Goal: Information Seeking & Learning: Find specific fact

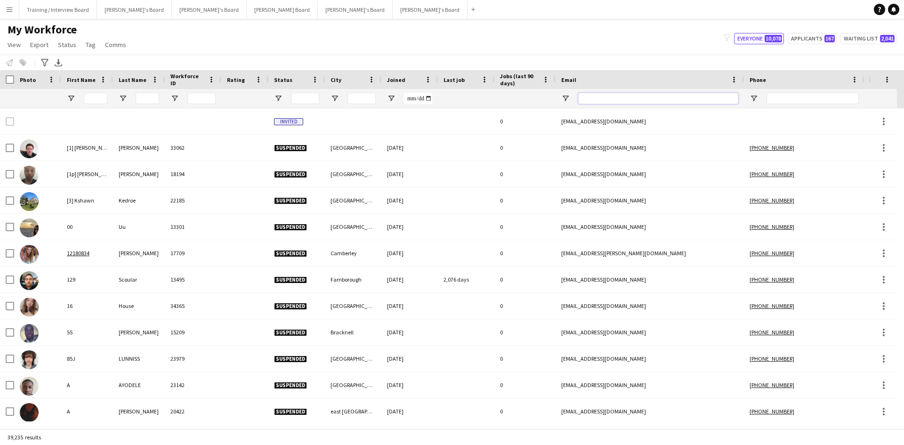
click at [611, 98] on input "Email Filter Input" at bounding box center [658, 98] width 160 height 11
paste input "**********"
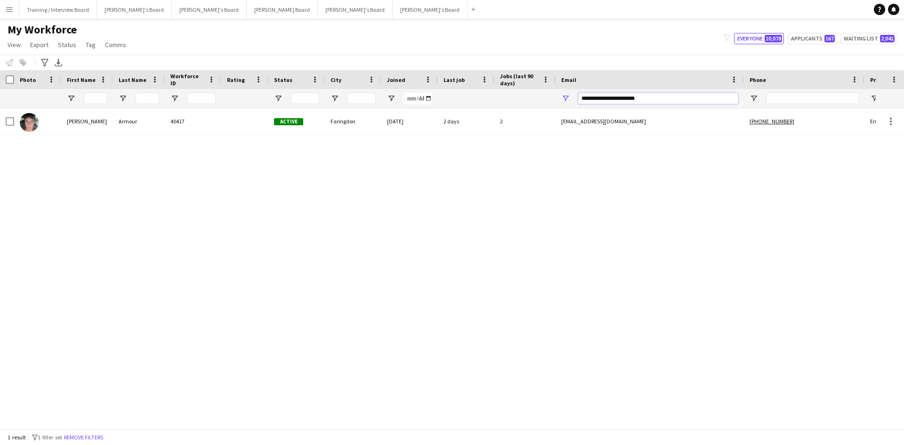
type input "**********"
click at [316, 127] on div "Active" at bounding box center [296, 121] width 57 height 26
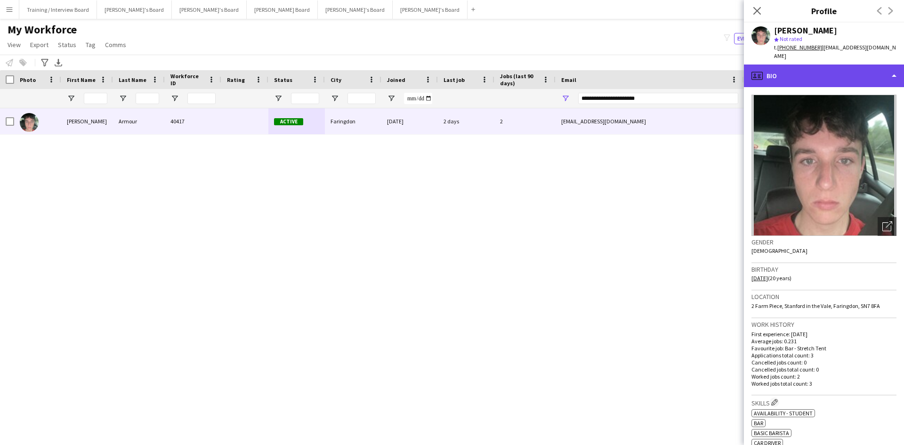
click at [800, 68] on div "profile Bio" at bounding box center [824, 76] width 160 height 23
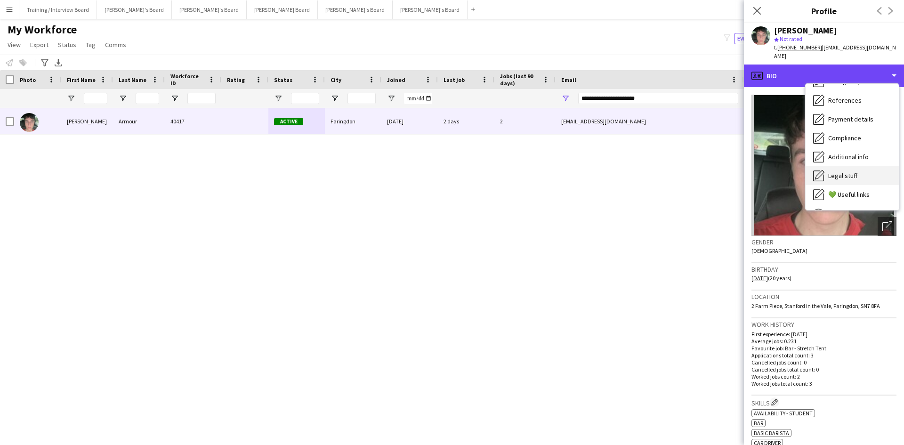
scroll to position [94, 0]
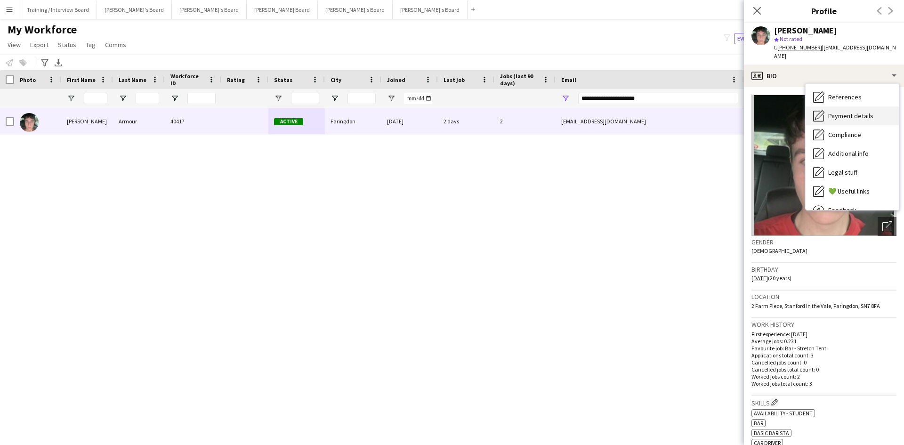
click at [855, 112] on span "Payment details" at bounding box center [850, 116] width 45 height 8
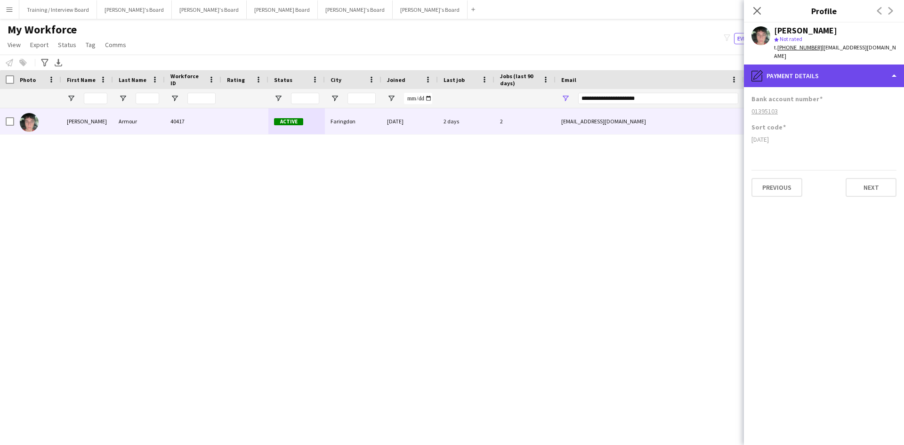
click at [843, 65] on div "pencil4 Payment details" at bounding box center [824, 76] width 160 height 23
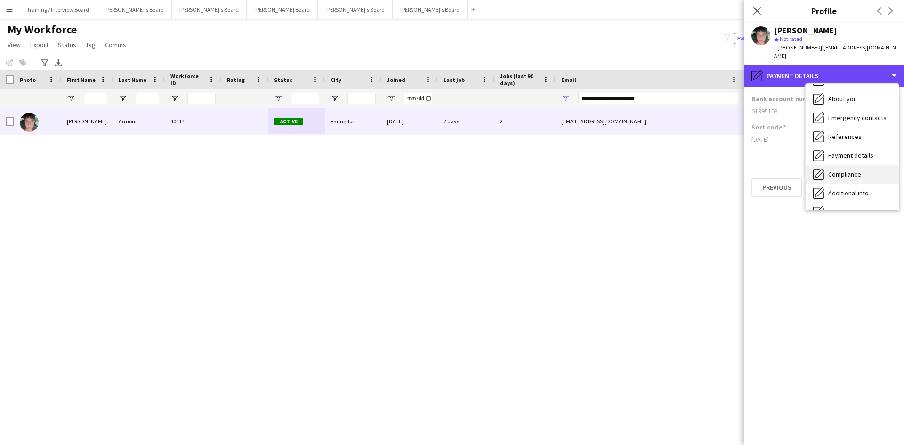
scroll to position [0, 0]
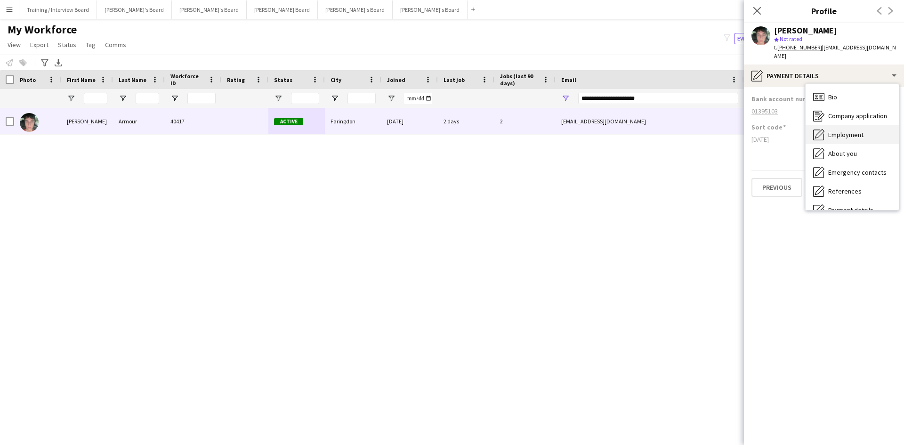
click at [858, 130] on span "Employment" at bounding box center [845, 134] width 35 height 8
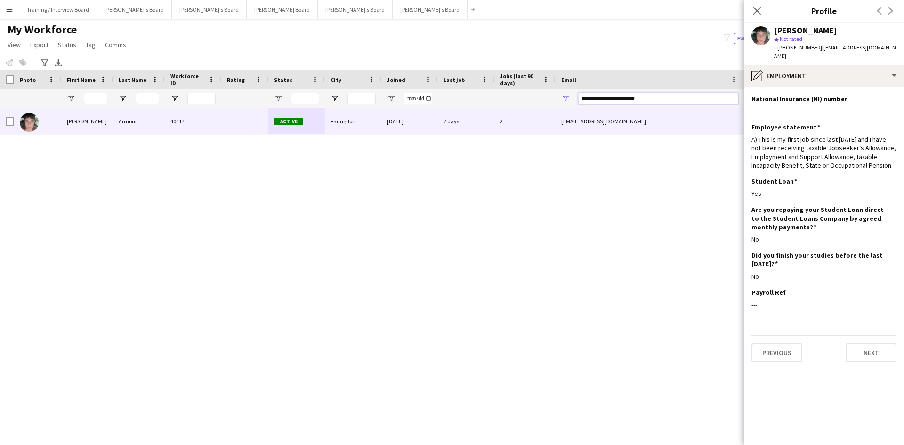
drag, startPoint x: 671, startPoint y: 98, endPoint x: 482, endPoint y: 104, distance: 188.9
click at [482, 104] on div at bounding box center [510, 98] width 1021 height 19
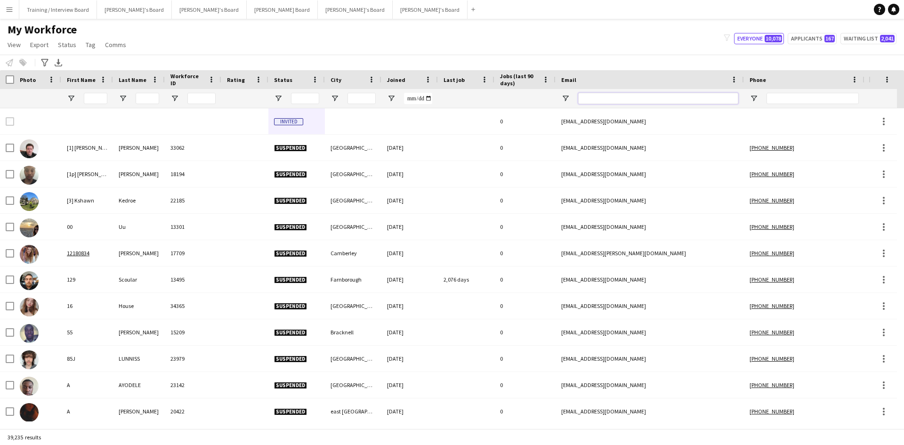
click at [618, 96] on input "Email Filter Input" at bounding box center [658, 98] width 160 height 11
paste input "**********"
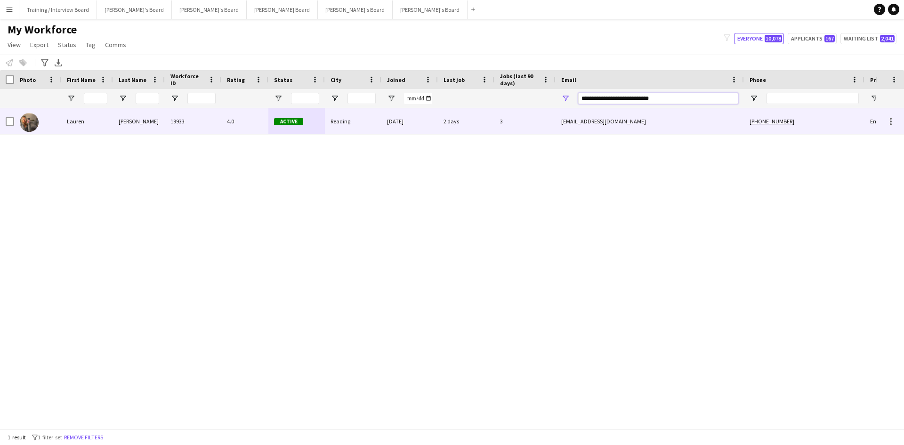
type input "**********"
click at [429, 129] on div "[DATE]" at bounding box center [409, 121] width 57 height 26
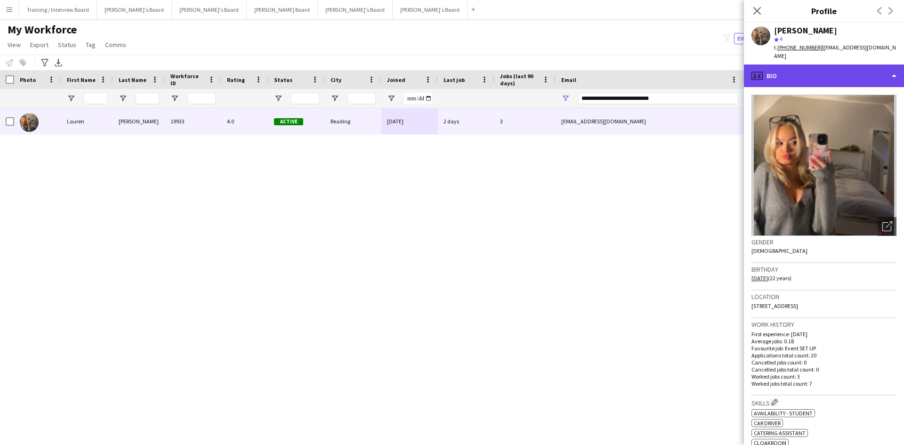
click at [798, 77] on div "profile Bio" at bounding box center [824, 76] width 160 height 23
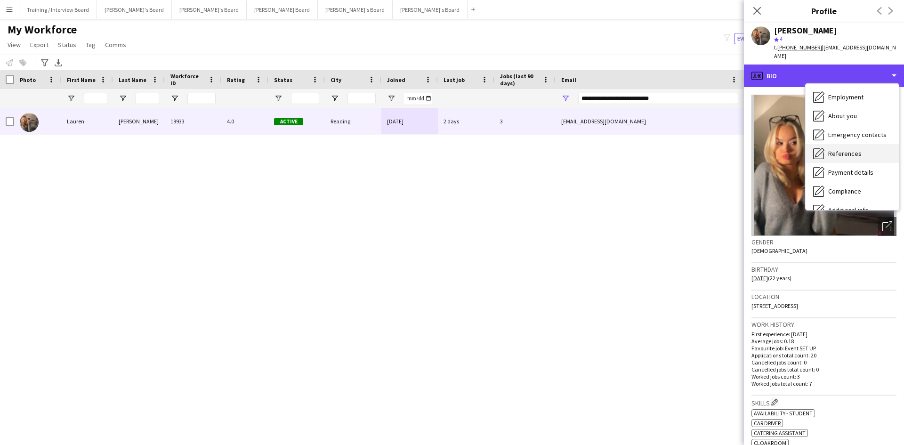
scroll to position [94, 0]
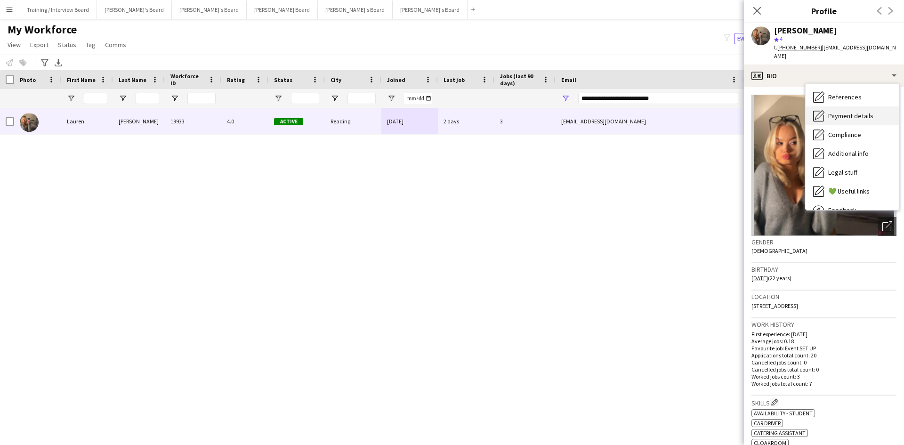
click at [853, 117] on span "Payment details" at bounding box center [850, 116] width 45 height 8
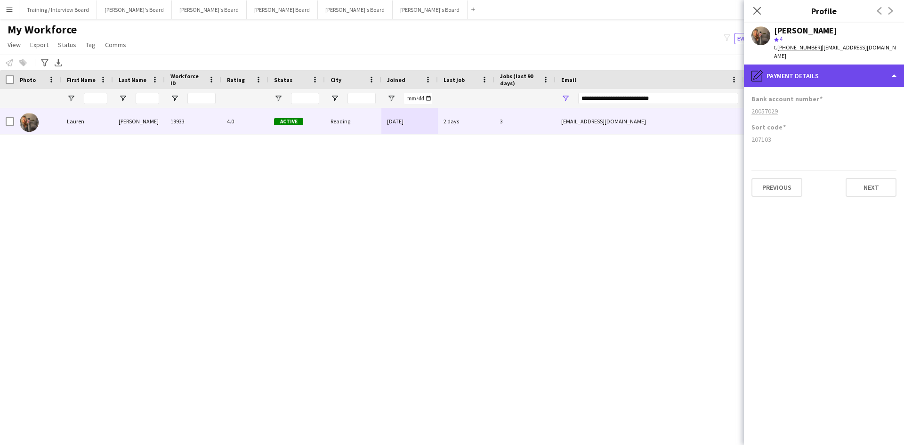
click at [825, 81] on div "pencil4 Payment details" at bounding box center [824, 76] width 160 height 23
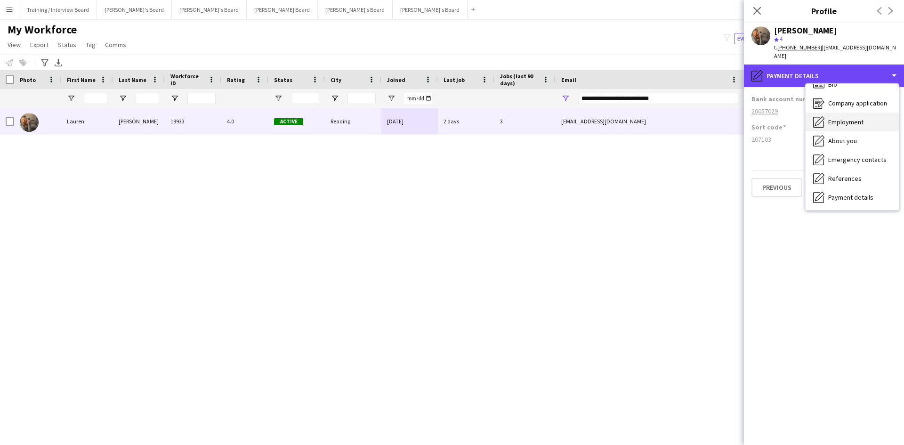
scroll to position [0, 0]
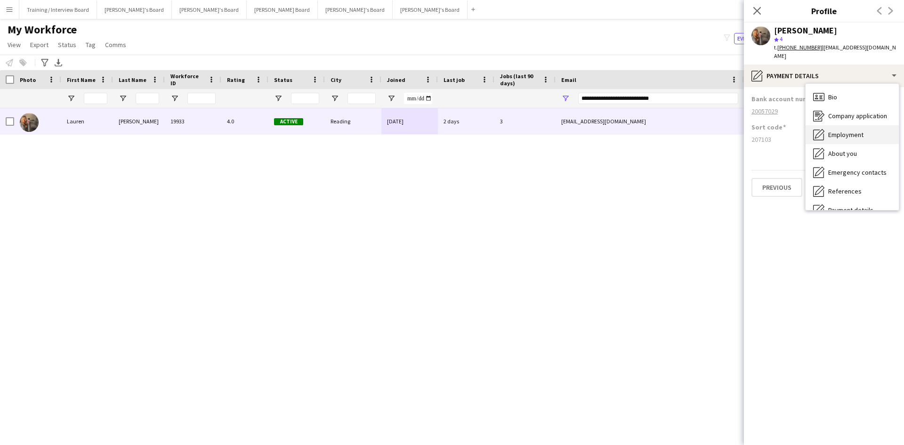
click at [846, 137] on span "Employment" at bounding box center [845, 134] width 35 height 8
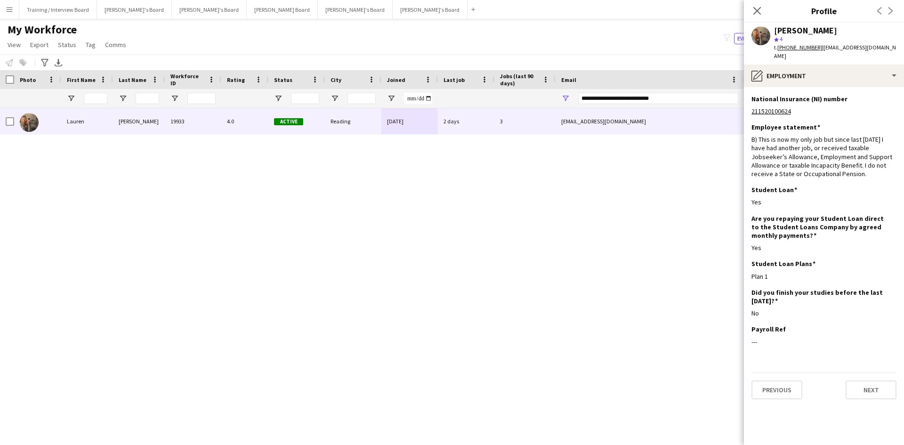
drag, startPoint x: 753, startPoint y: 9, endPoint x: 707, endPoint y: 95, distance: 97.8
click at [753, 9] on icon "Close pop-in" at bounding box center [757, 11] width 8 height 8
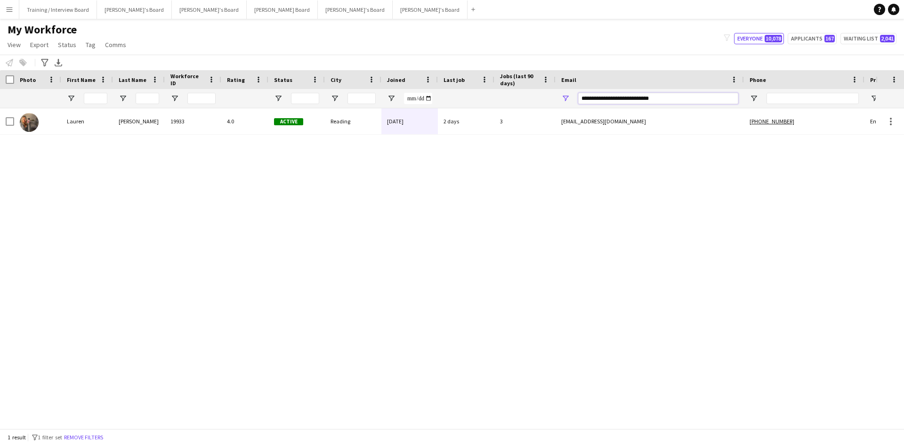
drag, startPoint x: 689, startPoint y: 100, endPoint x: 558, endPoint y: 107, distance: 131.6
click at [449, 109] on div "Workforce Details Photo First Name" at bounding box center [452, 249] width 904 height 358
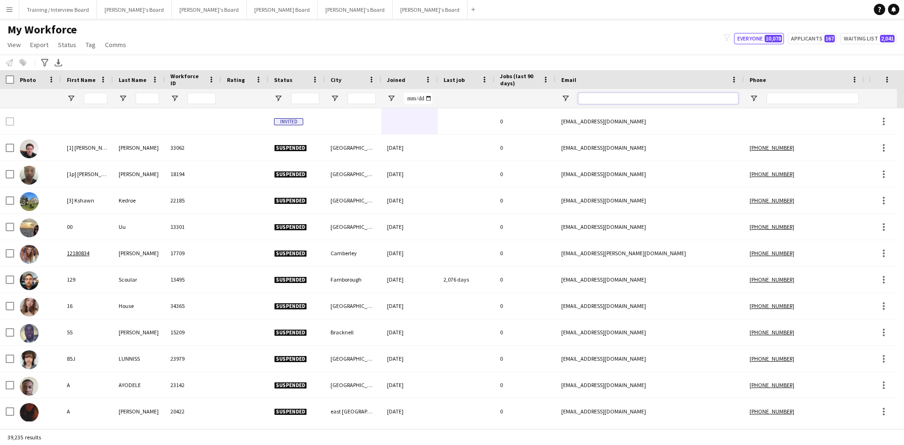
paste input "**********"
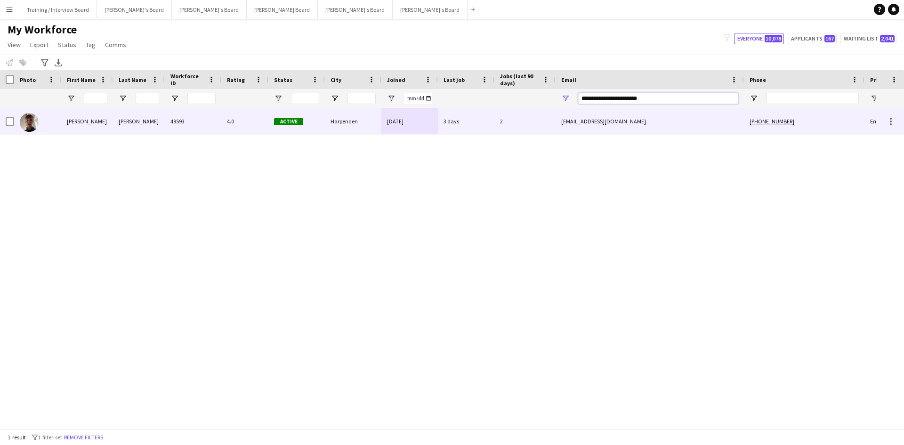
type input "**********"
click at [371, 128] on div "Harpenden" at bounding box center [353, 121] width 57 height 26
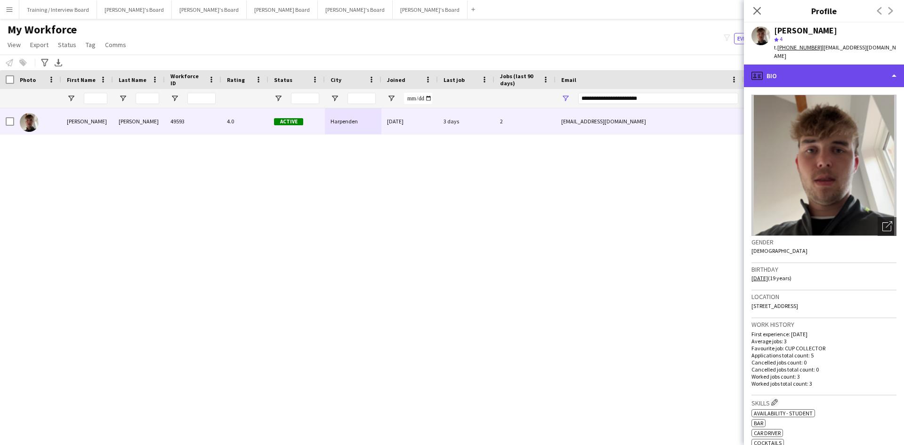
click at [832, 65] on div "profile Bio" at bounding box center [824, 76] width 160 height 23
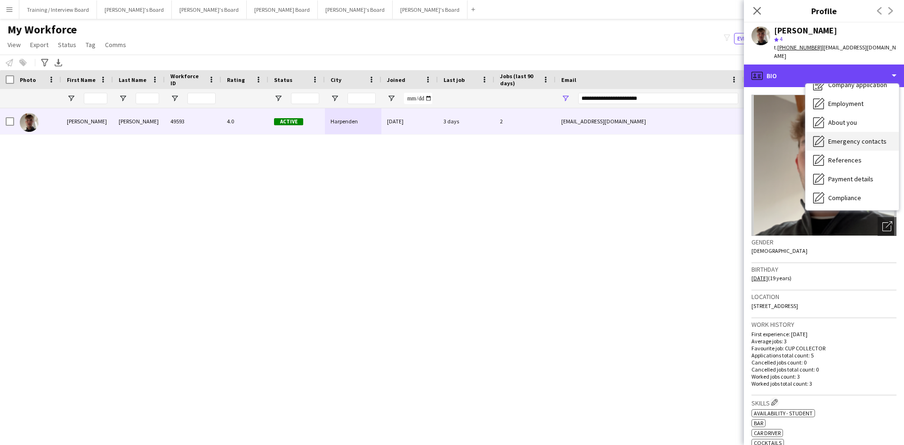
scroll to position [47, 0]
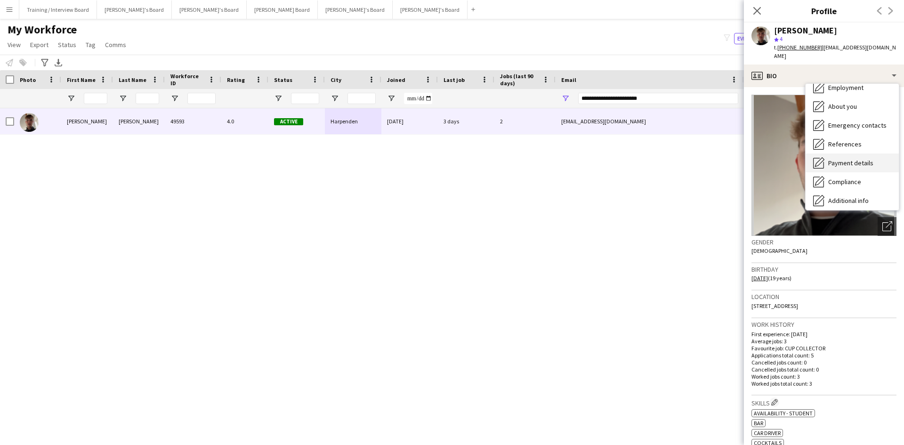
click at [852, 159] on span "Payment details" at bounding box center [850, 163] width 45 height 8
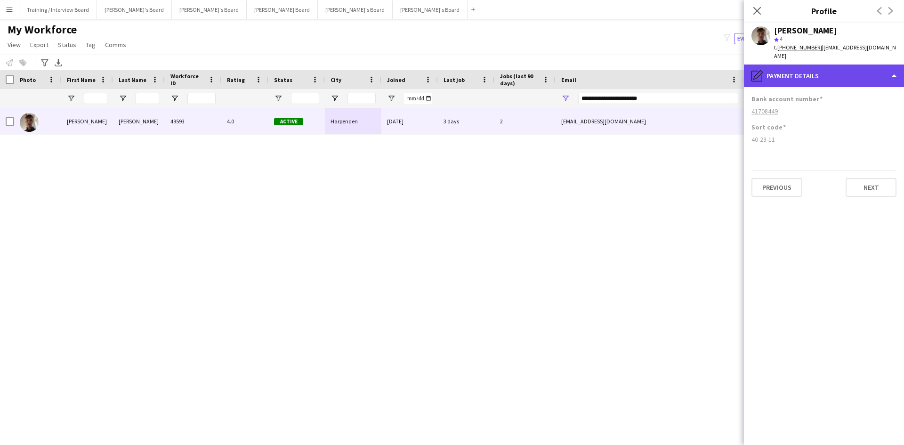
click at [844, 65] on div "pencil4 Payment details" at bounding box center [824, 76] width 160 height 23
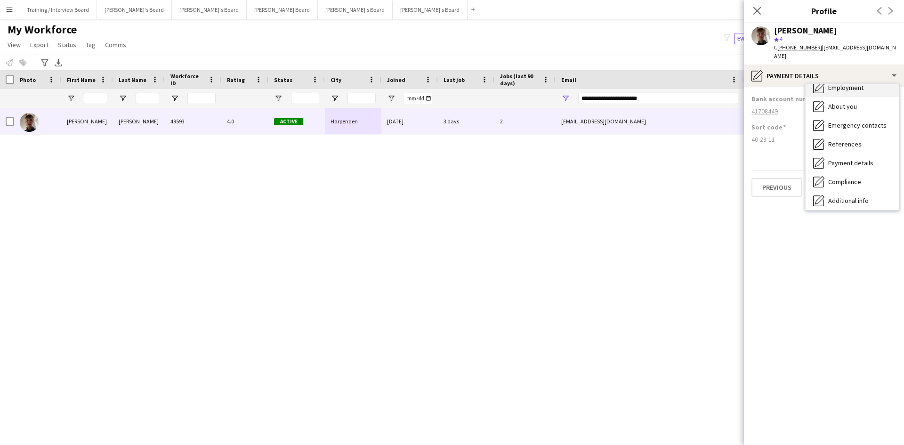
click at [853, 83] on span "Employment" at bounding box center [845, 87] width 35 height 8
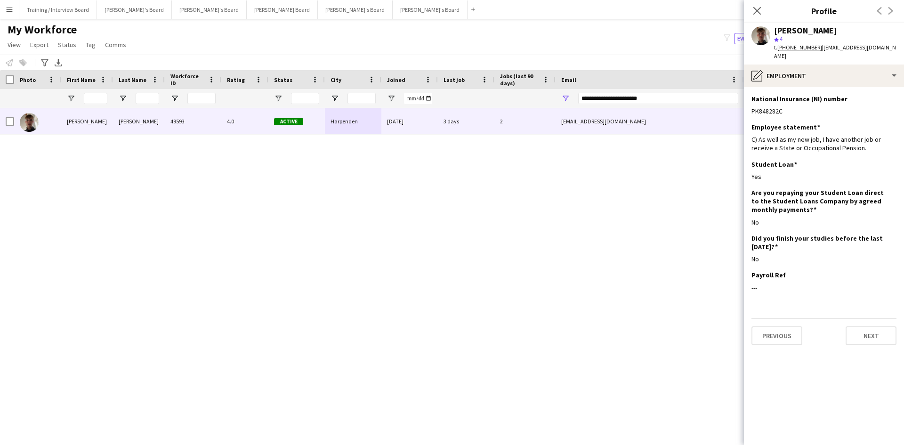
drag, startPoint x: 787, startPoint y: 104, endPoint x: 747, endPoint y: 104, distance: 39.6
click at [747, 104] on app-section-data-types "National Insurance (NI) number Edit this field PK848282C Employee statement Edi…" at bounding box center [824, 266] width 160 height 358
copy div "PK848282C"
drag, startPoint x: 756, startPoint y: 10, endPoint x: 658, endPoint y: 105, distance: 136.9
click at [756, 10] on icon at bounding box center [757, 11] width 8 height 8
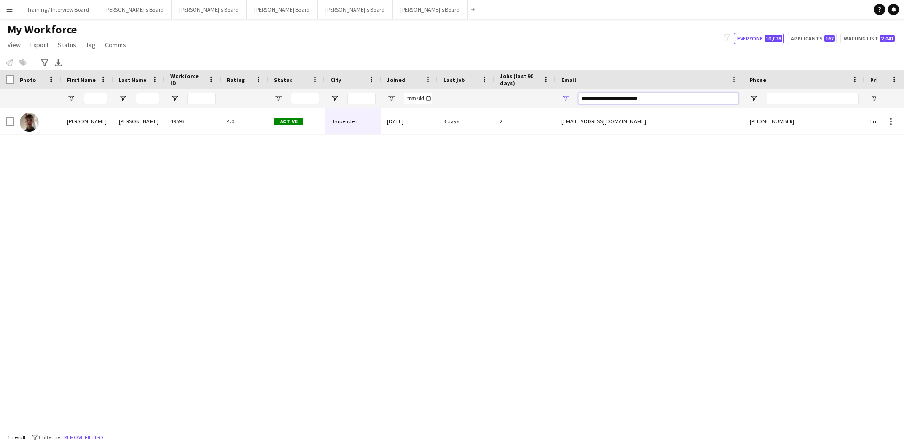
drag, startPoint x: 634, startPoint y: 94, endPoint x: 439, endPoint y: 103, distance: 194.7
click at [439, 103] on div at bounding box center [510, 98] width 1021 height 19
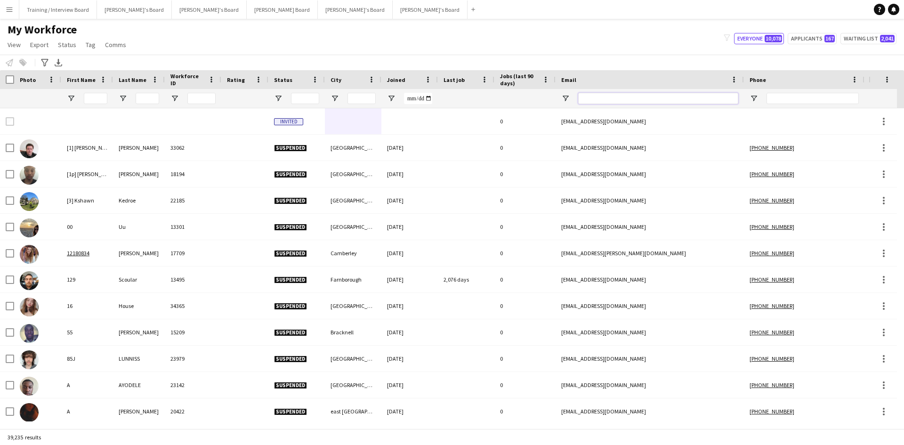
paste input "**********"
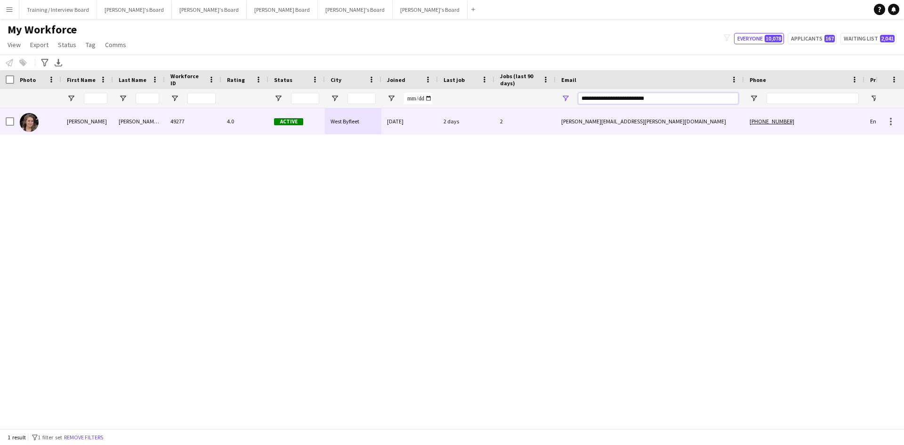
type input "**********"
click at [333, 125] on div "West Byfleet" at bounding box center [353, 121] width 57 height 26
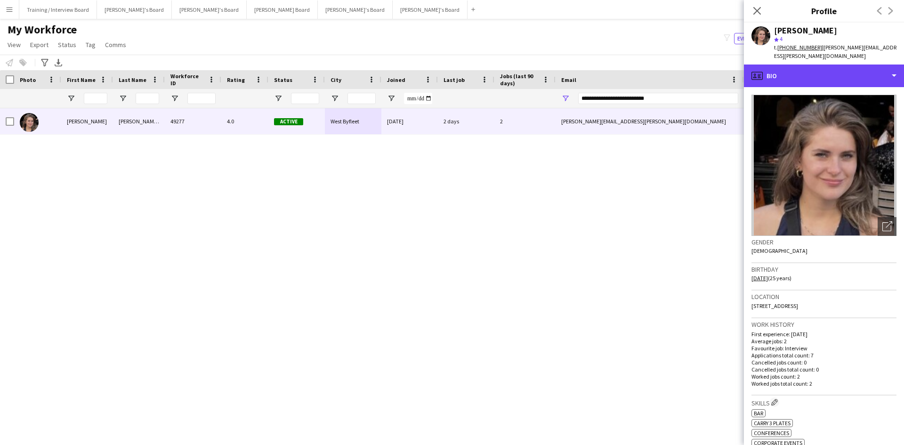
drag, startPoint x: 853, startPoint y: 69, endPoint x: 822, endPoint y: 77, distance: 31.5
click at [853, 69] on div "profile Bio" at bounding box center [824, 76] width 160 height 23
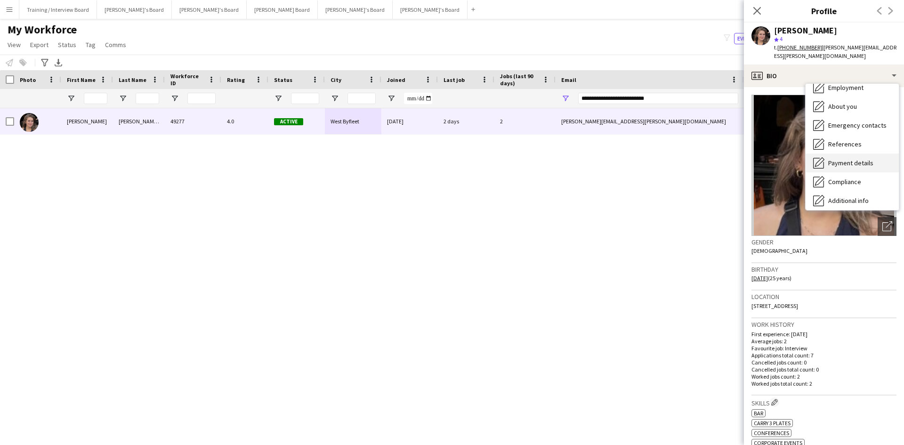
click at [855, 159] on span "Payment details" at bounding box center [850, 163] width 45 height 8
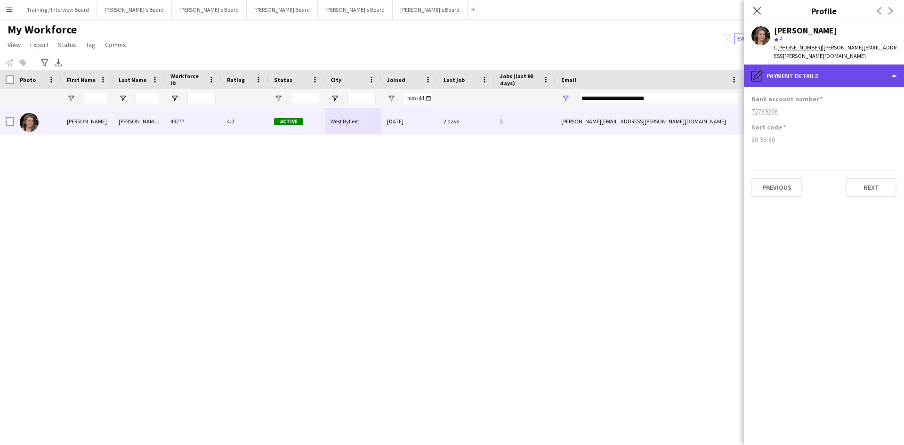
click at [854, 73] on div "pencil4 Payment details" at bounding box center [824, 76] width 160 height 23
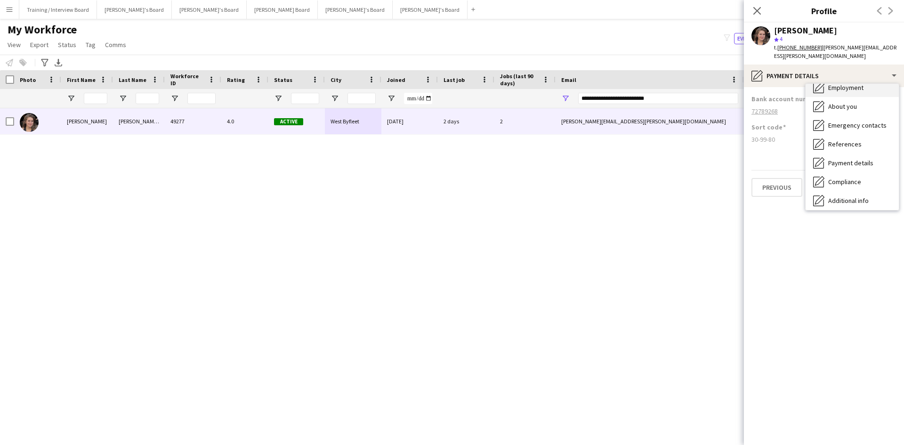
click at [858, 83] on span "Employment" at bounding box center [845, 87] width 35 height 8
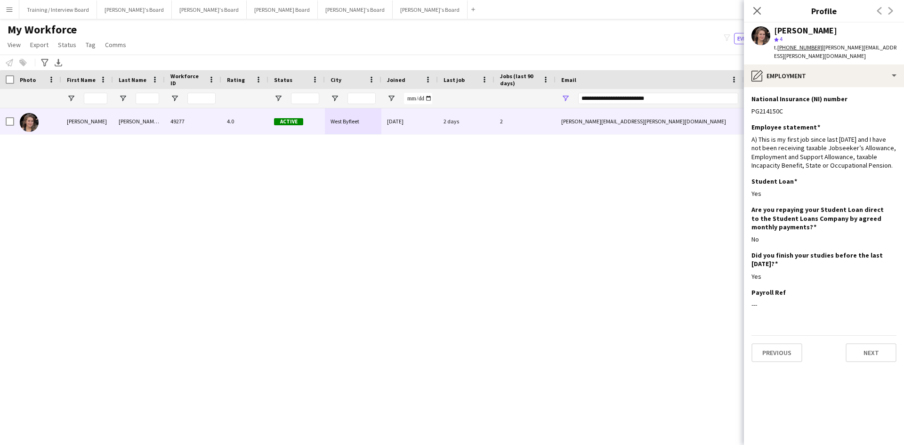
click at [755, 10] on icon "Close pop-in" at bounding box center [757, 11] width 8 height 8
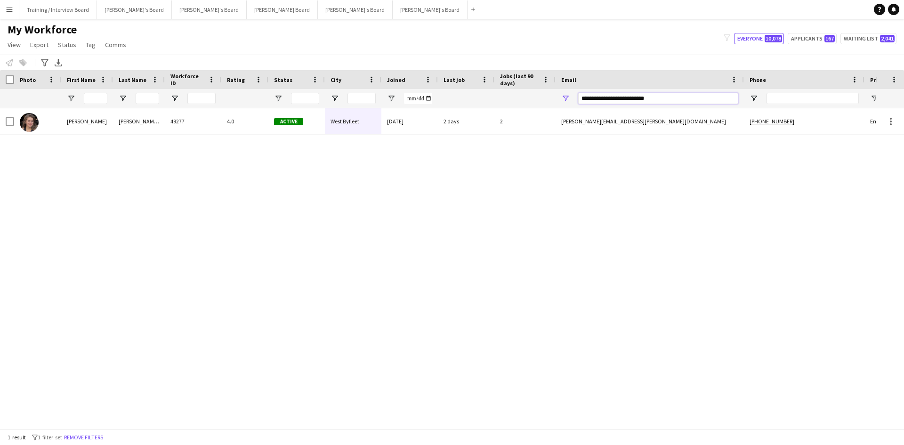
drag, startPoint x: 680, startPoint y: 97, endPoint x: 437, endPoint y: 104, distance: 244.0
click at [437, 104] on div at bounding box center [510, 98] width 1021 height 19
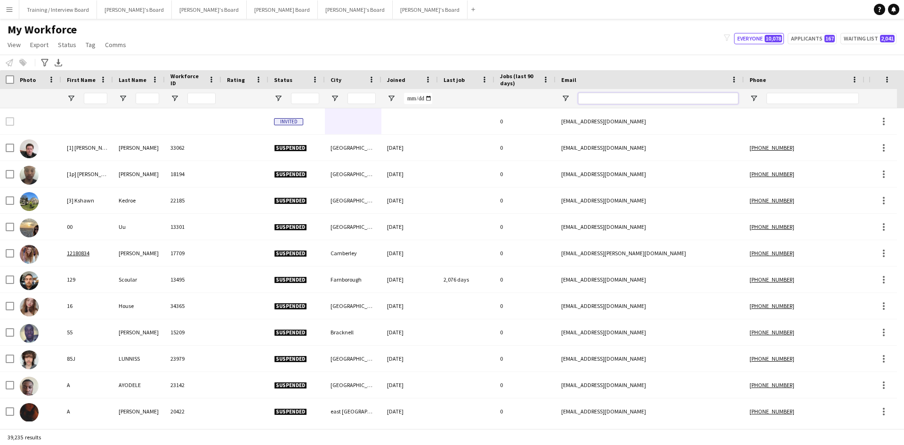
click at [620, 99] on input "Email Filter Input" at bounding box center [658, 98] width 160 height 11
paste input "**********"
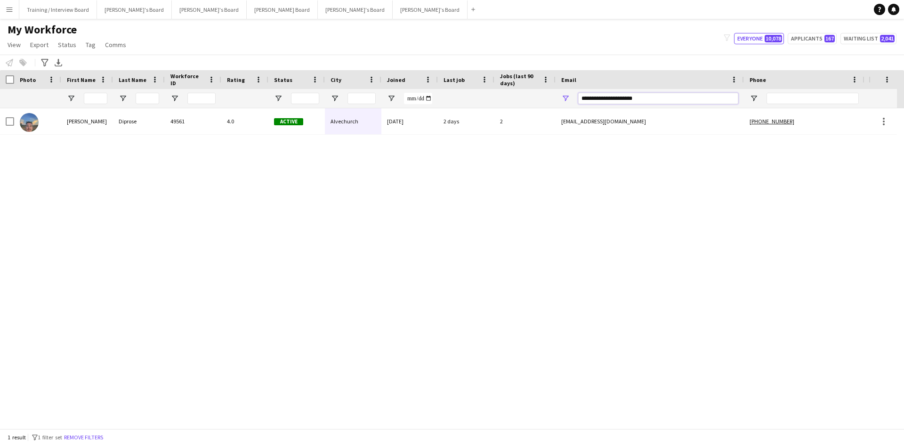
type input "**********"
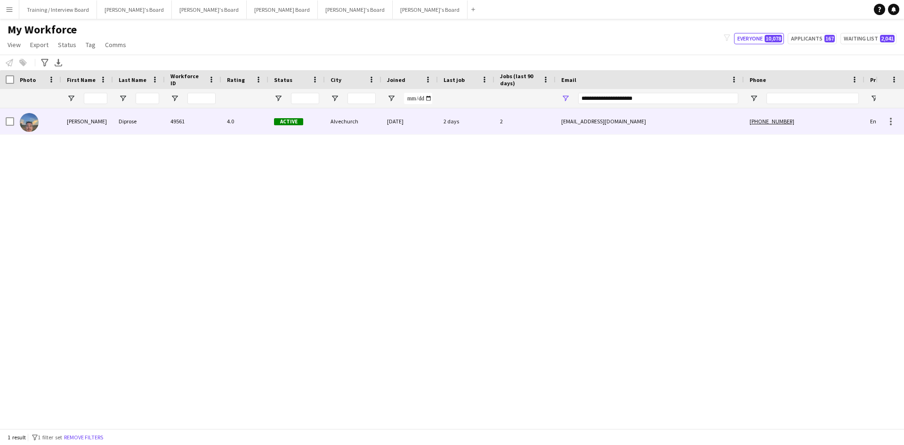
click at [357, 129] on div "Alvechurch" at bounding box center [353, 121] width 57 height 26
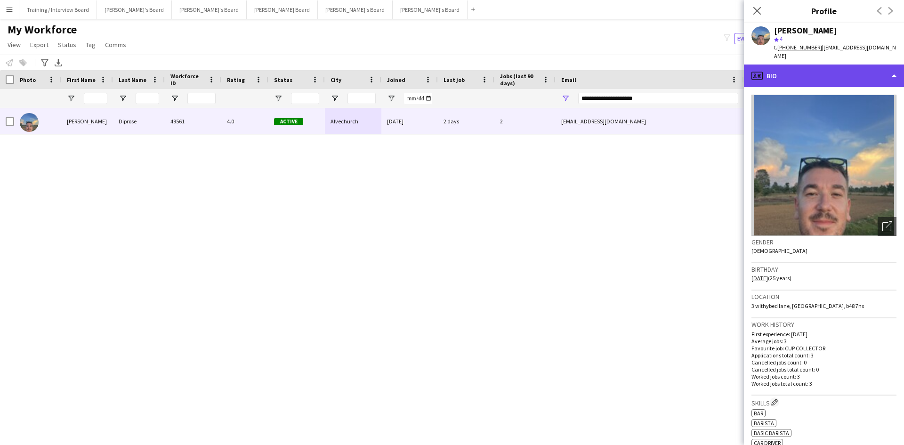
click at [812, 67] on div "profile Bio" at bounding box center [824, 76] width 160 height 23
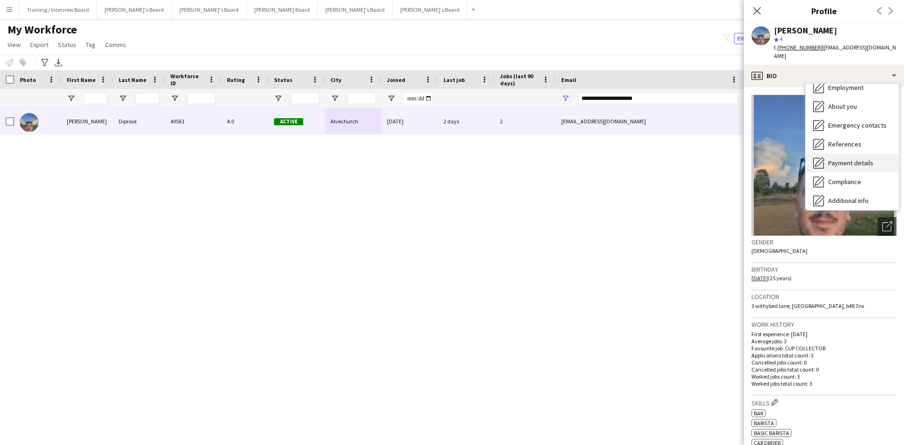
click at [859, 159] on span "Payment details" at bounding box center [850, 163] width 45 height 8
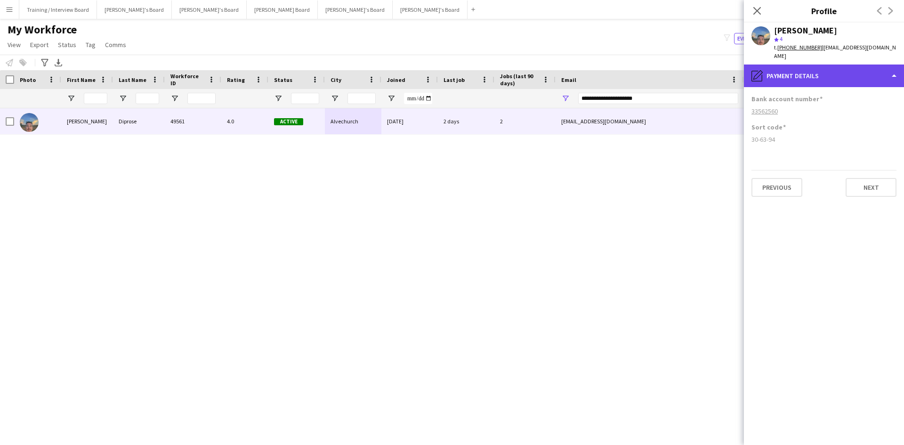
click at [850, 67] on div "pencil4 Payment details" at bounding box center [824, 76] width 160 height 23
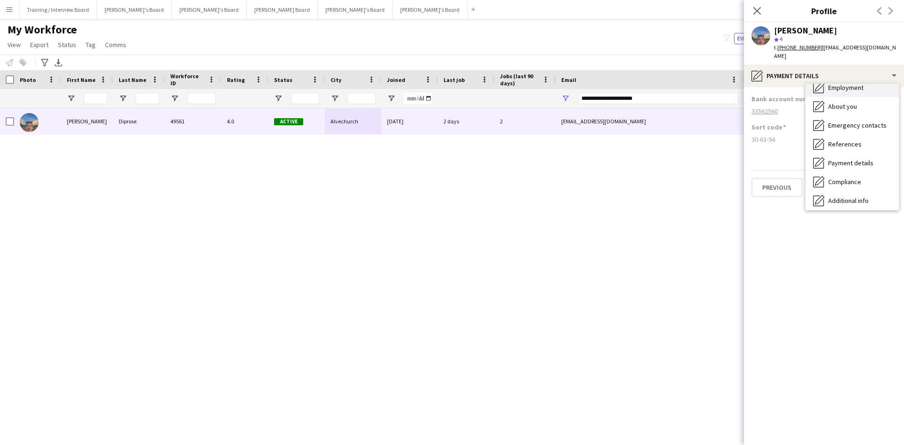
click at [847, 83] on span "Employment" at bounding box center [845, 87] width 35 height 8
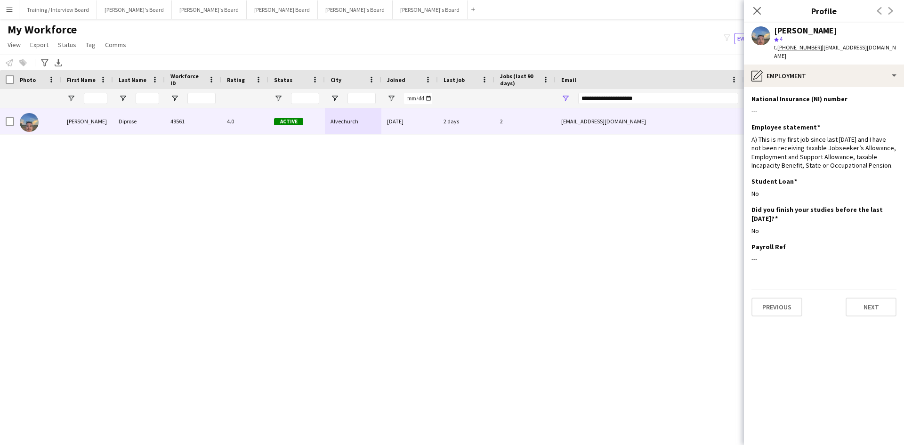
drag, startPoint x: 760, startPoint y: 8, endPoint x: 657, endPoint y: 92, distance: 132.8
click at [760, 8] on icon at bounding box center [757, 11] width 8 height 8
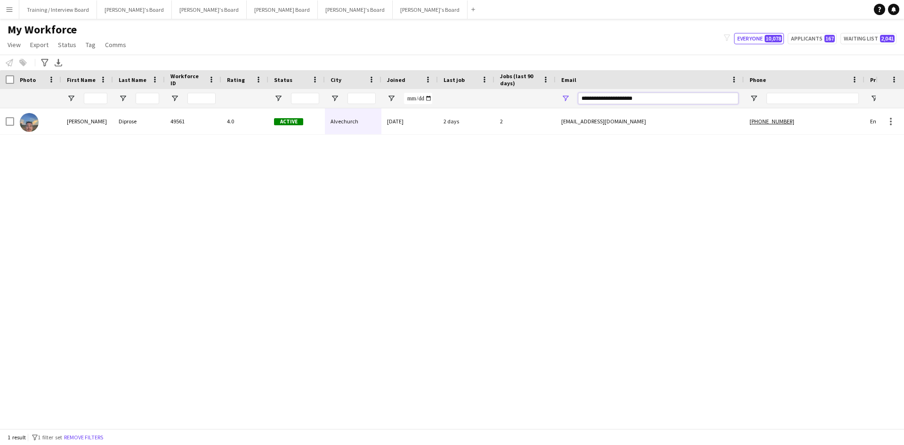
drag, startPoint x: 657, startPoint y: 98, endPoint x: 474, endPoint y: 103, distance: 182.8
click at [474, 103] on div at bounding box center [510, 98] width 1021 height 19
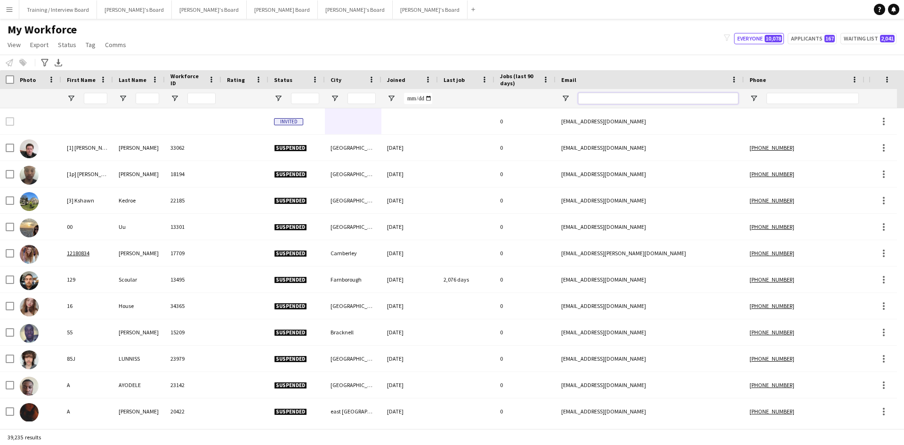
paste input "**********"
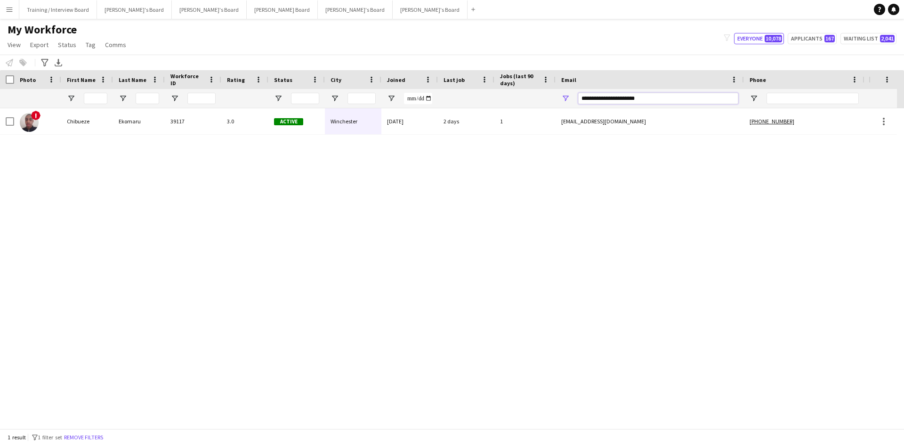
type input "**********"
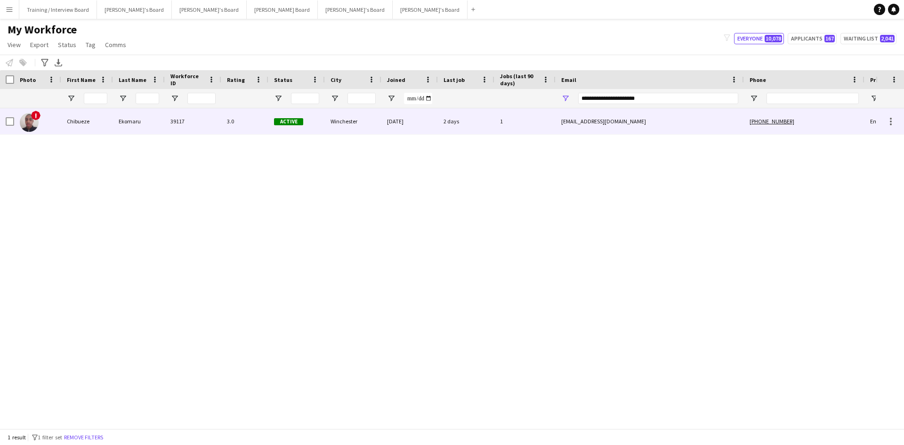
click at [381, 125] on div "Winchester" at bounding box center [353, 121] width 57 height 26
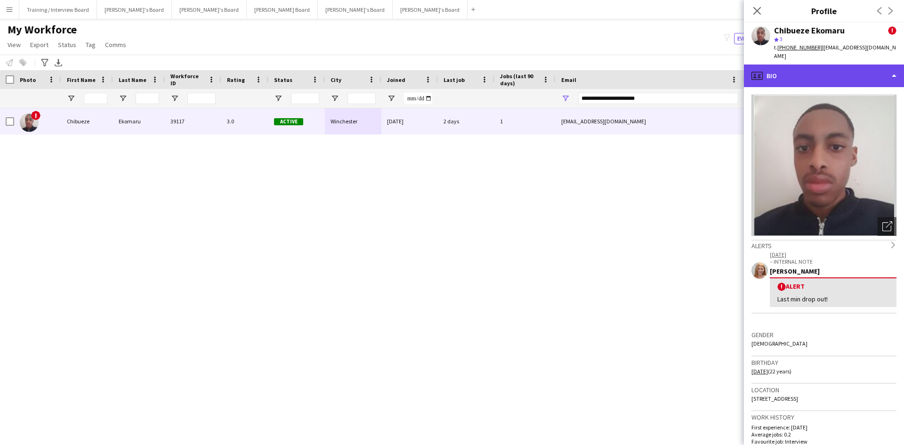
click at [857, 71] on div "profile Bio" at bounding box center [824, 76] width 160 height 23
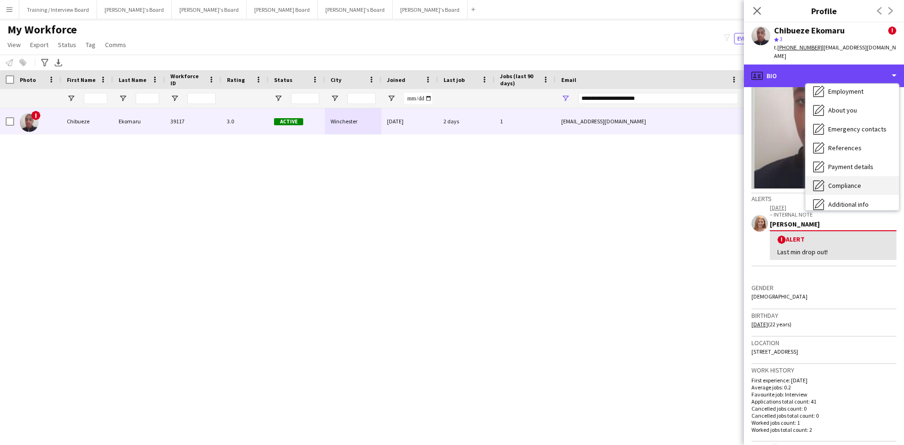
scroll to position [94, 0]
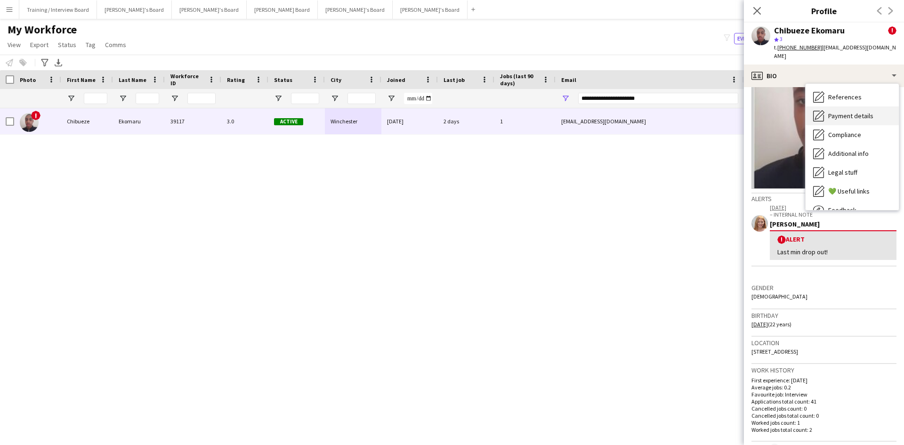
click at [849, 112] on span "Payment details" at bounding box center [850, 116] width 45 height 8
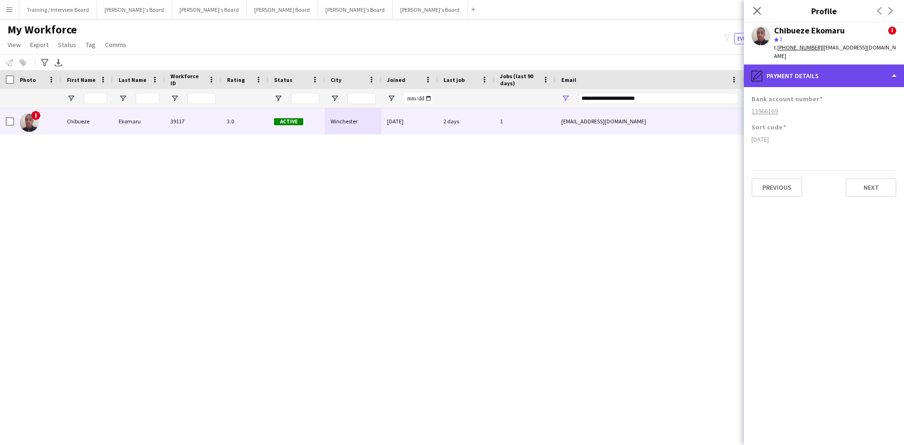
click at [807, 73] on div "pencil4 Payment details" at bounding box center [824, 76] width 160 height 23
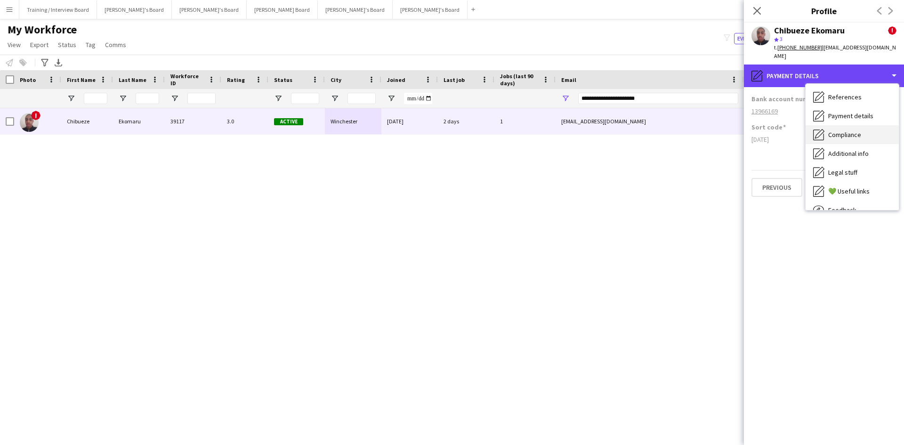
scroll to position [0, 0]
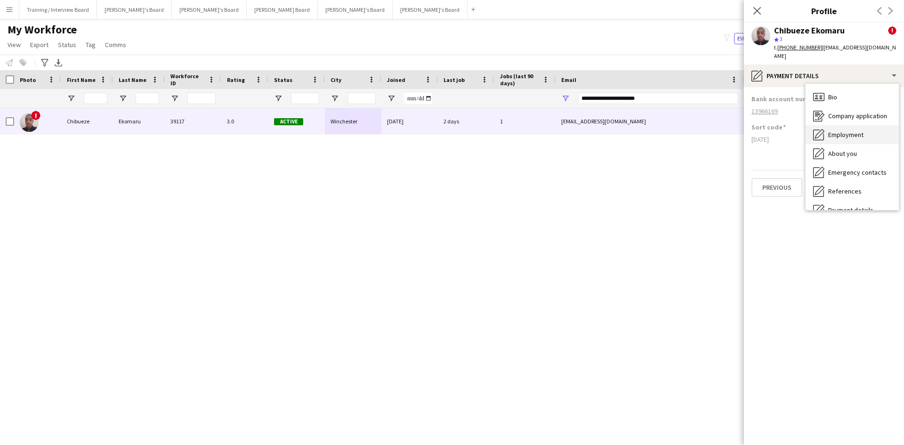
click at [858, 130] on span "Employment" at bounding box center [845, 134] width 35 height 8
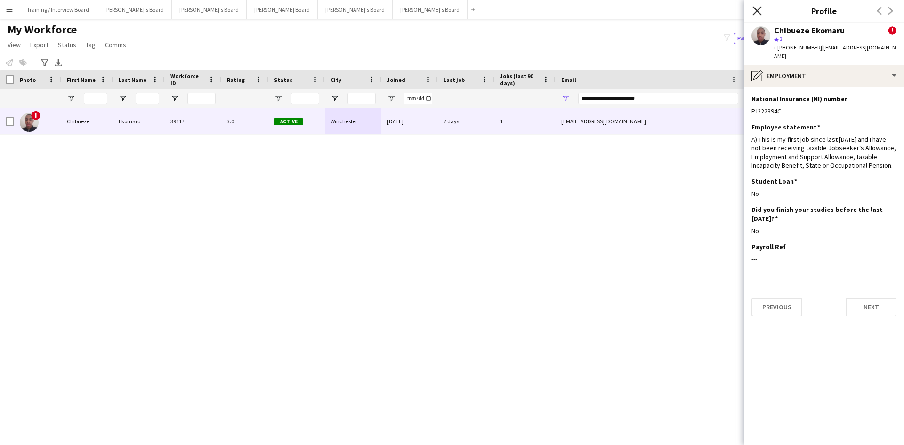
click at [755, 9] on icon at bounding box center [756, 10] width 9 height 9
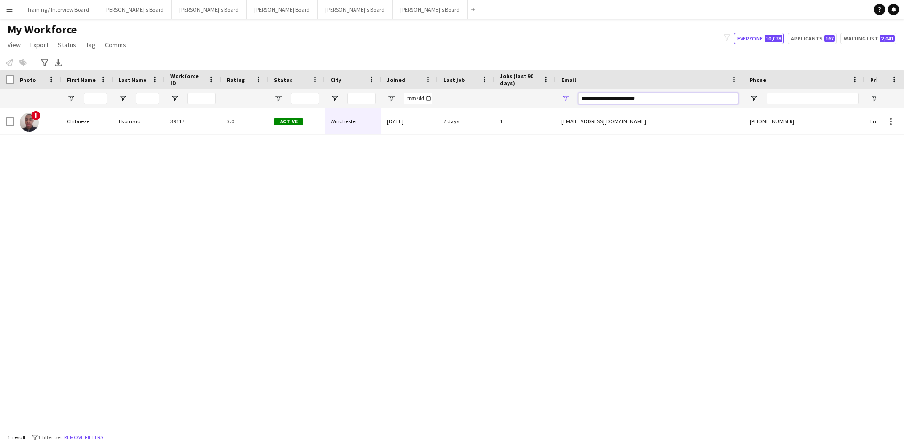
drag, startPoint x: 672, startPoint y: 96, endPoint x: 485, endPoint y: 104, distance: 186.6
click at [487, 103] on div at bounding box center [510, 98] width 1021 height 19
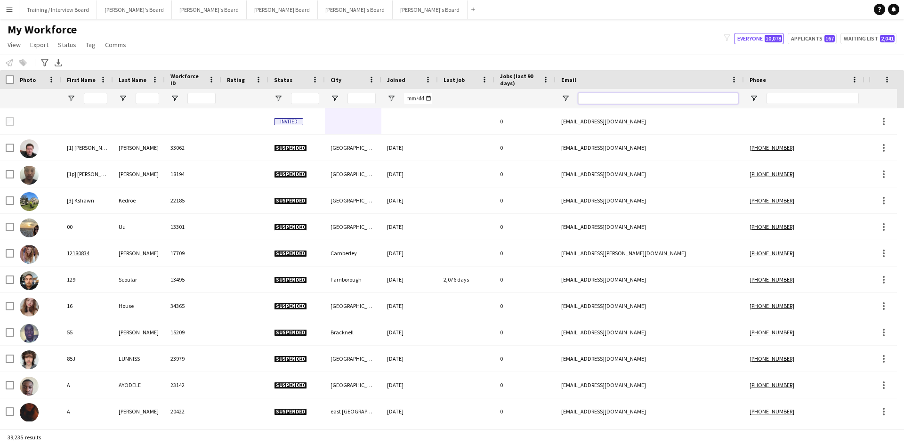
paste input "**********"
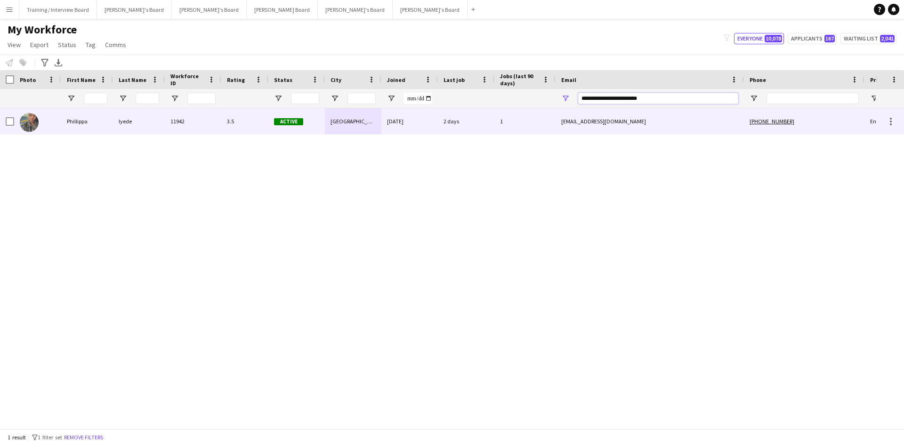
type input "**********"
click at [400, 132] on div "[DATE]" at bounding box center [409, 121] width 57 height 26
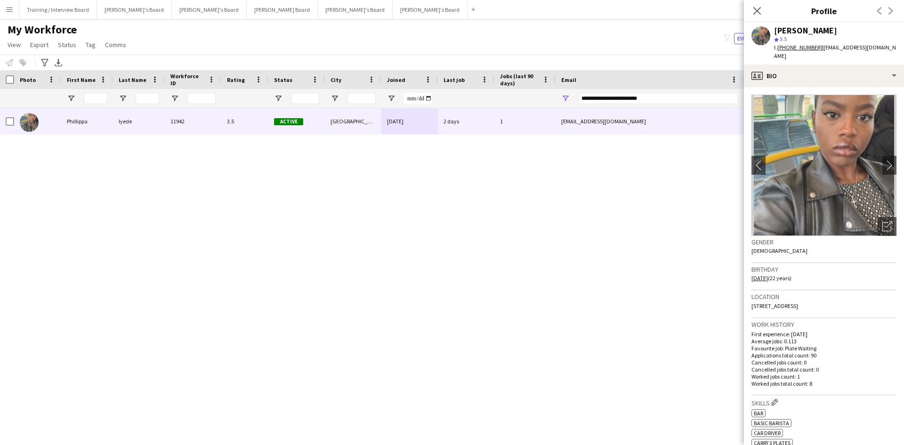
click at [794, 302] on span "[STREET_ADDRESS]" at bounding box center [775, 305] width 47 height 7
drag, startPoint x: 790, startPoint y: 297, endPoint x: 748, endPoint y: 299, distance: 41.5
click at [747, 299] on app-crew-profile-bio "chevron-left chevron-right Open photos pop-in Gender [DEMOGRAPHIC_DATA] Birthda…" at bounding box center [824, 266] width 160 height 358
copy span "[STREET_ADDRESS]"
drag, startPoint x: 853, startPoint y: 294, endPoint x: 854, endPoint y: 299, distance: 5.2
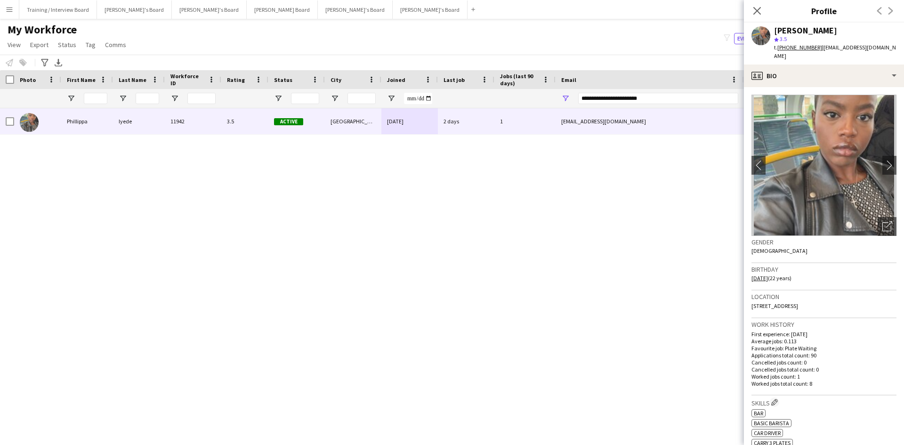
click at [853, 294] on div "Location [STREET_ADDRESS]" at bounding box center [824, 304] width 145 height 27
click at [853, 297] on div "Location [STREET_ADDRESS]" at bounding box center [824, 304] width 145 height 27
drag, startPoint x: 826, startPoint y: 297, endPoint x: 853, endPoint y: 299, distance: 26.9
click at [853, 299] on div "Location [STREET_ADDRESS]" at bounding box center [824, 304] width 145 height 27
copy span "RG24 9WW"
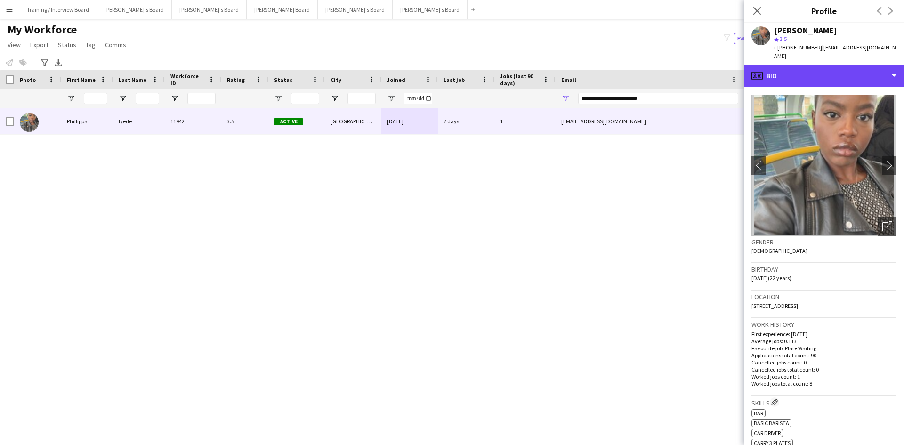
drag, startPoint x: 813, startPoint y: 64, endPoint x: 813, endPoint y: 75, distance: 10.8
click at [813, 65] on div "profile Bio" at bounding box center [824, 76] width 160 height 23
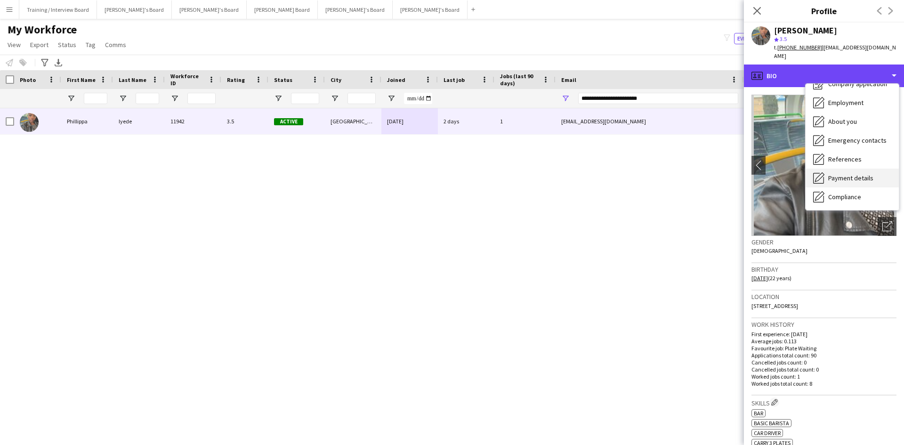
scroll to position [47, 0]
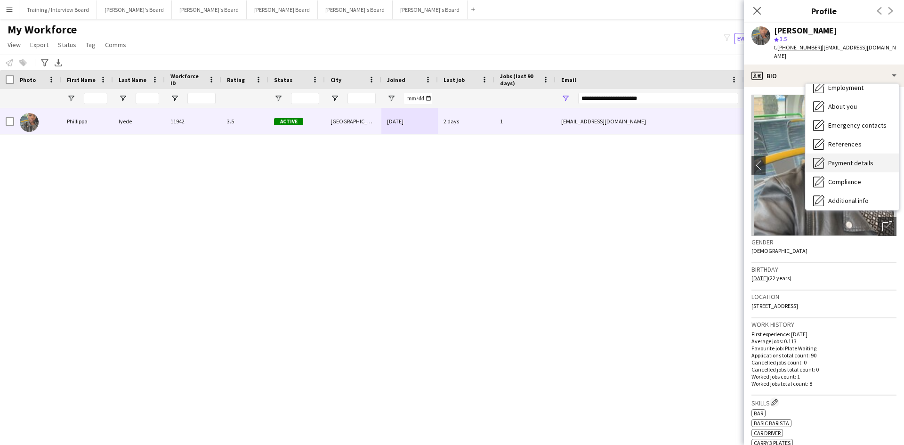
click at [850, 154] on div "Payment details Payment details" at bounding box center [852, 163] width 93 height 19
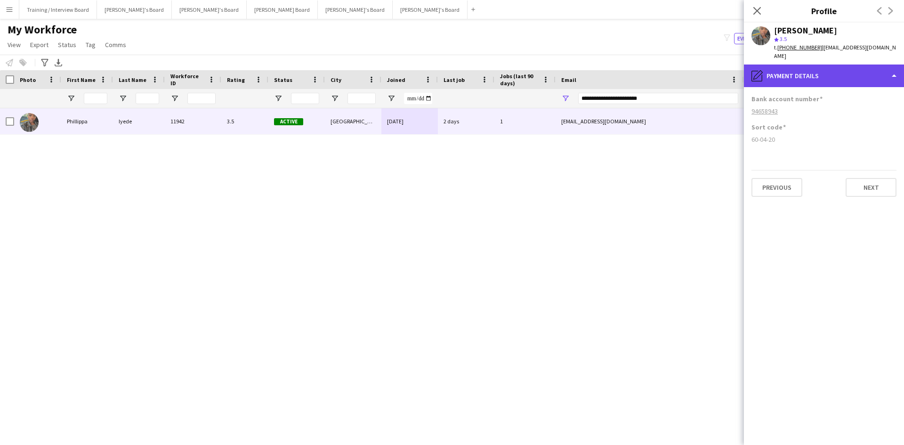
click at [838, 73] on div "pencil4 Payment details" at bounding box center [824, 76] width 160 height 23
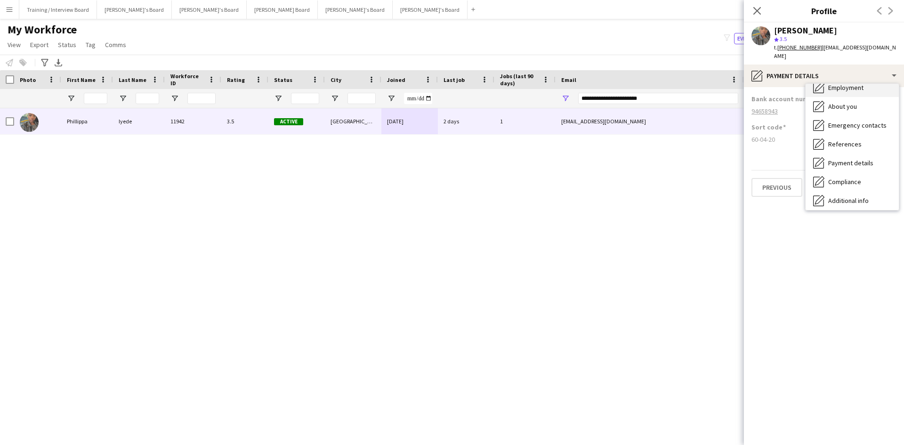
click at [851, 85] on div "Employment Employment" at bounding box center [852, 87] width 93 height 19
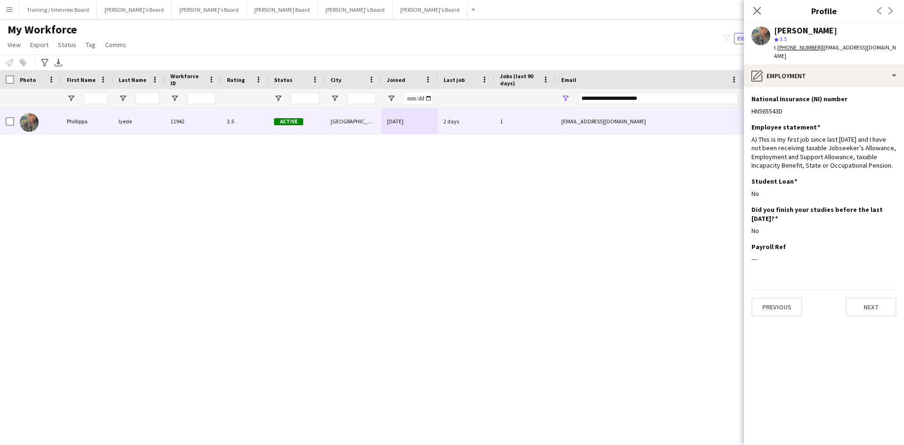
drag, startPoint x: 787, startPoint y: 101, endPoint x: 751, endPoint y: 103, distance: 35.8
click at [751, 103] on app-section-data-types "National Insurance (NI) number Edit this field HN565543D Employee statement Edi…" at bounding box center [824, 266] width 160 height 358
copy div "HN565543D"
drag, startPoint x: 758, startPoint y: 10, endPoint x: 651, endPoint y: 97, distance: 137.9
click at [758, 10] on icon at bounding box center [757, 11] width 8 height 8
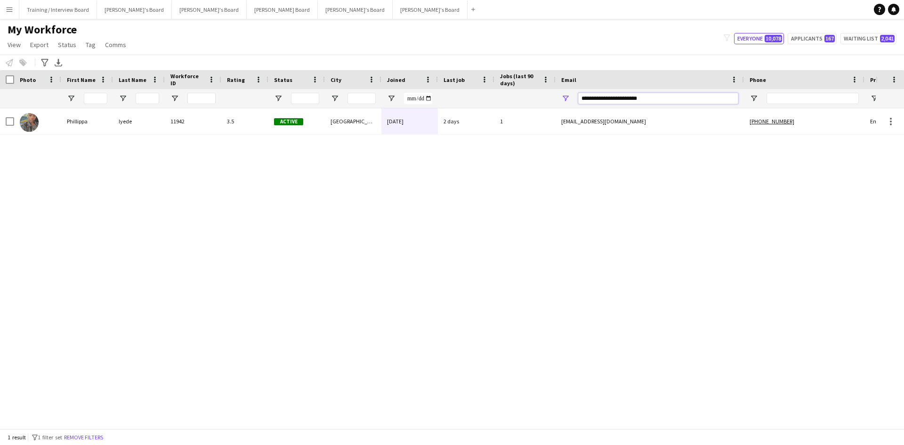
drag, startPoint x: 657, startPoint y: 100, endPoint x: 289, endPoint y: 115, distance: 368.5
click at [465, 105] on div at bounding box center [510, 98] width 1021 height 19
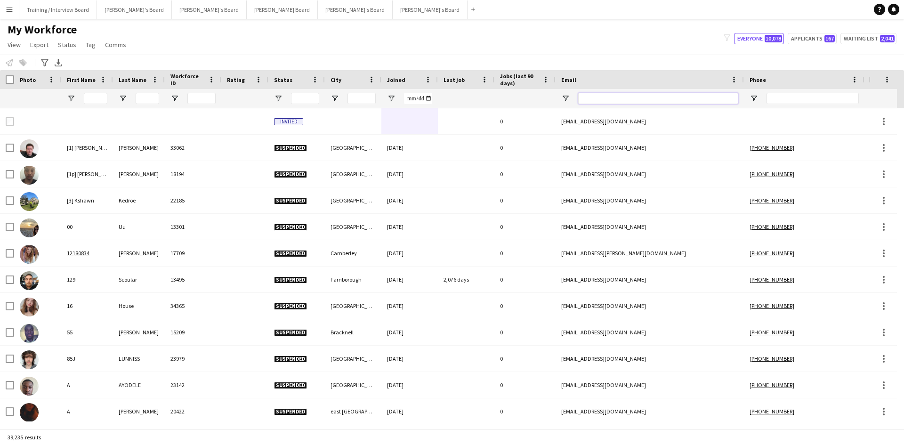
click at [582, 100] on input "Email Filter Input" at bounding box center [658, 98] width 160 height 11
paste input "**********"
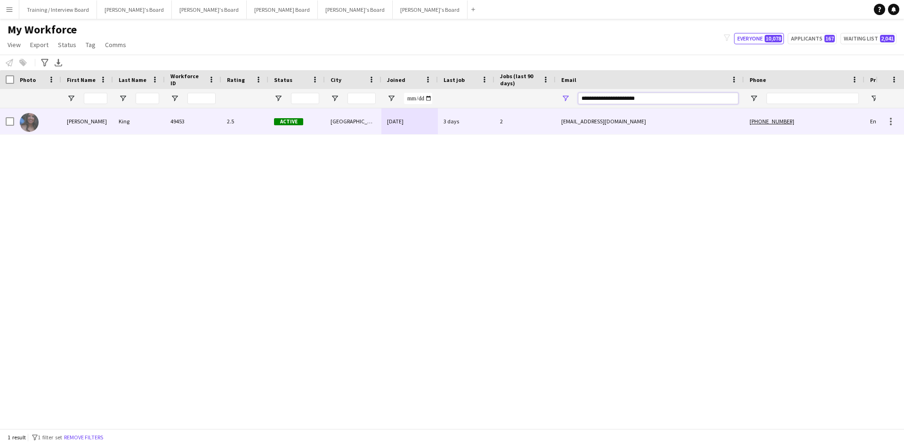
type input "**********"
click at [320, 122] on div "Active" at bounding box center [296, 121] width 57 height 26
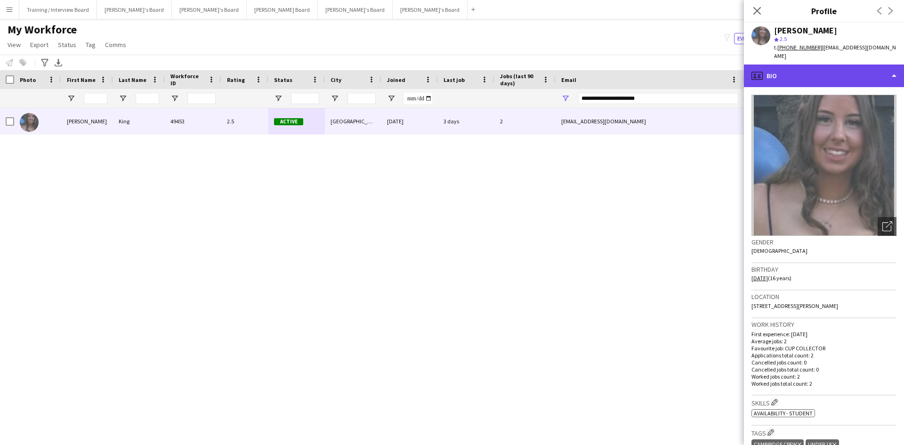
click at [806, 68] on div "profile Bio" at bounding box center [824, 76] width 160 height 23
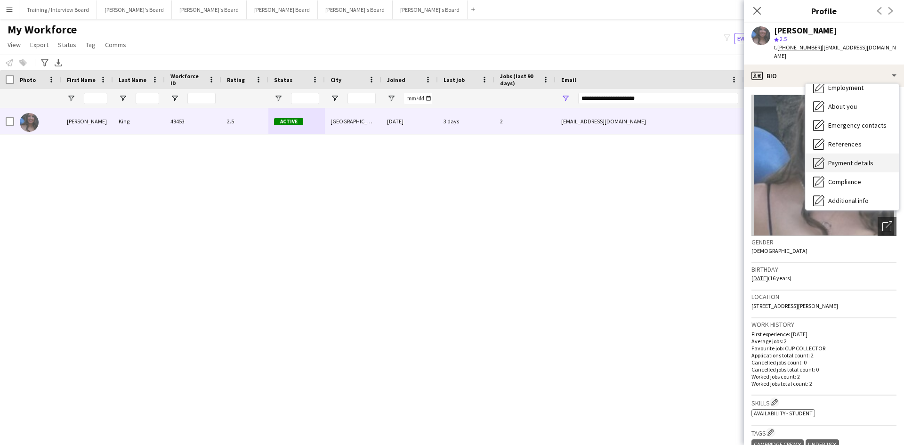
click at [853, 159] on span "Payment details" at bounding box center [850, 163] width 45 height 8
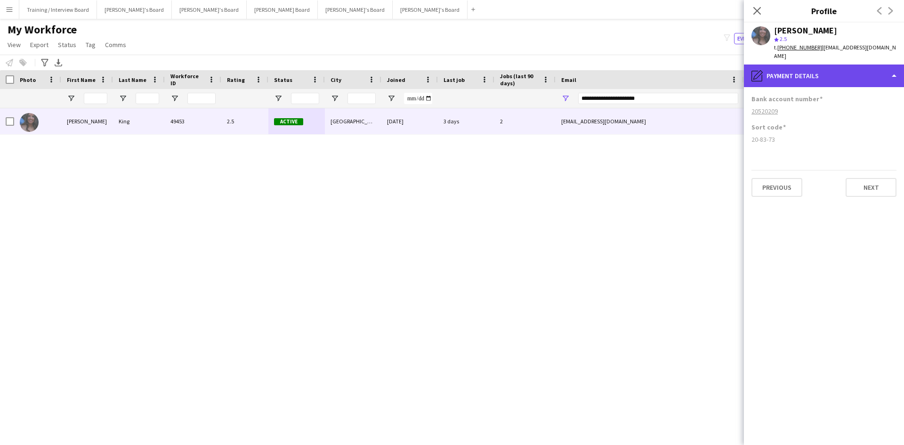
click at [823, 71] on div "pencil4 Payment details" at bounding box center [824, 76] width 160 height 23
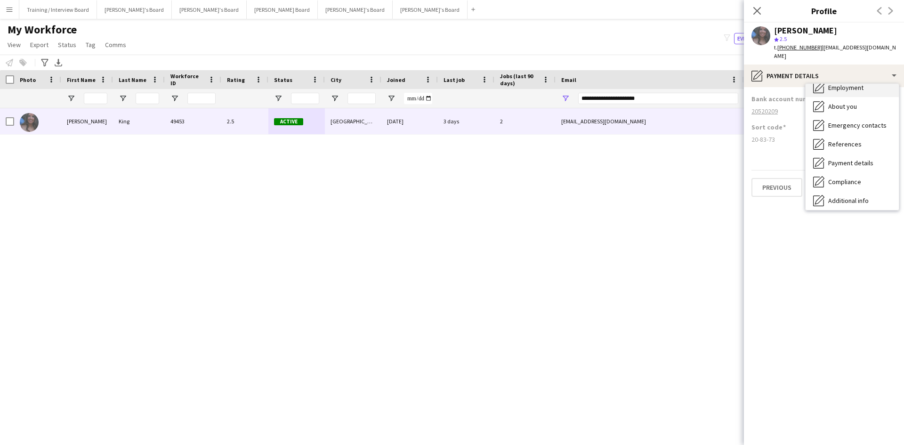
click at [848, 85] on div "Employment Employment" at bounding box center [852, 87] width 93 height 19
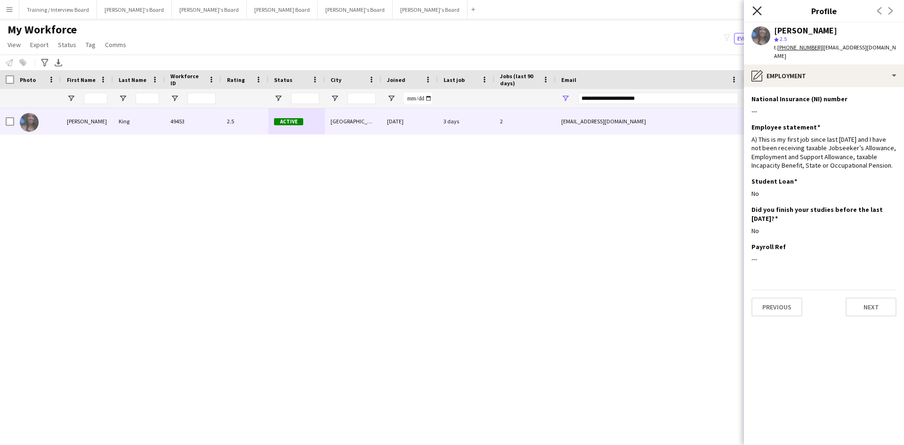
click at [758, 8] on icon "Close pop-in" at bounding box center [756, 10] width 9 height 9
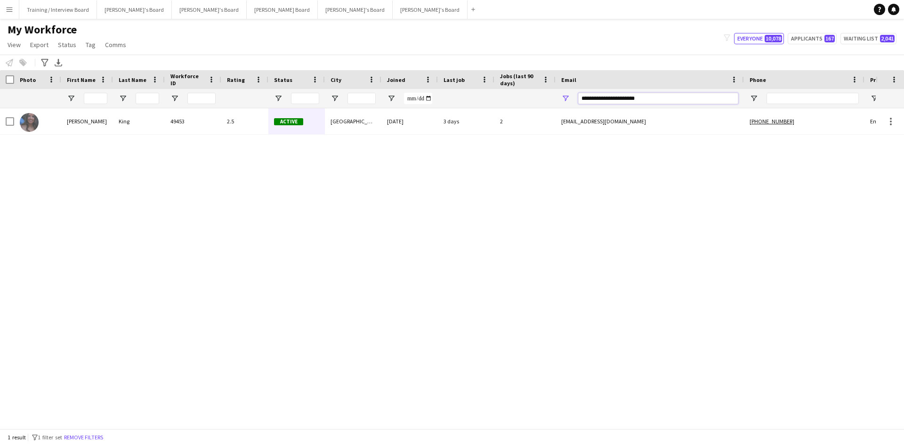
drag, startPoint x: 658, startPoint y: 97, endPoint x: 559, endPoint y: 101, distance: 98.9
click at [516, 101] on div at bounding box center [510, 98] width 1021 height 19
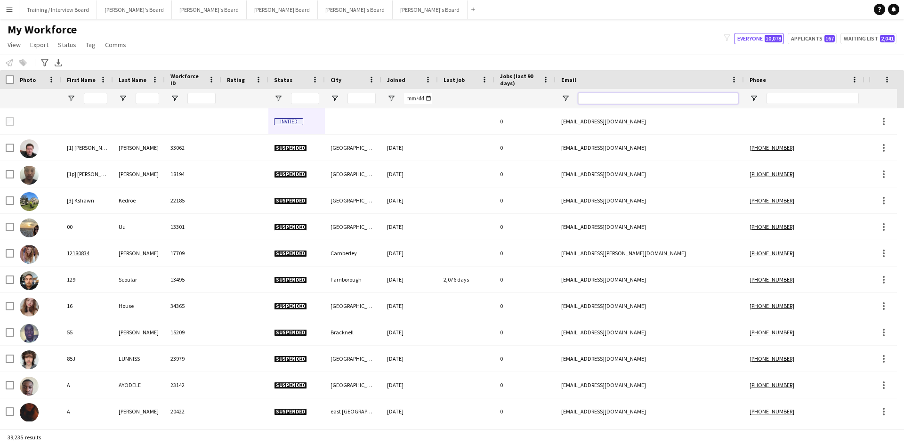
paste input "**********"
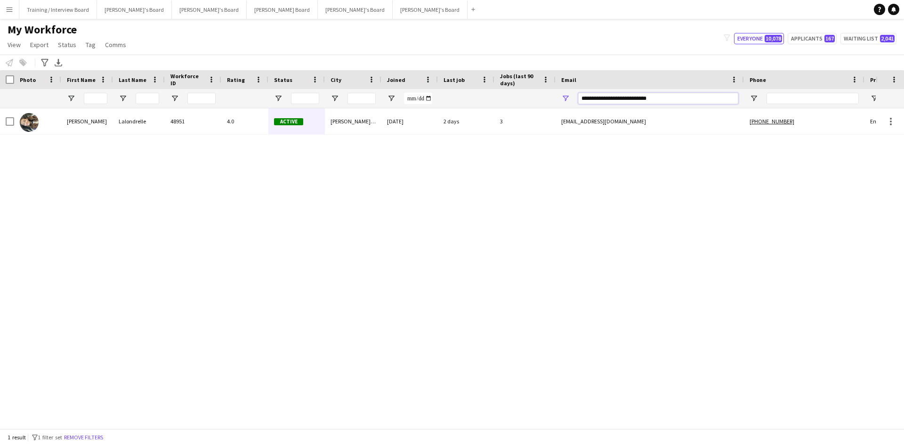
type input "**********"
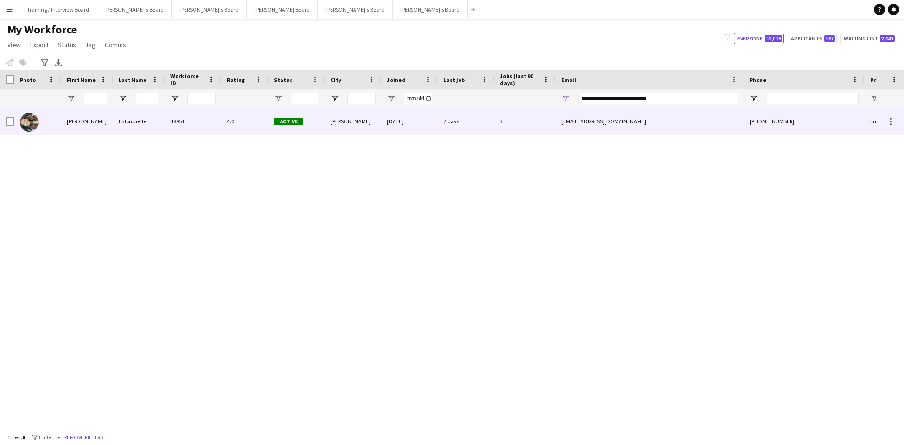
click at [378, 126] on div "[PERSON_NAME][GEOGRAPHIC_DATA]" at bounding box center [353, 121] width 57 height 26
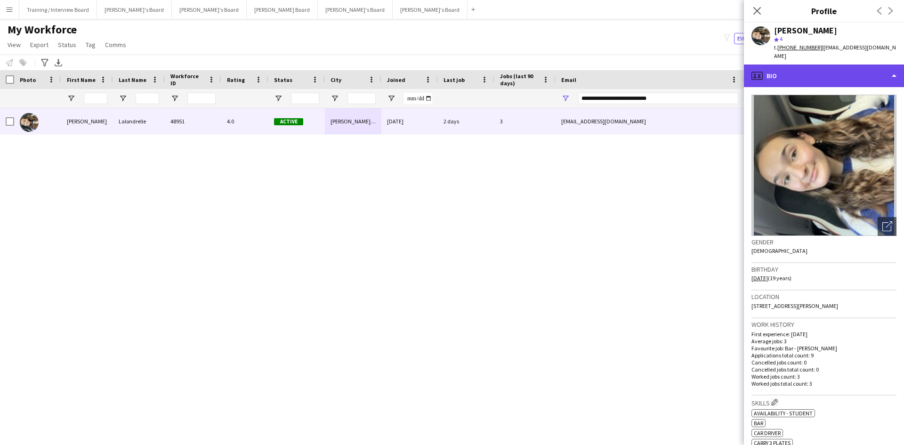
click at [840, 68] on div "profile Bio" at bounding box center [824, 76] width 160 height 23
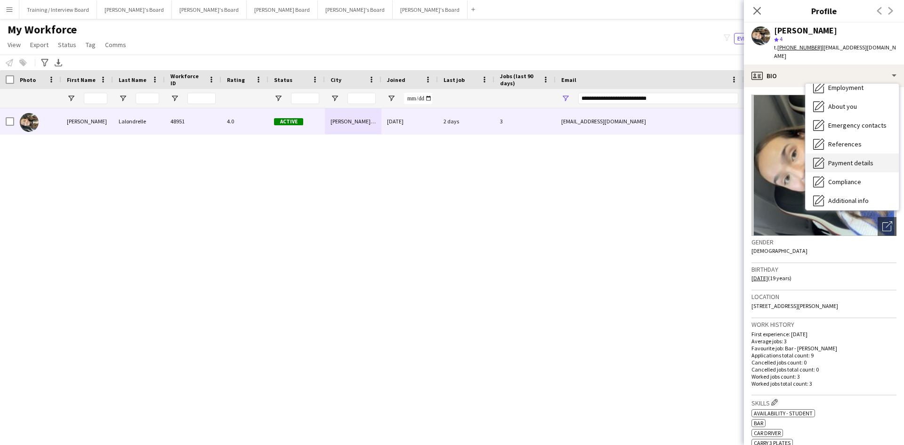
click at [862, 159] on span "Payment details" at bounding box center [850, 163] width 45 height 8
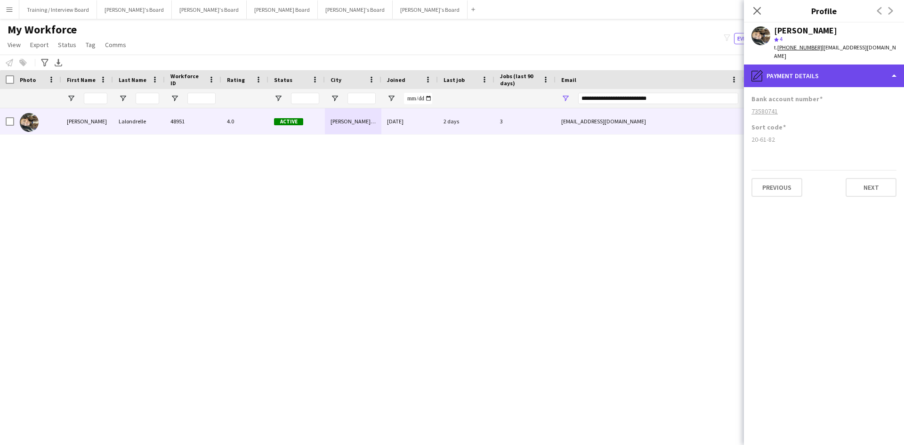
click at [791, 68] on div "pencil4 Payment details" at bounding box center [824, 76] width 160 height 23
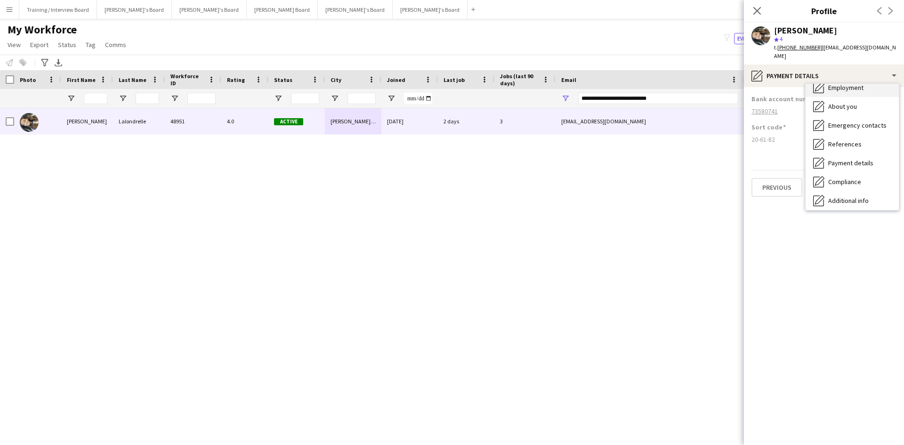
click at [848, 86] on div "Employment Employment" at bounding box center [852, 87] width 93 height 19
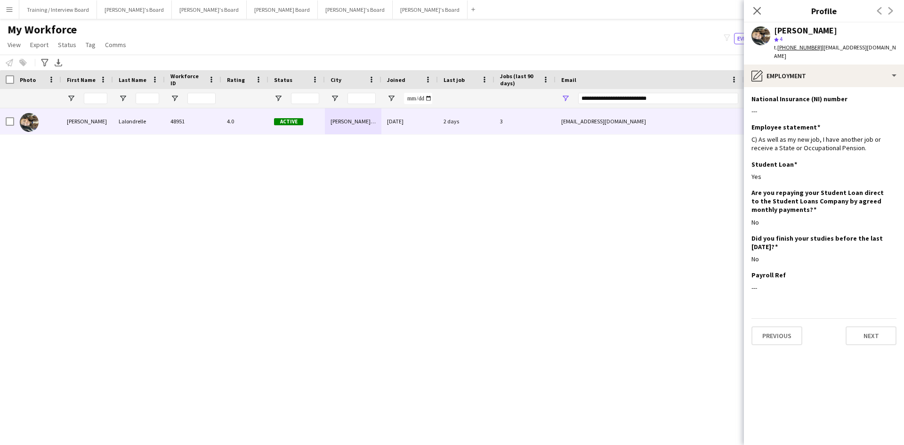
drag, startPoint x: 757, startPoint y: 9, endPoint x: 634, endPoint y: 115, distance: 161.9
click at [757, 9] on icon "Close pop-in" at bounding box center [757, 11] width 8 height 8
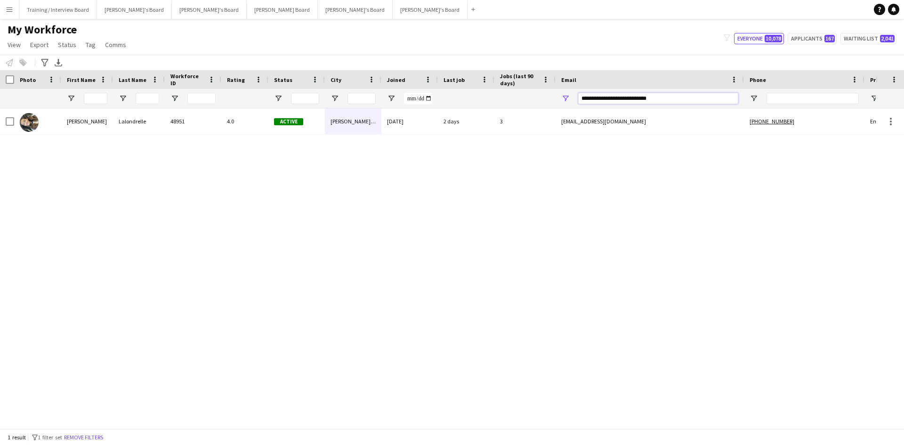
drag, startPoint x: 680, startPoint y: 101, endPoint x: 464, endPoint y: 108, distance: 216.2
click at [466, 106] on div at bounding box center [510, 98] width 1021 height 19
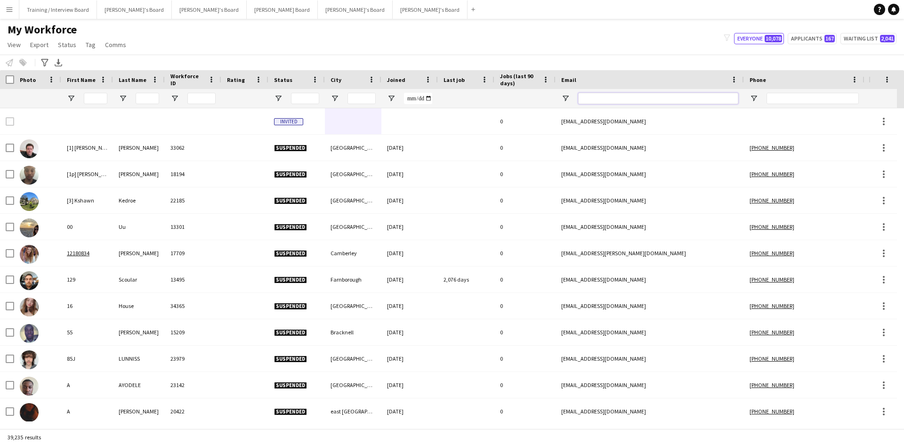
click at [607, 97] on input "Email Filter Input" at bounding box center [658, 98] width 160 height 11
paste input "**********"
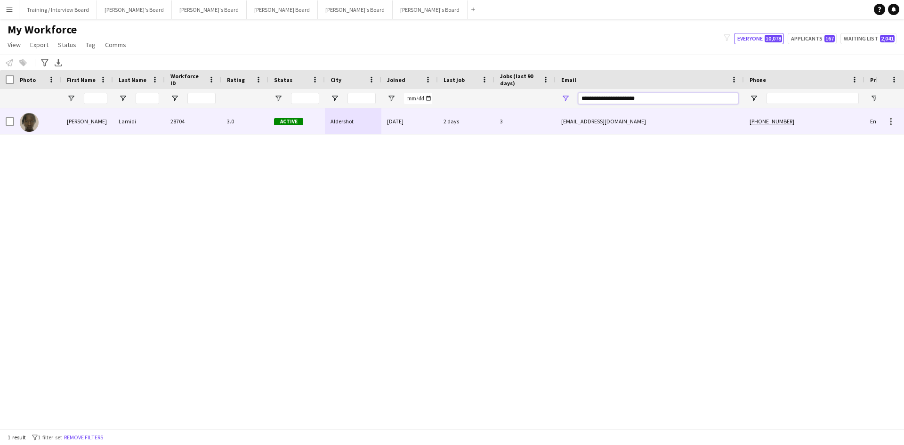
type input "**********"
drag, startPoint x: 439, startPoint y: 121, endPoint x: 434, endPoint y: 127, distance: 7.7
click at [440, 122] on div "2 days" at bounding box center [466, 121] width 57 height 26
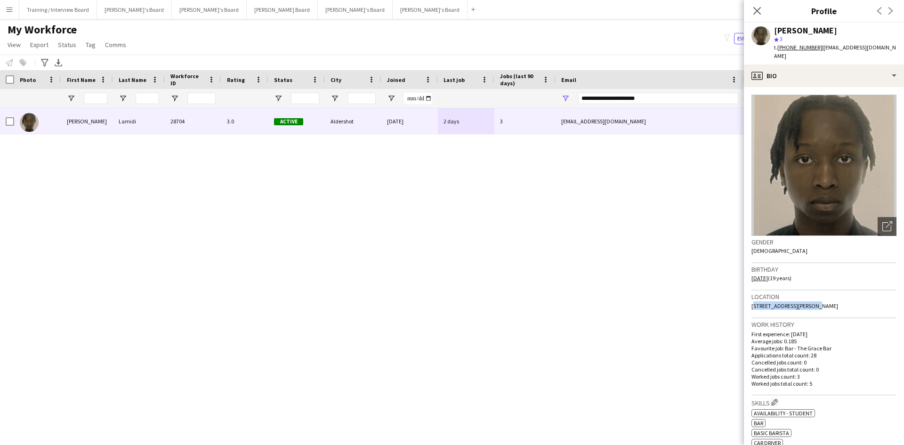
drag, startPoint x: 752, startPoint y: 297, endPoint x: 808, endPoint y: 298, distance: 56.0
click at [808, 302] on span "[STREET_ADDRESS][PERSON_NAME]" at bounding box center [795, 305] width 87 height 7
copy span "Flat [GEOGRAPHIC_DATA][PERSON_NAME]"
drag, startPoint x: 809, startPoint y: 296, endPoint x: 841, endPoint y: 299, distance: 31.2
click at [838, 302] on span "[STREET_ADDRESS][PERSON_NAME]" at bounding box center [795, 305] width 87 height 7
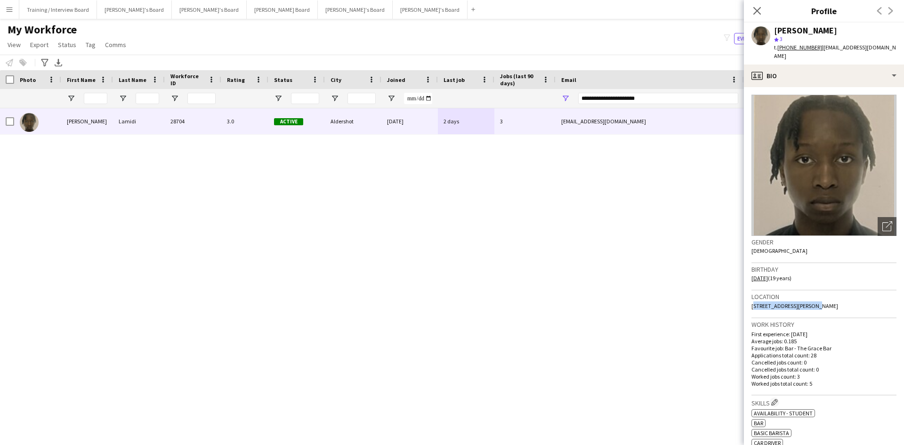
copy span "4 Union Yard"
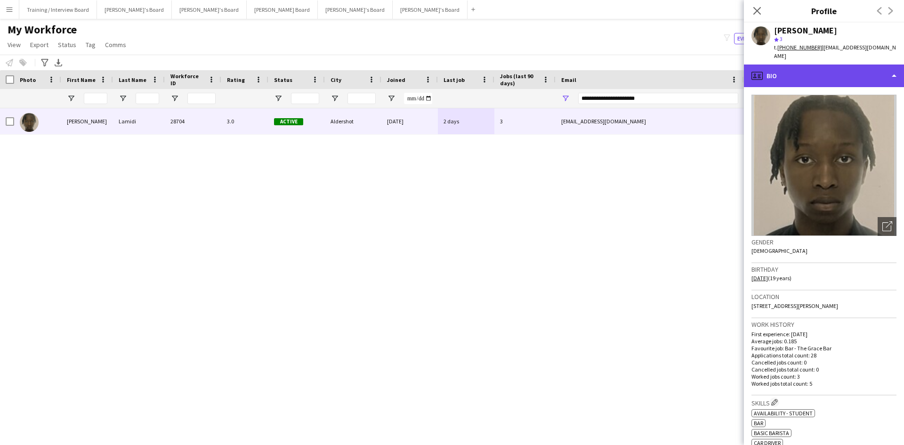
click at [821, 73] on div "profile Bio" at bounding box center [824, 76] width 160 height 23
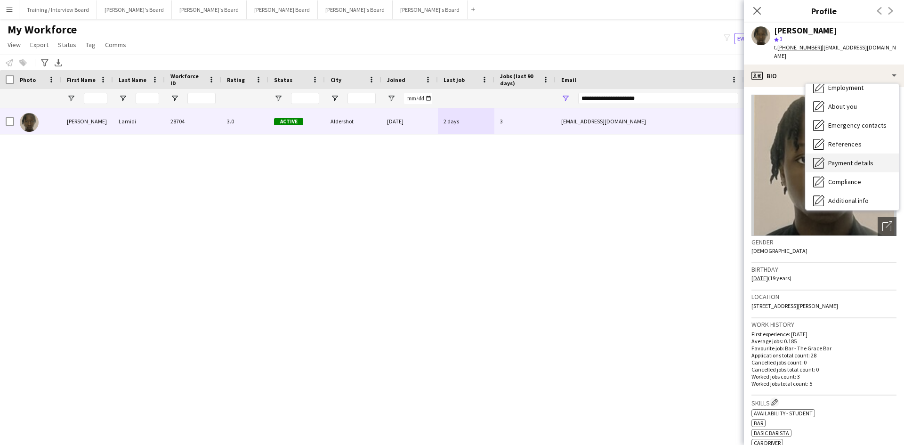
click at [858, 159] on div "Payment details Payment details" at bounding box center [852, 163] width 93 height 19
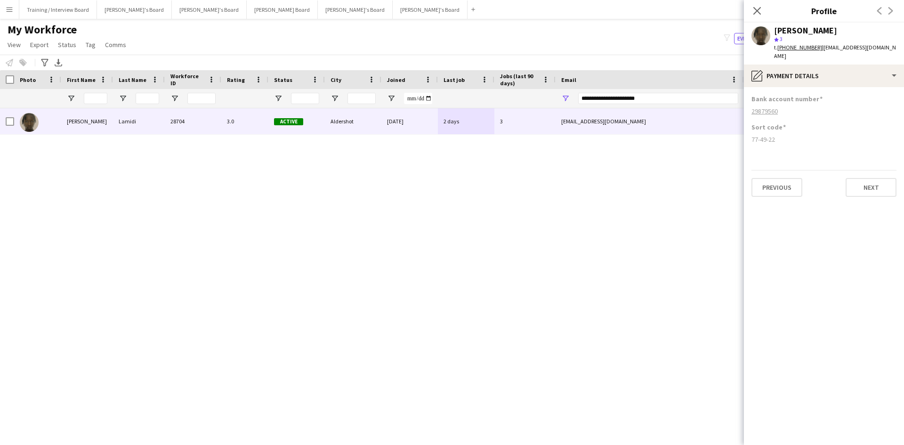
drag, startPoint x: 781, startPoint y: 131, endPoint x: 755, endPoint y: 131, distance: 26.4
click at [750, 130] on app-section-data-types "Bank account number [FINANCIAL_ID] Sort code [FINANCIAL_ID] Previous Next" at bounding box center [824, 266] width 160 height 358
copy div "77-49-22"
drag, startPoint x: 781, startPoint y: 103, endPoint x: 752, endPoint y: 103, distance: 28.7
click at [752, 107] on div "29879560" at bounding box center [824, 111] width 145 height 8
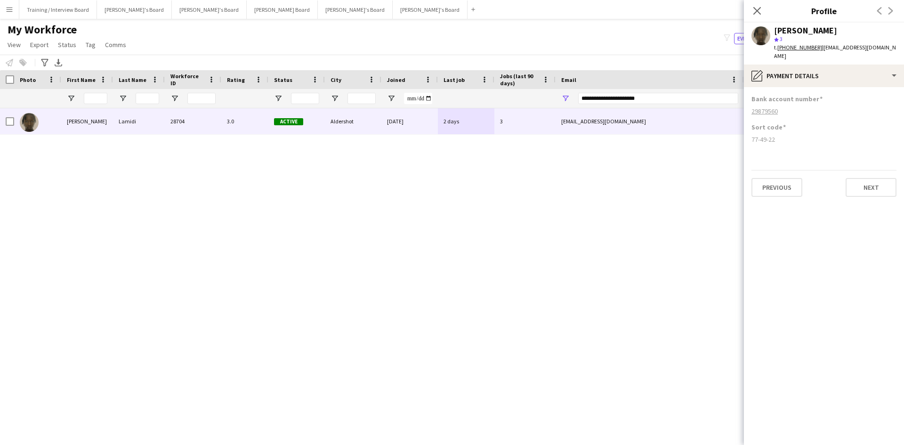
copy tcxspan "29879560"
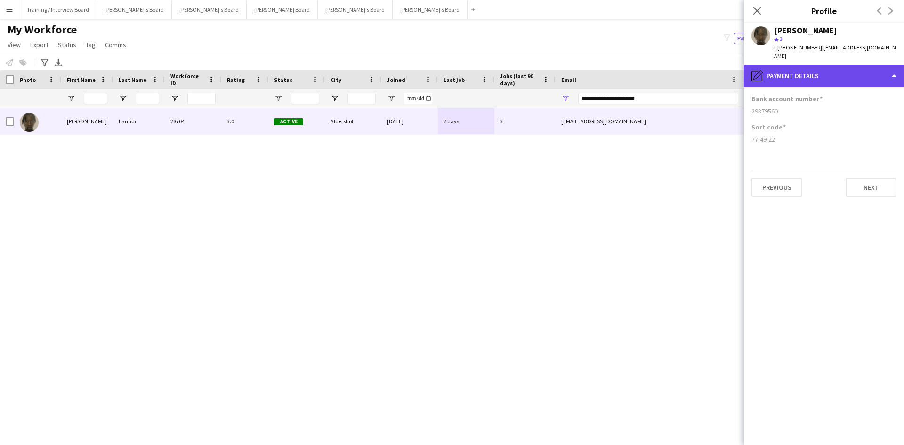
click at [849, 73] on div "pencil4 Payment details" at bounding box center [824, 76] width 160 height 23
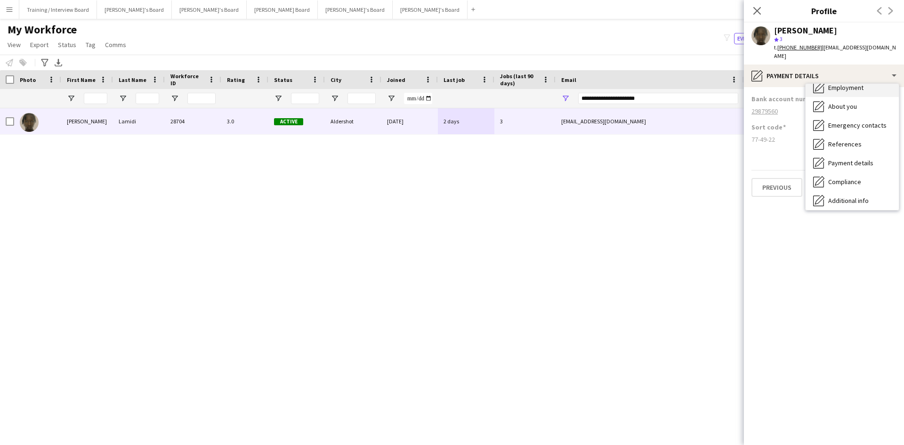
click at [847, 83] on span "Employment" at bounding box center [845, 87] width 35 height 8
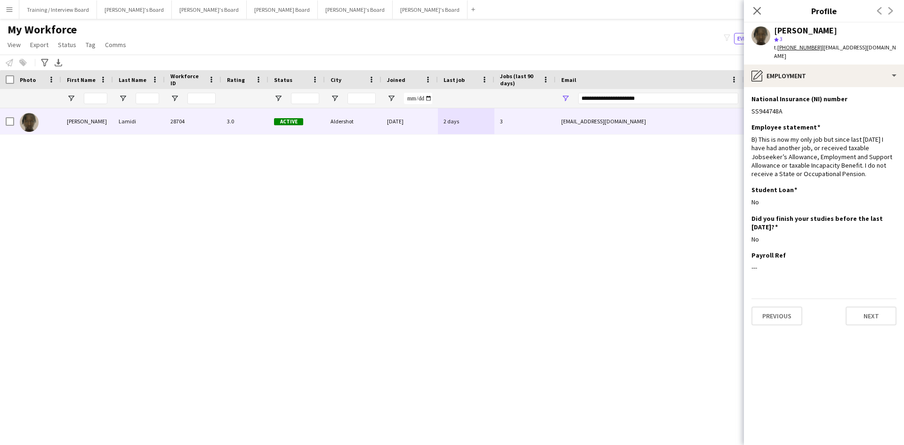
drag, startPoint x: 784, startPoint y: 103, endPoint x: 761, endPoint y: 102, distance: 22.1
click at [748, 104] on app-section-data-types "National Insurance (NI) number Edit this field SS944748A Employee statement Edi…" at bounding box center [824, 266] width 160 height 358
copy div "SS944748A"
drag, startPoint x: 754, startPoint y: 12, endPoint x: 671, endPoint y: 93, distance: 116.2
click at [754, 12] on icon "Close pop-in" at bounding box center [756, 10] width 9 height 9
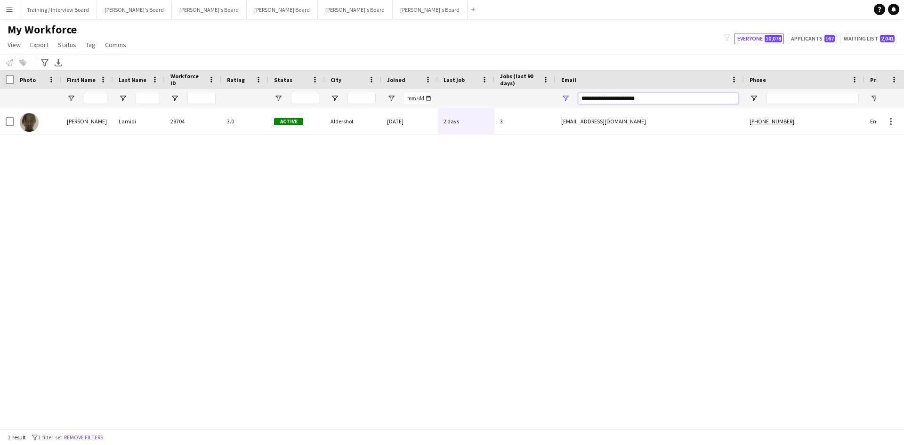
drag, startPoint x: 577, startPoint y: 96, endPoint x: 492, endPoint y: 97, distance: 85.2
click at [492, 97] on div at bounding box center [510, 98] width 1021 height 19
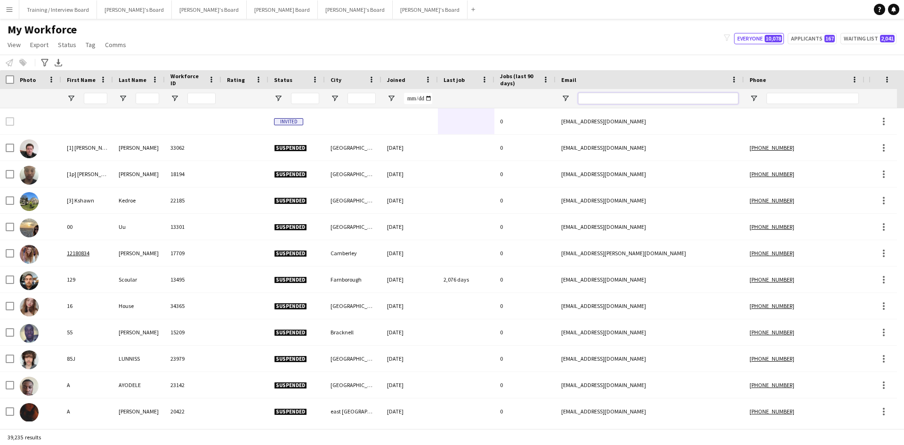
click at [589, 99] on input "Email Filter Input" at bounding box center [658, 98] width 160 height 11
paste input "**********"
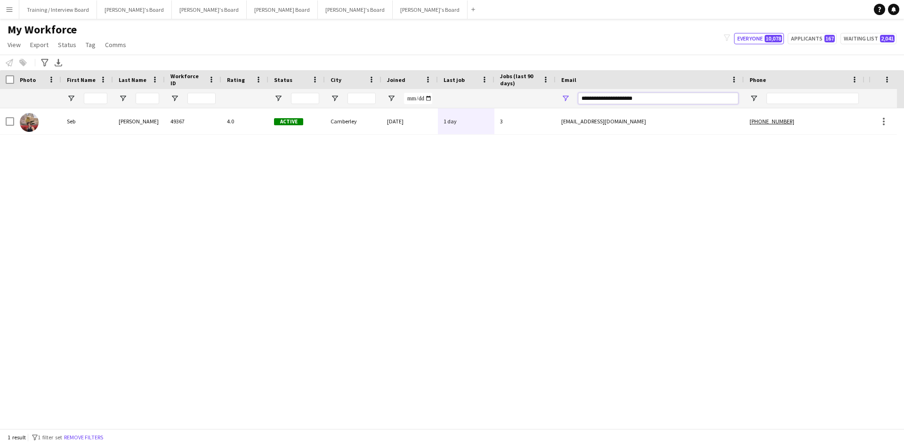
type input "**********"
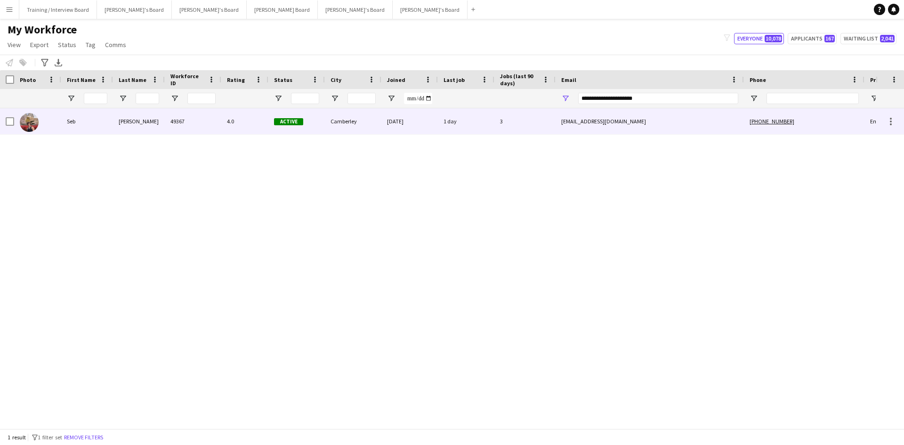
click at [315, 127] on div "Active" at bounding box center [296, 121] width 57 height 26
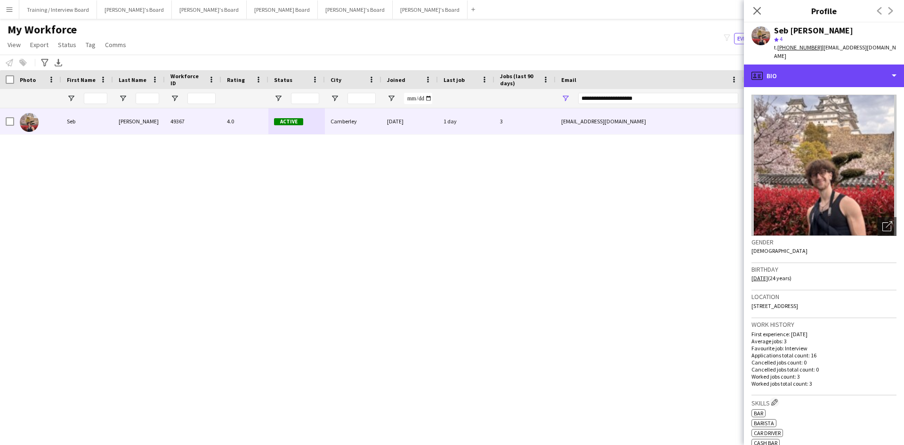
drag, startPoint x: 806, startPoint y: 63, endPoint x: 816, endPoint y: 84, distance: 23.8
click at [806, 65] on div "profile Bio" at bounding box center [824, 76] width 160 height 23
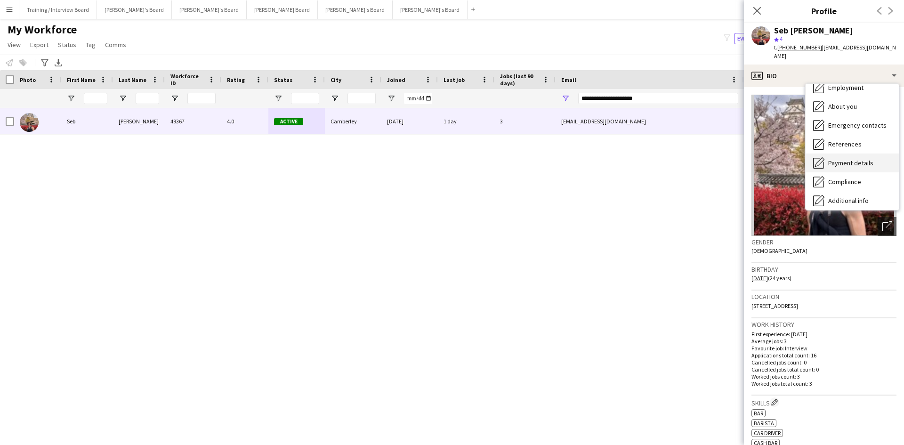
click at [851, 159] on span "Payment details" at bounding box center [850, 163] width 45 height 8
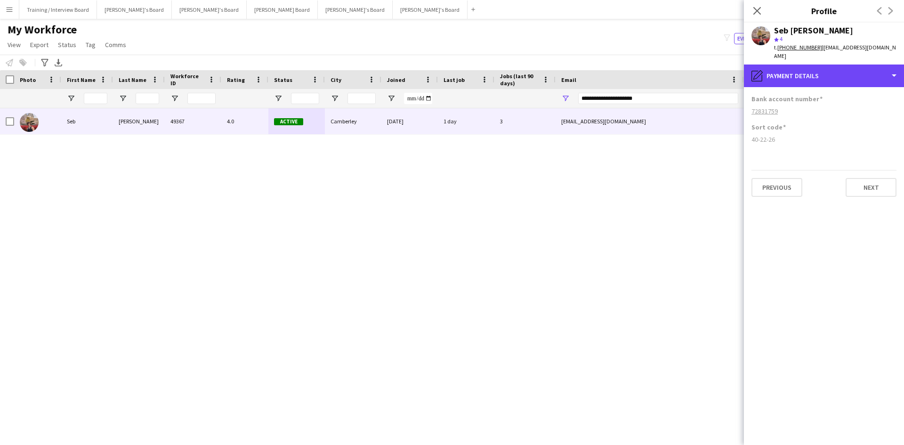
drag, startPoint x: 858, startPoint y: 69, endPoint x: 857, endPoint y: 74, distance: 5.4
click at [858, 69] on div "pencil4 Payment details" at bounding box center [824, 76] width 160 height 23
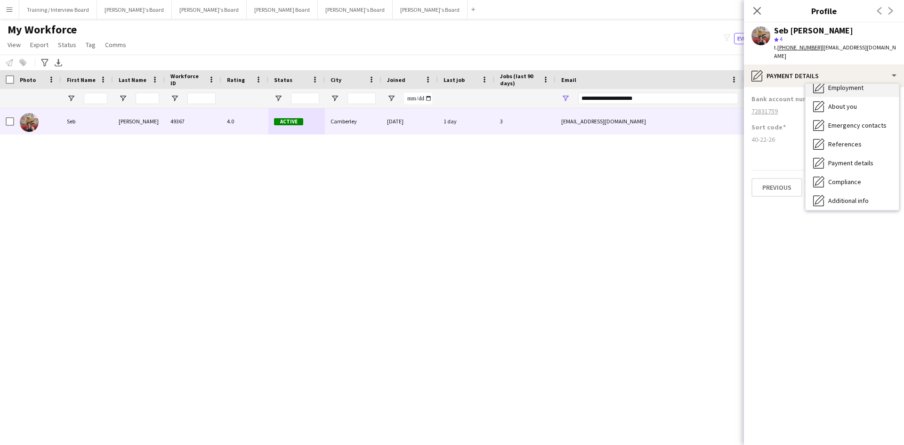
click at [855, 83] on span "Employment" at bounding box center [845, 87] width 35 height 8
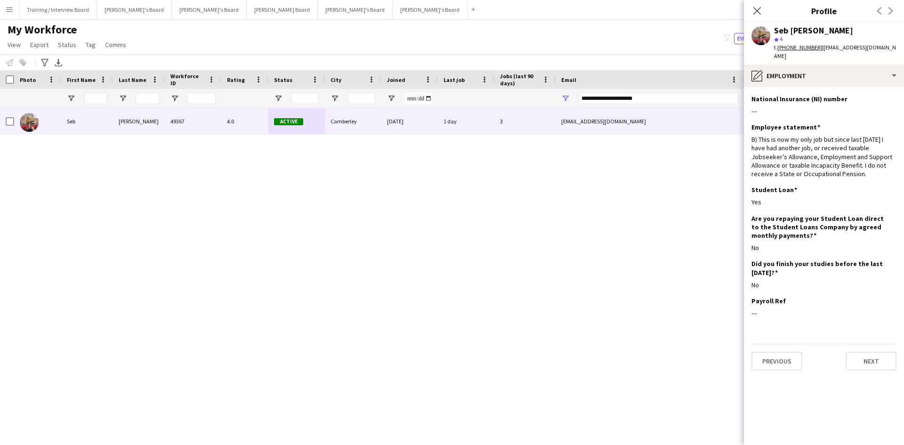
drag, startPoint x: 761, startPoint y: 9, endPoint x: 678, endPoint y: 75, distance: 106.6
click at [761, 9] on icon "Close pop-in" at bounding box center [757, 11] width 8 height 8
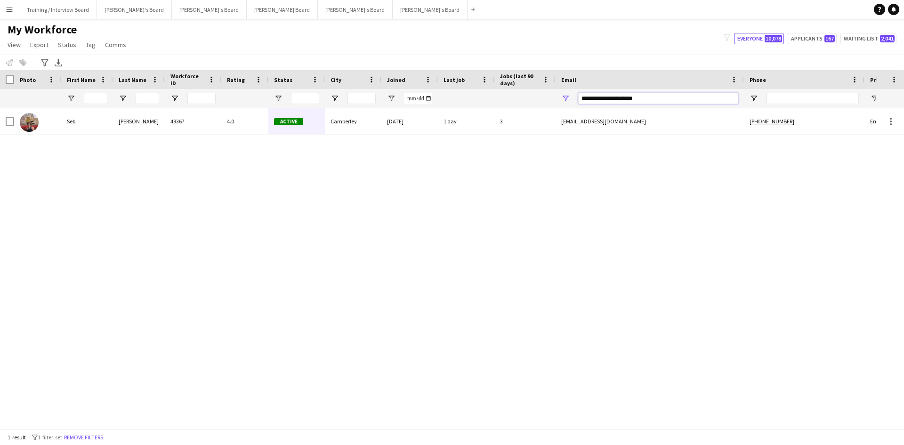
drag, startPoint x: 615, startPoint y: 101, endPoint x: 440, endPoint y: 109, distance: 175.4
click at [441, 109] on div "Workforce Details Photo First Name" at bounding box center [452, 249] width 904 height 358
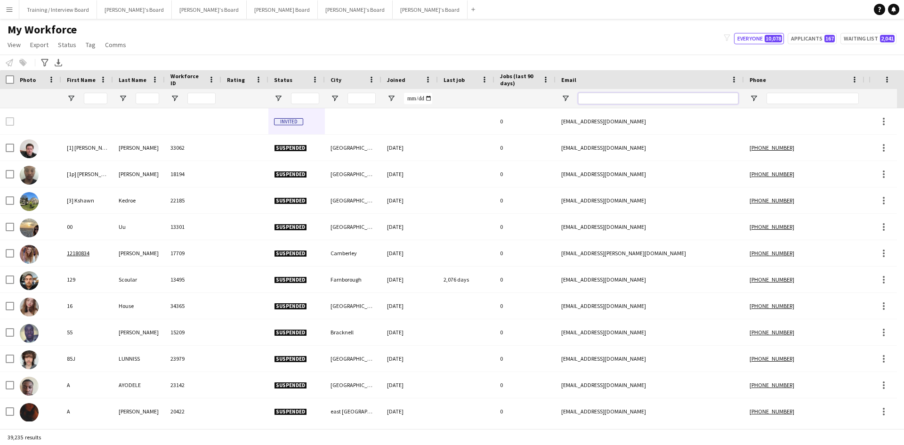
click at [611, 96] on input "Email Filter Input" at bounding box center [658, 98] width 160 height 11
paste input "**********"
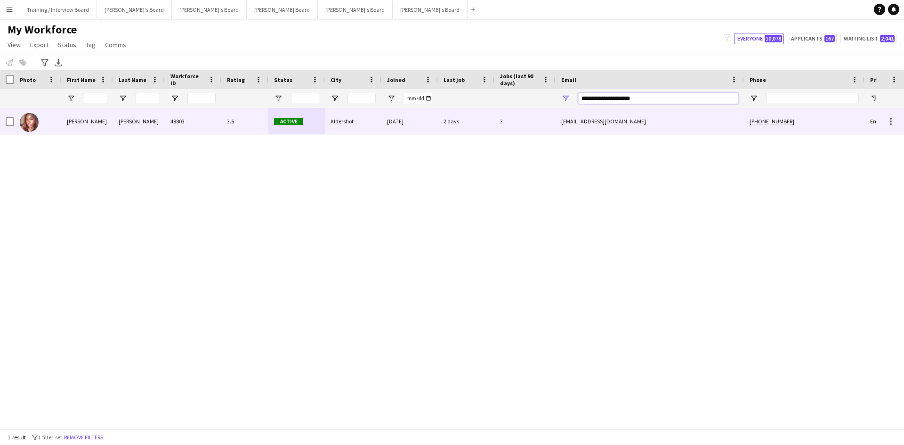
type input "**********"
click at [374, 119] on div "Aldershot" at bounding box center [353, 121] width 57 height 26
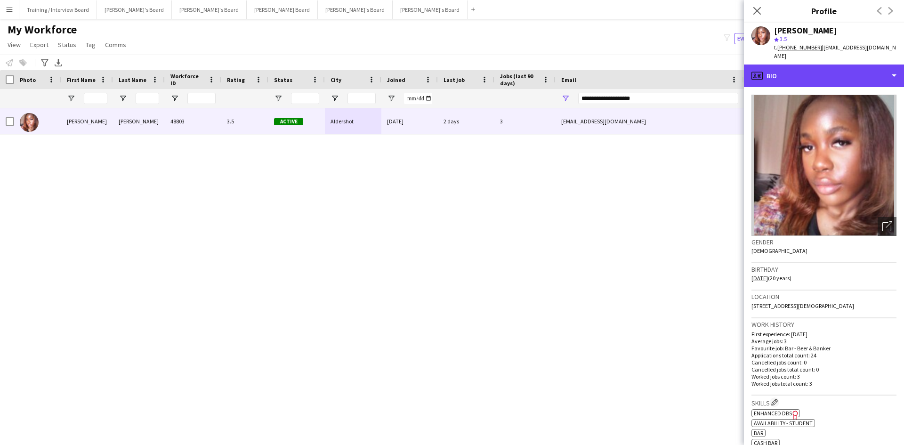
drag, startPoint x: 803, startPoint y: 67, endPoint x: 815, endPoint y: 110, distance: 44.3
click at [803, 67] on div "profile Bio" at bounding box center [824, 76] width 160 height 23
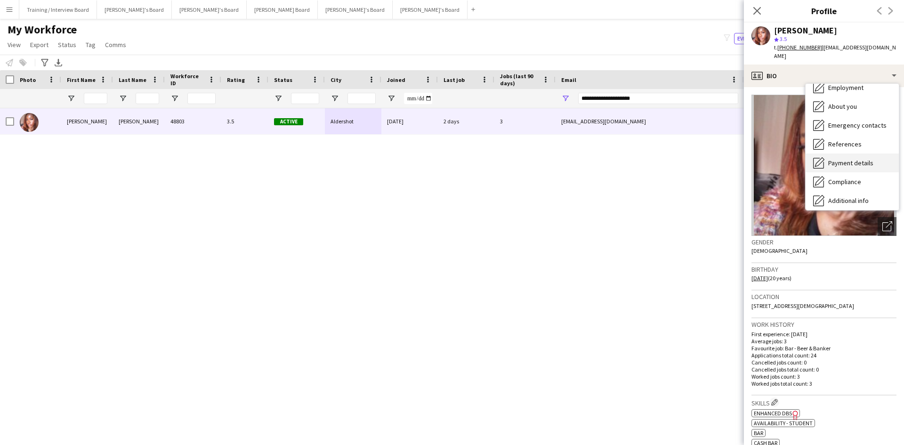
click at [844, 159] on span "Payment details" at bounding box center [850, 163] width 45 height 8
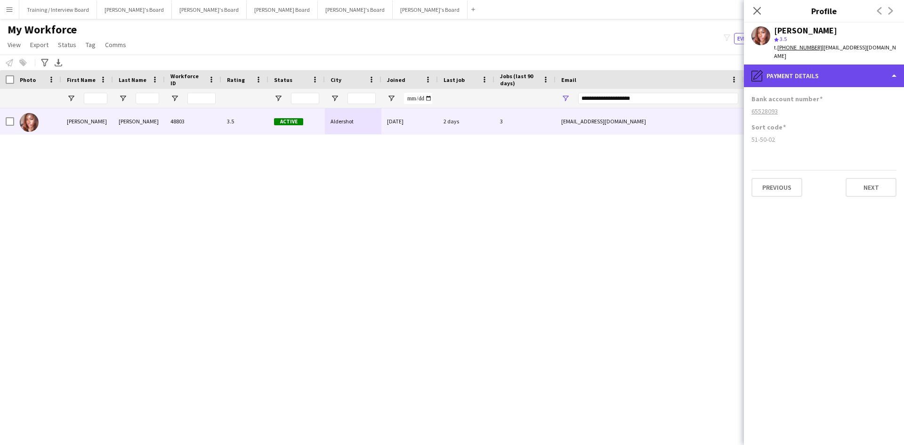
click at [845, 67] on div "pencil4 Payment details" at bounding box center [824, 76] width 160 height 23
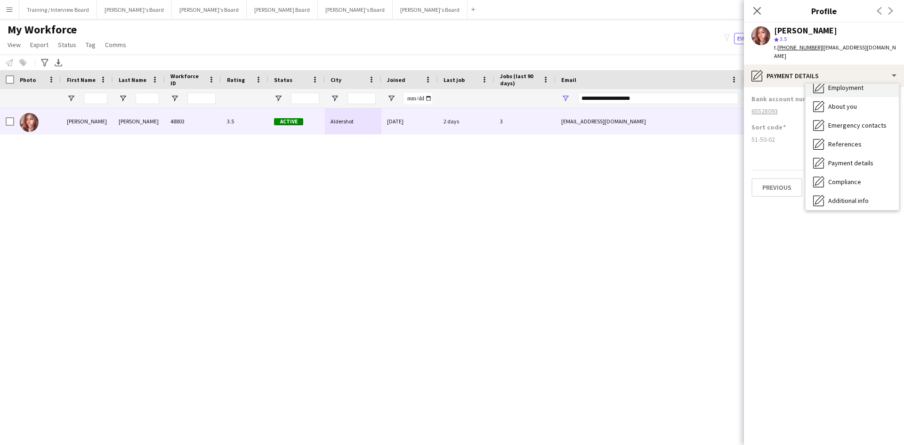
click at [850, 83] on span "Employment" at bounding box center [845, 87] width 35 height 8
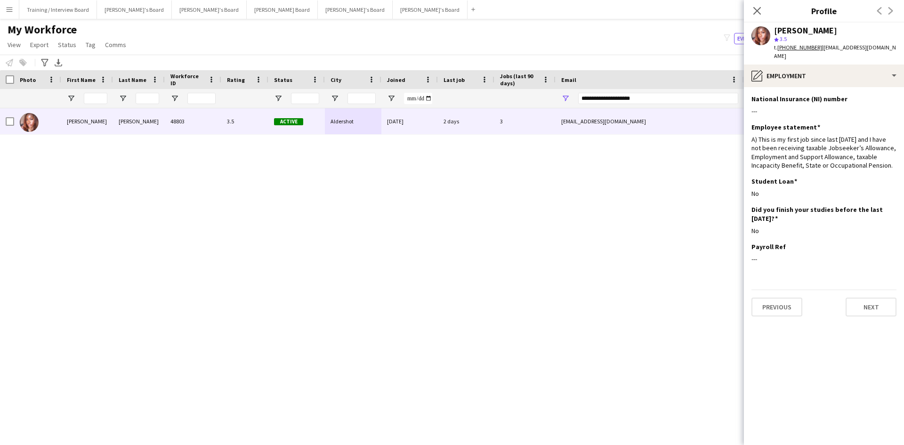
drag, startPoint x: 755, startPoint y: 8, endPoint x: 671, endPoint y: 89, distance: 116.6
click at [755, 8] on icon "Close pop-in" at bounding box center [757, 11] width 8 height 8
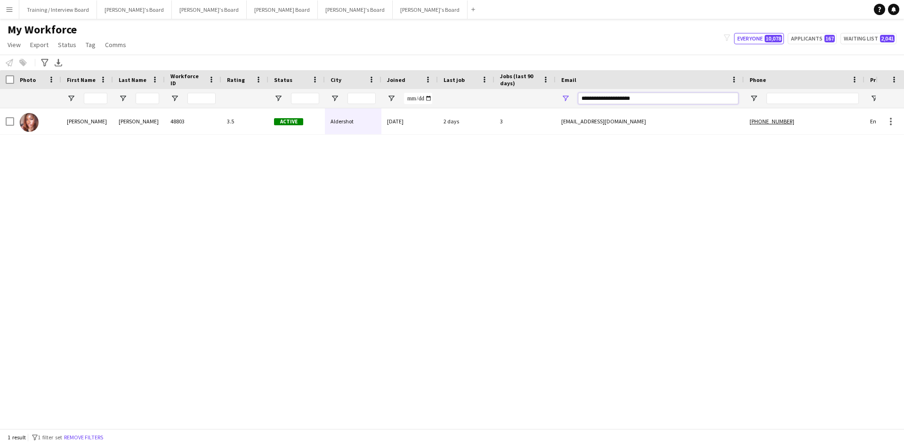
drag, startPoint x: 665, startPoint y: 99, endPoint x: 480, endPoint y: 105, distance: 185.2
click at [480, 105] on div at bounding box center [510, 98] width 1021 height 19
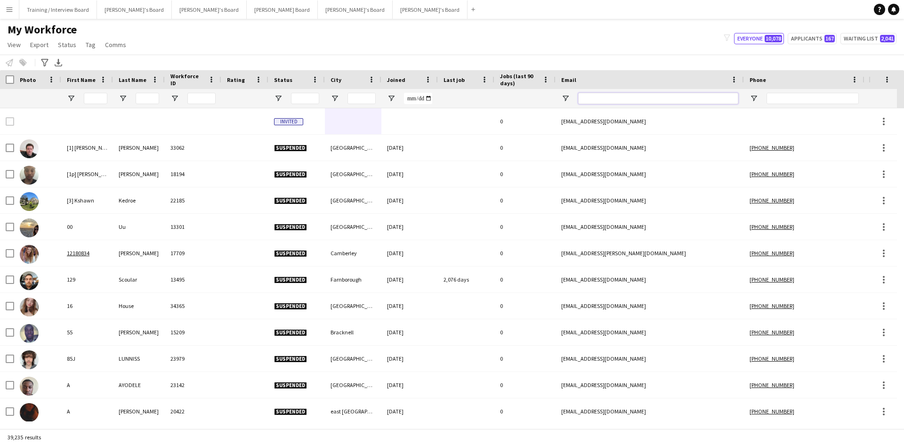
click at [599, 96] on input "Email Filter Input" at bounding box center [658, 98] width 160 height 11
paste input "**********"
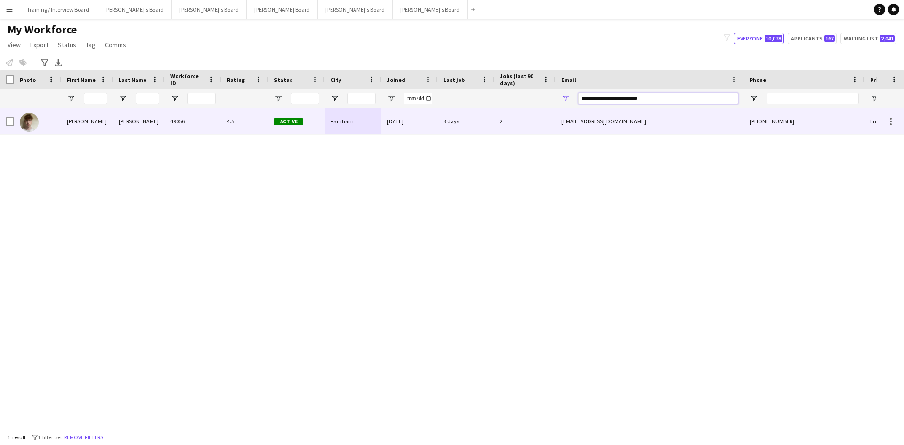
type input "**********"
click at [369, 125] on div "Farnham" at bounding box center [353, 121] width 57 height 26
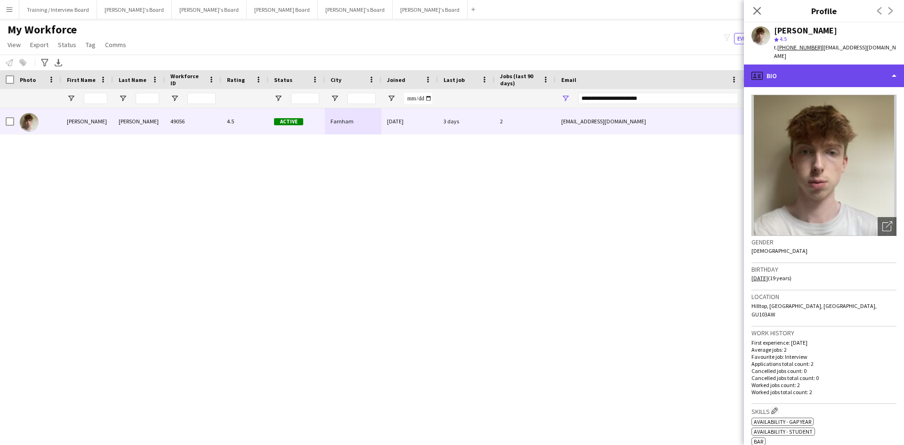
click at [803, 65] on div "profile Bio" at bounding box center [824, 76] width 160 height 23
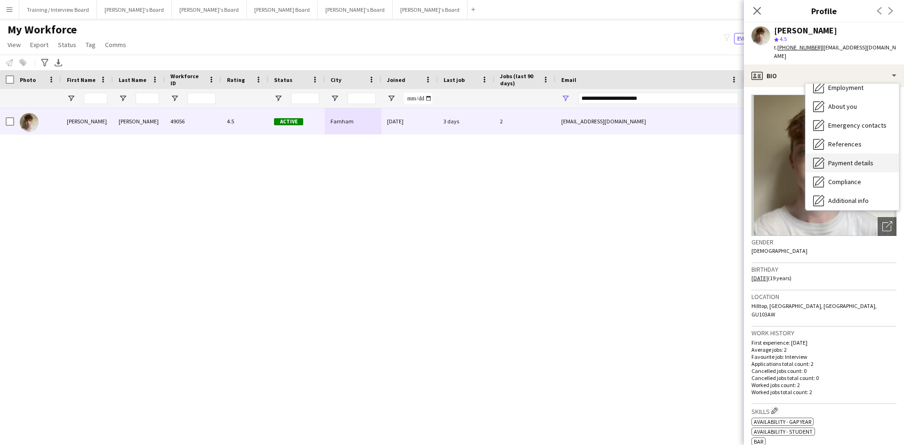
click at [844, 159] on span "Payment details" at bounding box center [850, 163] width 45 height 8
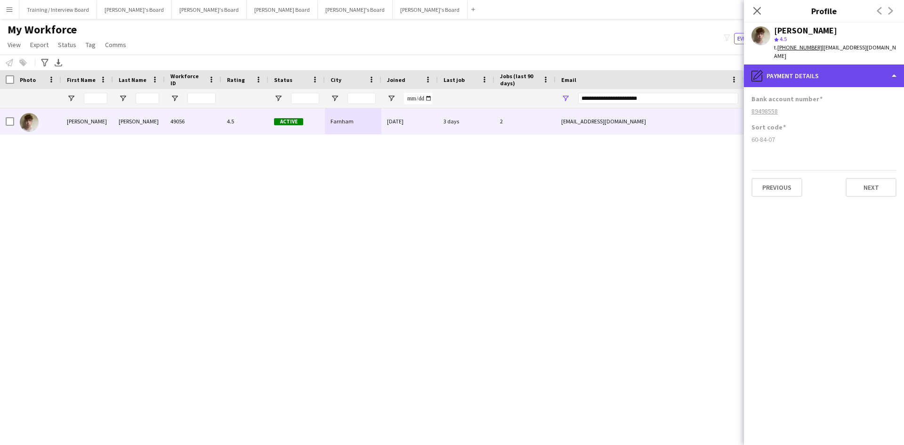
click at [837, 68] on div "pencil4 Payment details" at bounding box center [824, 76] width 160 height 23
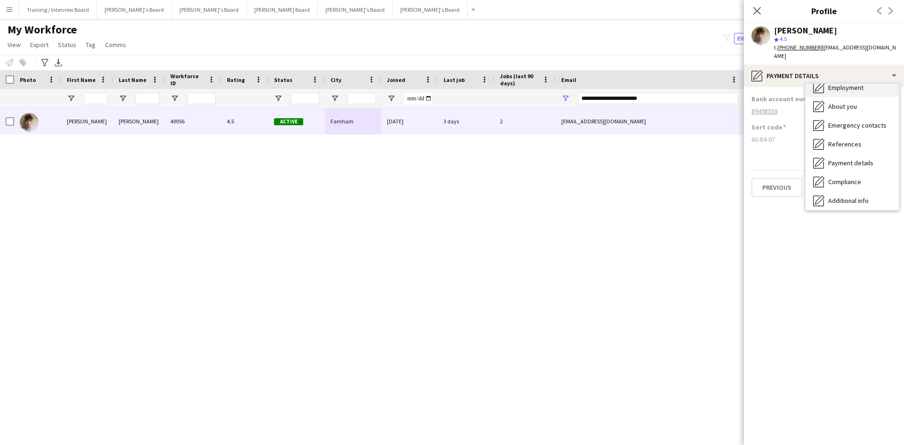
click at [843, 83] on span "Employment" at bounding box center [845, 87] width 35 height 8
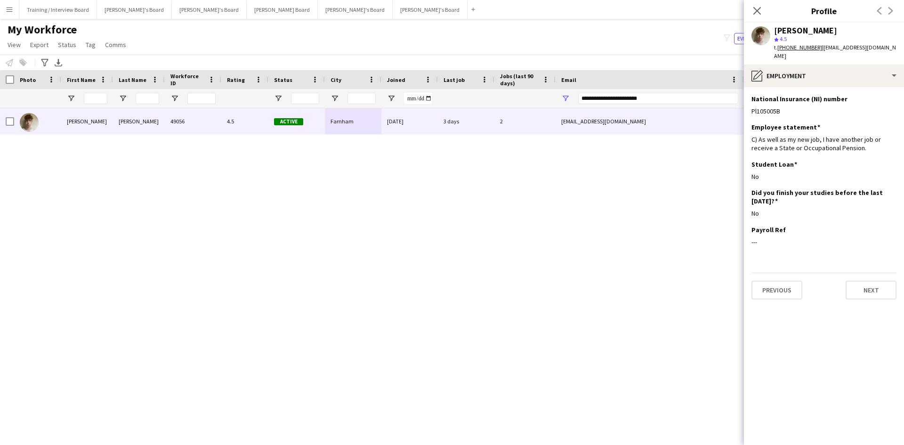
drag, startPoint x: 760, startPoint y: 9, endPoint x: 582, endPoint y: 112, distance: 205.5
click at [760, 9] on icon "Close pop-in" at bounding box center [757, 11] width 8 height 8
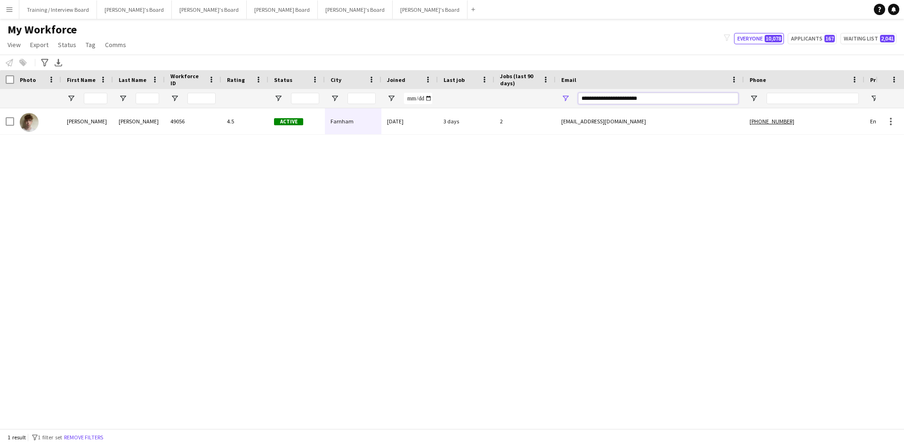
drag, startPoint x: 664, startPoint y: 98, endPoint x: 451, endPoint y: 108, distance: 213.5
click at [451, 108] on div "Workforce Details Photo First Name" at bounding box center [452, 249] width 904 height 358
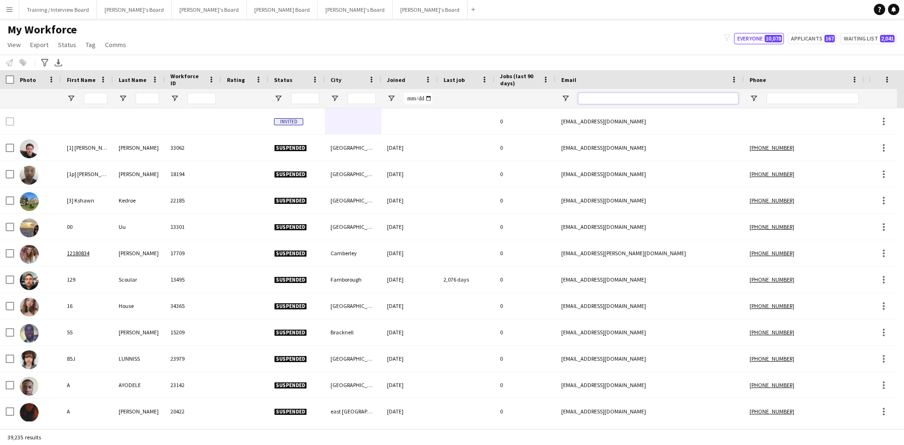
click at [613, 96] on input "Email Filter Input" at bounding box center [658, 98] width 160 height 11
paste input "**********"
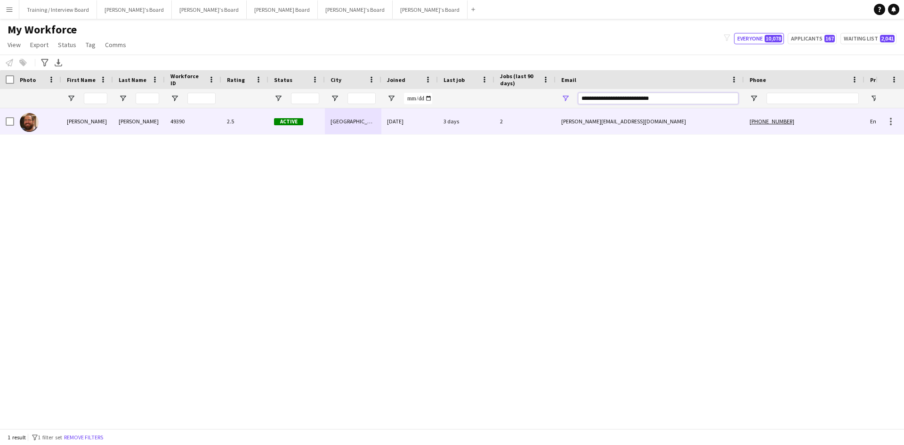
type input "**********"
click at [488, 129] on div "3 days" at bounding box center [466, 121] width 57 height 26
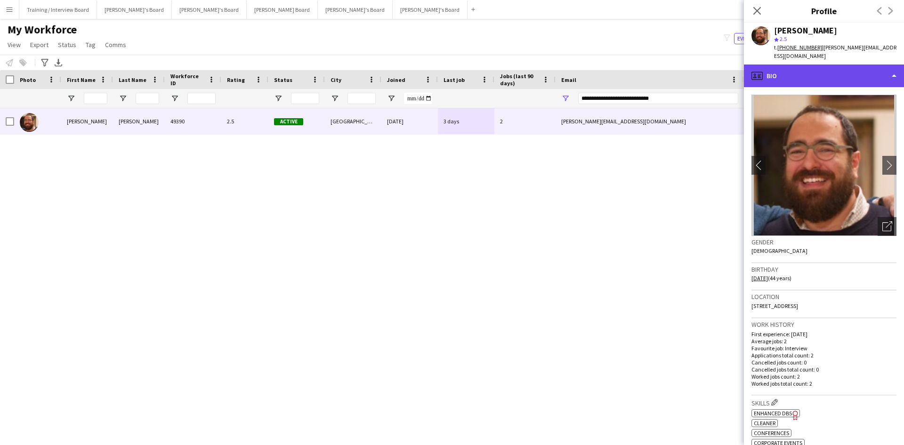
click at [822, 76] on div "profile Bio" at bounding box center [824, 76] width 160 height 23
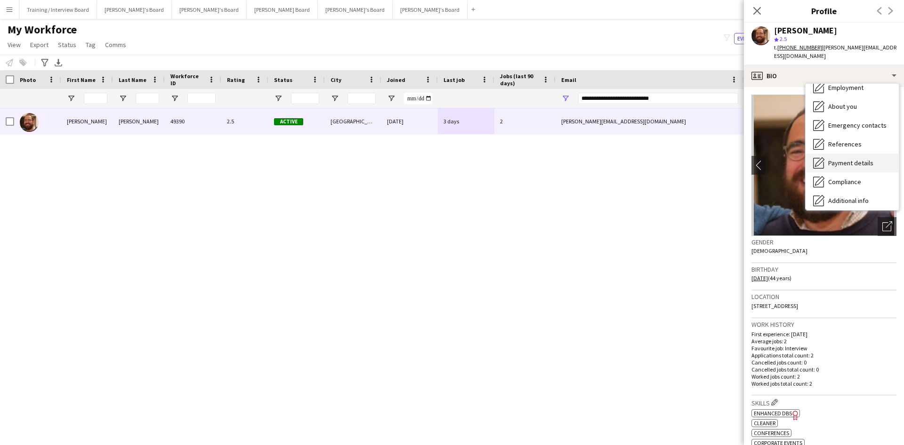
click at [854, 161] on span "Payment details" at bounding box center [850, 163] width 45 height 8
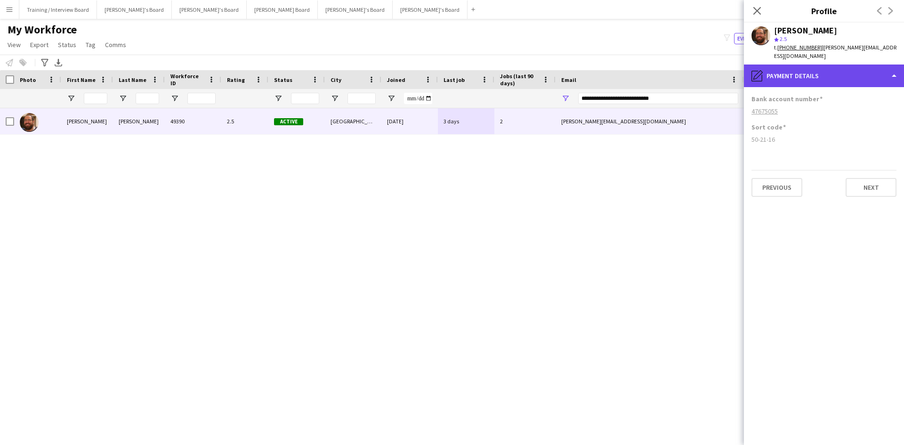
click at [825, 68] on div "pencil4 Payment details" at bounding box center [824, 76] width 160 height 23
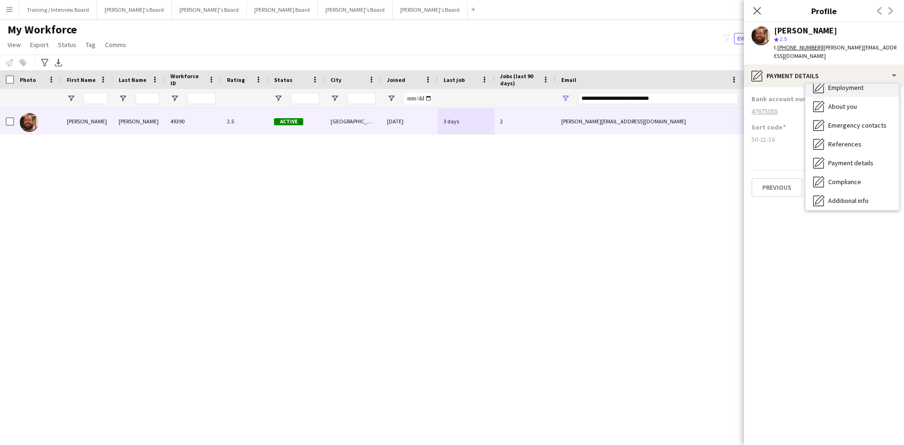
click at [845, 95] on div "Employment Employment" at bounding box center [852, 87] width 93 height 19
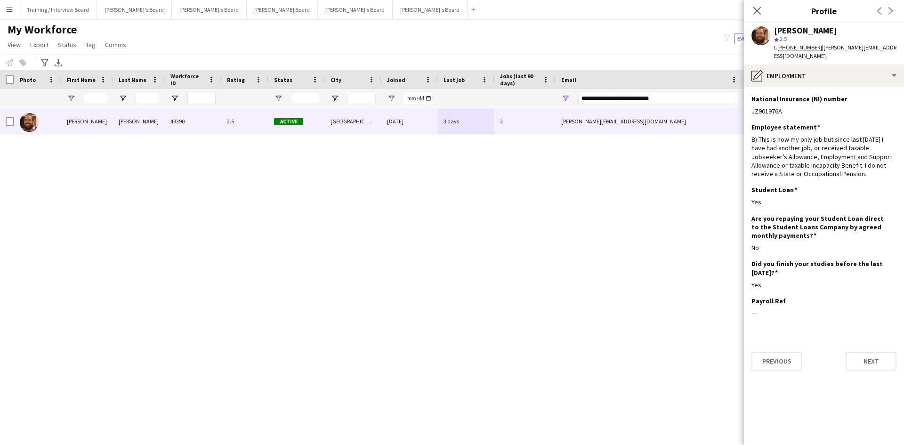
drag, startPoint x: 755, startPoint y: 9, endPoint x: 648, endPoint y: 93, distance: 135.5
click at [755, 9] on icon "Close pop-in" at bounding box center [757, 11] width 8 height 8
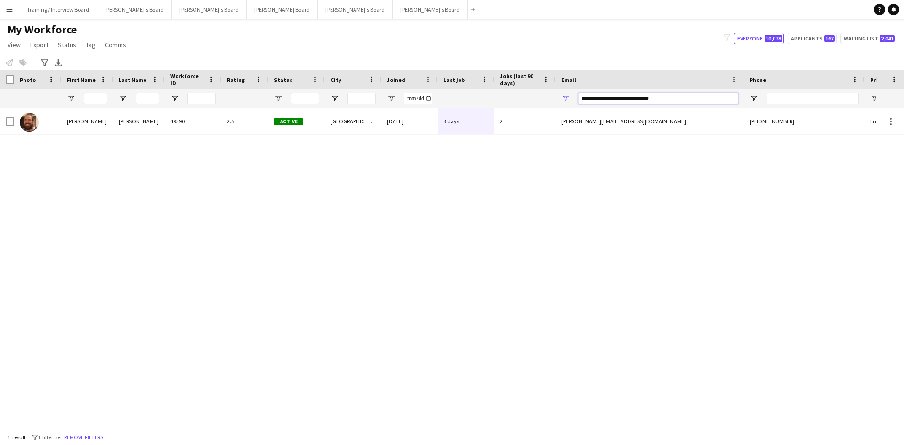
drag, startPoint x: 636, startPoint y: 98, endPoint x: 461, endPoint y: 104, distance: 175.7
click at [484, 100] on div at bounding box center [510, 98] width 1021 height 19
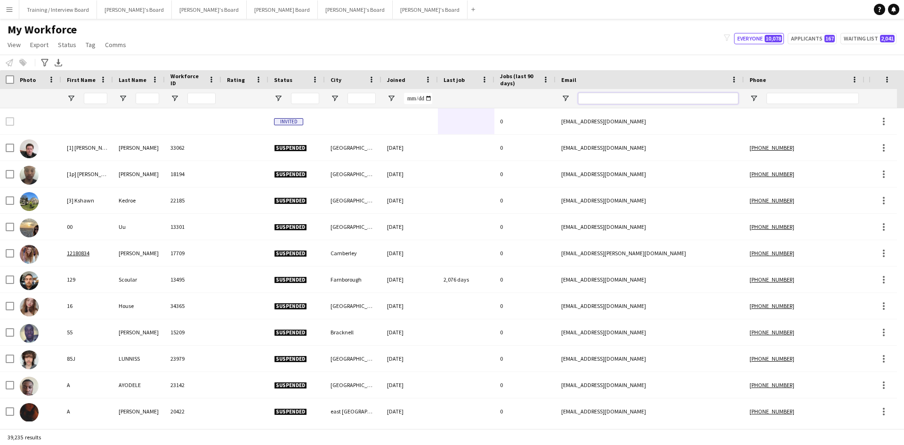
click at [598, 98] on input "Email Filter Input" at bounding box center [658, 98] width 160 height 11
paste input "**********"
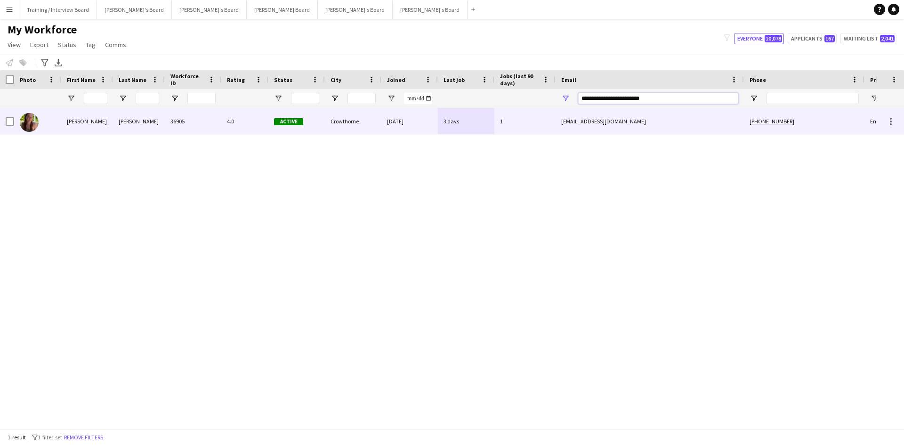
type input "**********"
click at [337, 121] on div "Crowthorne" at bounding box center [353, 121] width 57 height 26
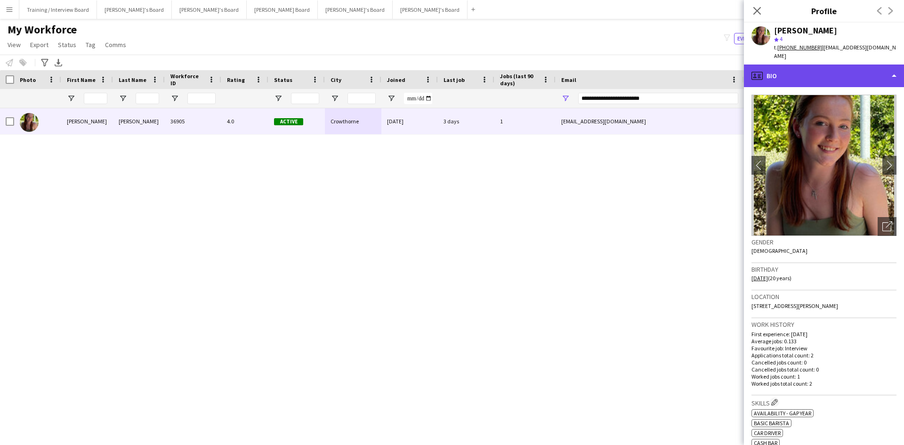
click at [821, 65] on div "profile Bio" at bounding box center [824, 76] width 160 height 23
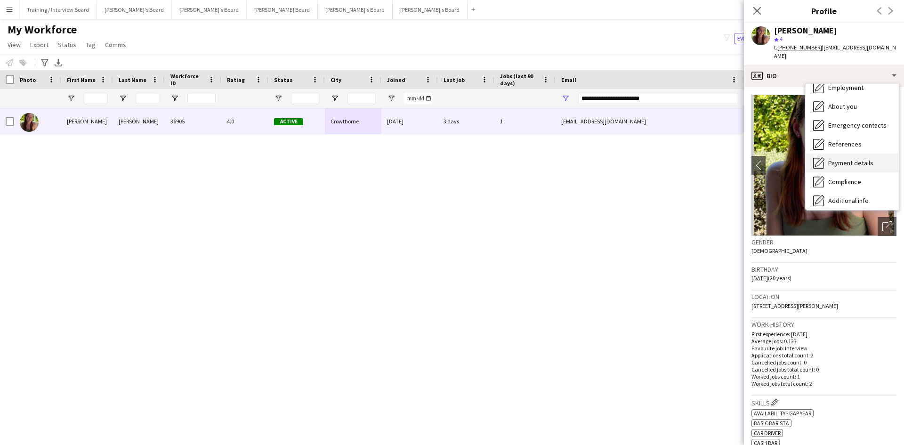
click at [848, 159] on span "Payment details" at bounding box center [850, 163] width 45 height 8
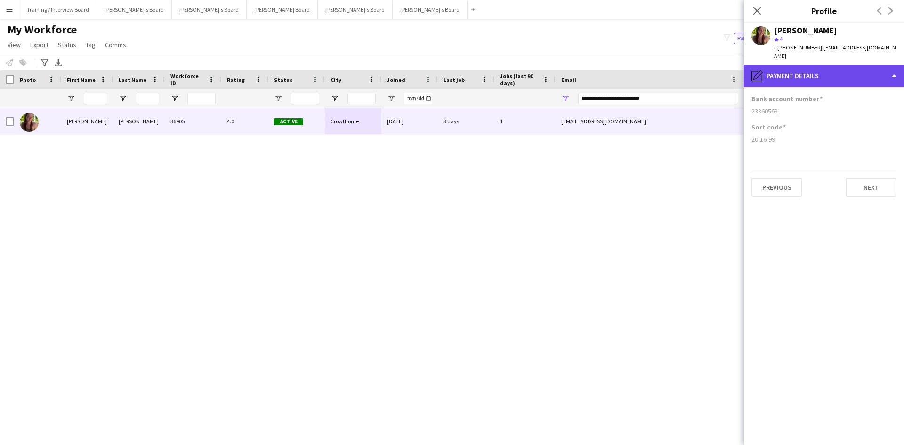
click at [825, 69] on div "pencil4 Payment details" at bounding box center [824, 76] width 160 height 23
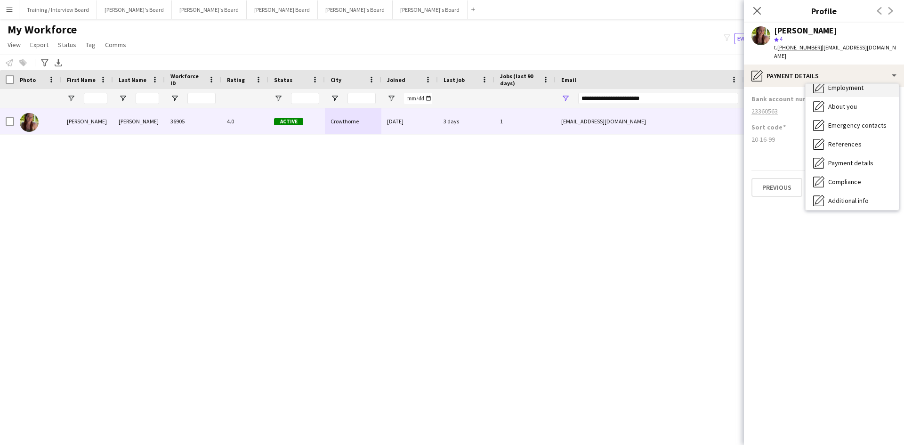
click at [845, 83] on span "Employment" at bounding box center [845, 87] width 35 height 8
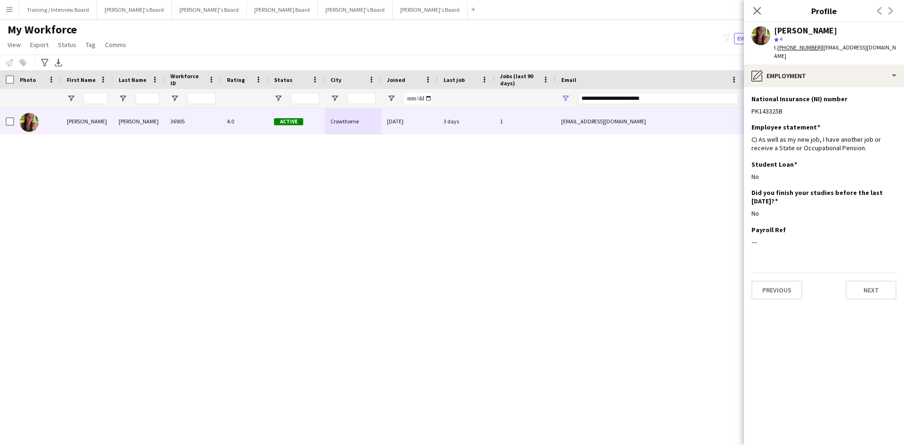
drag, startPoint x: 753, startPoint y: 9, endPoint x: 723, endPoint y: 50, distance: 51.2
click at [753, 9] on icon "Close pop-in" at bounding box center [757, 11] width 8 height 8
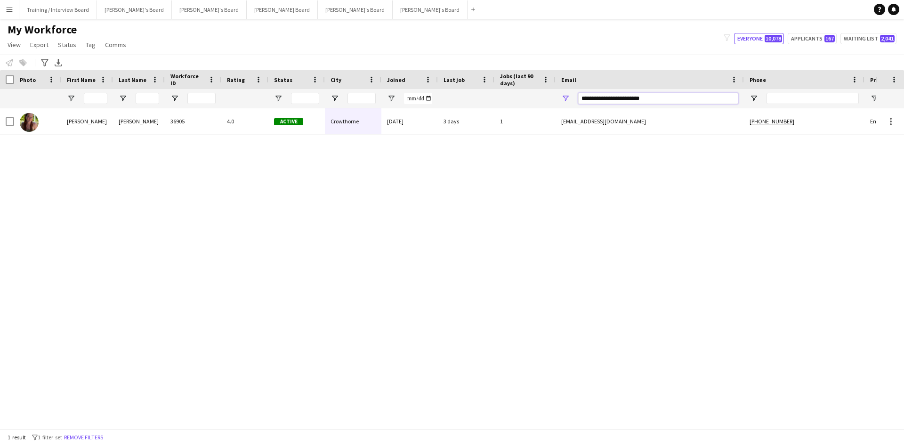
drag, startPoint x: 667, startPoint y: 98, endPoint x: 528, endPoint y: 100, distance: 139.4
click at [525, 100] on div at bounding box center [510, 98] width 1021 height 19
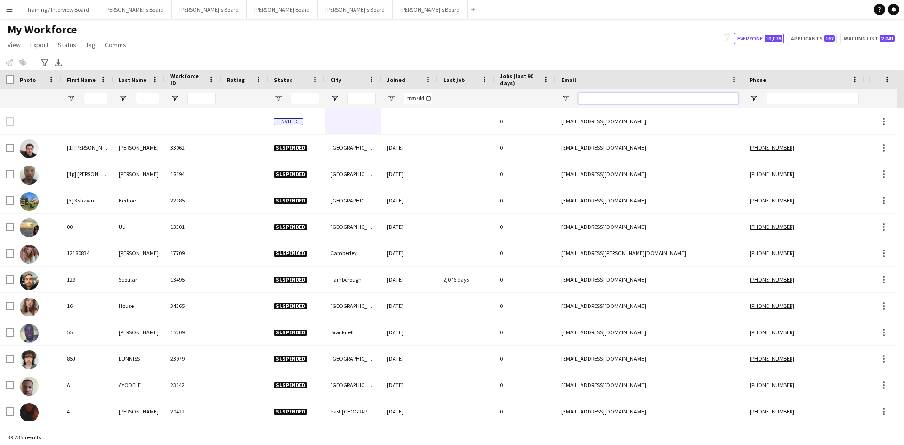
paste input "**********"
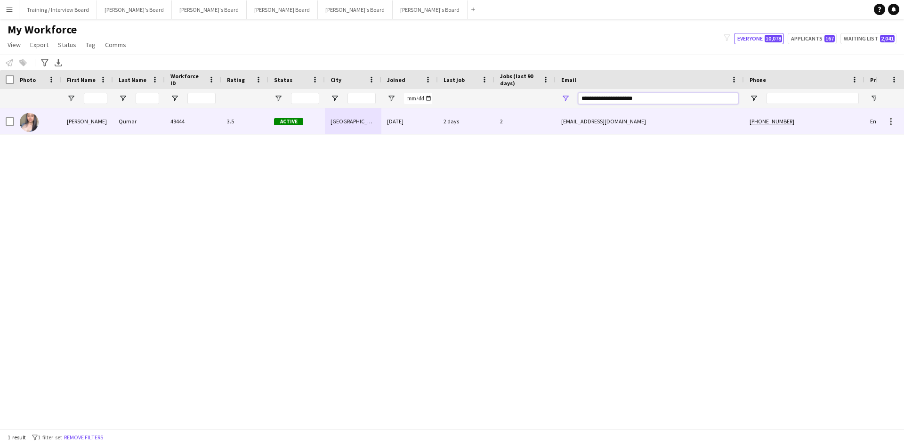
type input "**********"
click at [374, 130] on div "[GEOGRAPHIC_DATA]" at bounding box center [353, 121] width 57 height 26
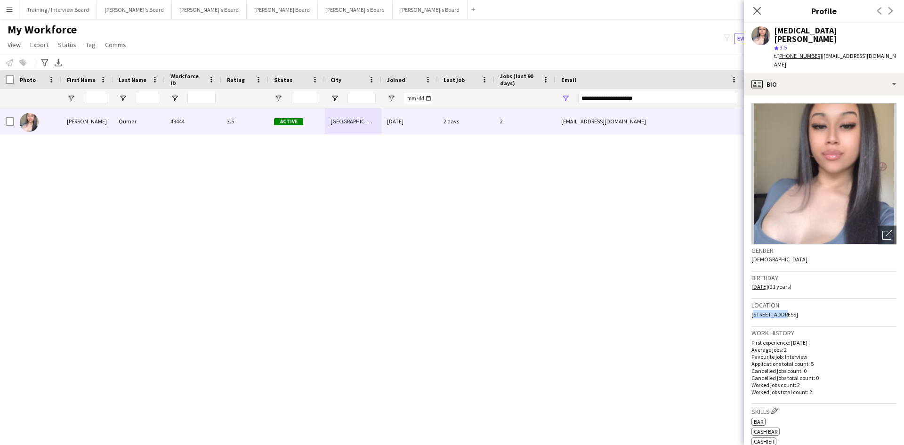
drag, startPoint x: 780, startPoint y: 297, endPoint x: 750, endPoint y: 298, distance: 30.6
click at [748, 298] on app-crew-profile-bio "Open photos pop-in Gender [DEMOGRAPHIC_DATA] Birthday [DEMOGRAPHIC_DATA] (21 ye…" at bounding box center [824, 270] width 160 height 349
drag, startPoint x: 760, startPoint y: 297, endPoint x: 822, endPoint y: 247, distance: 79.3
click at [822, 247] on div "Gender [DEMOGRAPHIC_DATA]" at bounding box center [824, 257] width 145 height 27
click at [807, 52] on tcxspan "[PHONE_NUMBER]" at bounding box center [799, 55] width 45 height 7
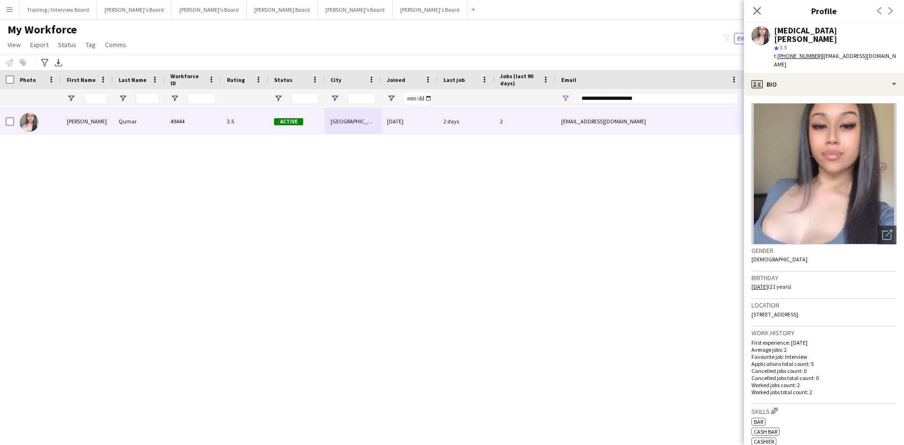
drag, startPoint x: 812, startPoint y: 48, endPoint x: 790, endPoint y: 47, distance: 22.2
click at [780, 52] on div "t. [PHONE_NUMBER] | [EMAIL_ADDRESS][DOMAIN_NAME]" at bounding box center [835, 60] width 122 height 17
copy tcxspan "[PHONE_NUMBER]"
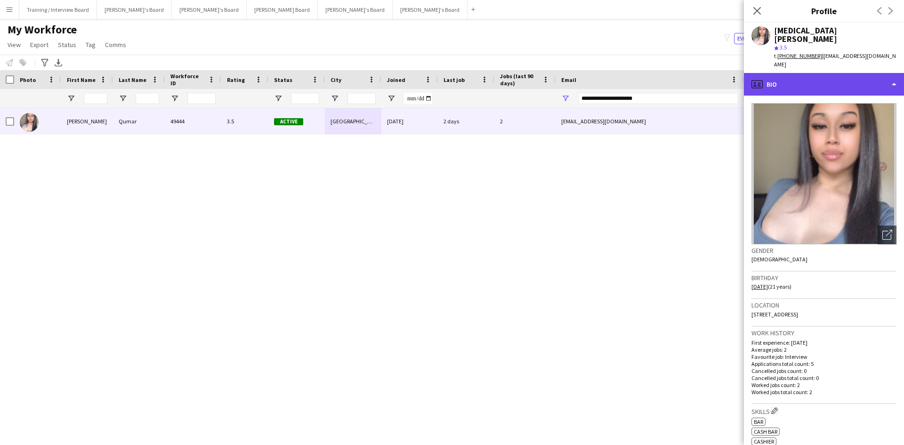
click at [827, 73] on div "profile Bio" at bounding box center [824, 84] width 160 height 23
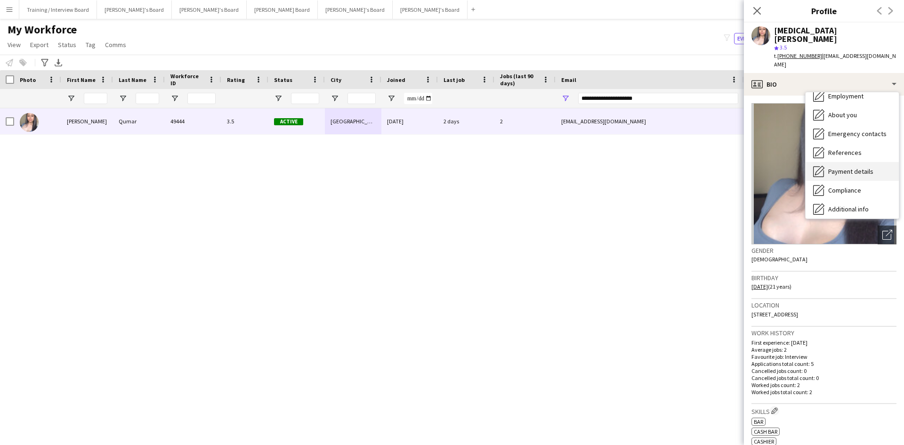
click at [856, 162] on div "Payment details Payment details" at bounding box center [852, 171] width 93 height 19
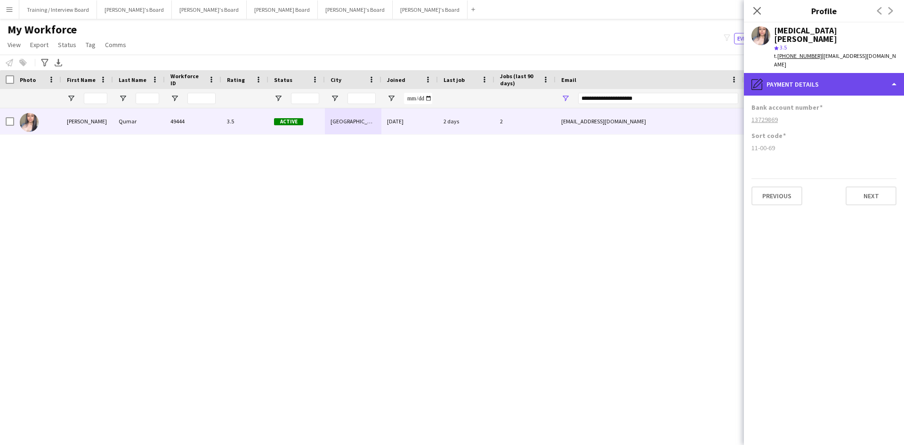
click at [812, 73] on div "pencil4 Payment details" at bounding box center [824, 84] width 160 height 23
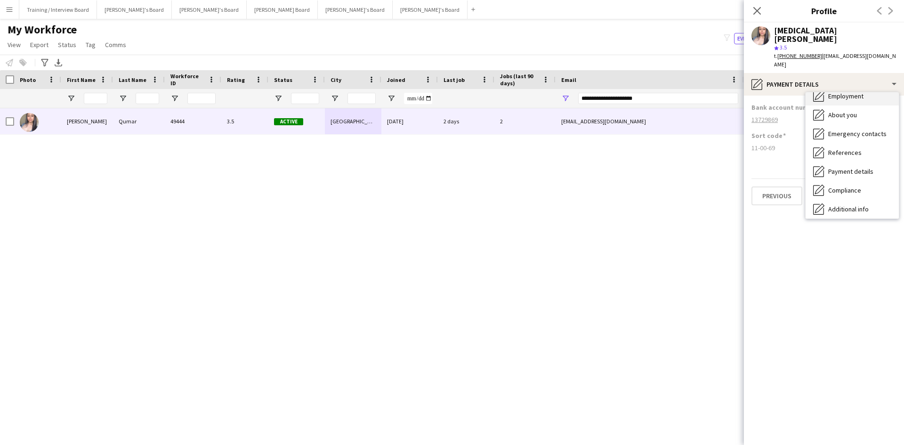
click at [837, 92] on span "Employment" at bounding box center [845, 96] width 35 height 8
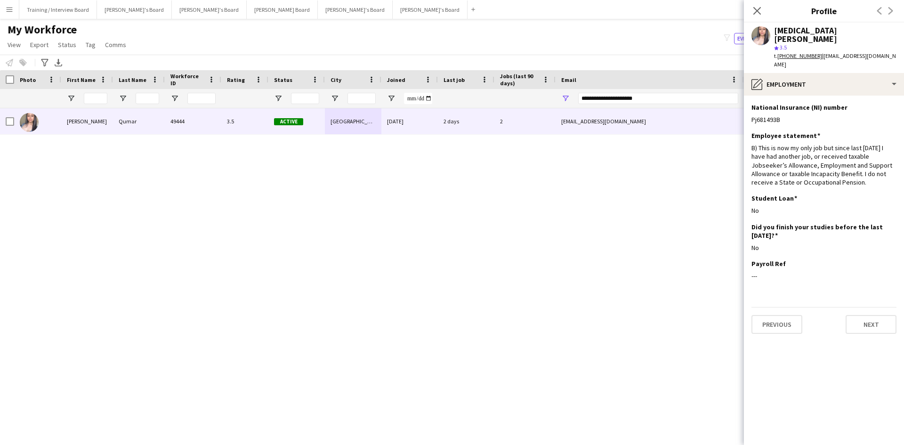
drag, startPoint x: 755, startPoint y: 8, endPoint x: 651, endPoint y: 102, distance: 139.7
click at [755, 8] on icon at bounding box center [757, 11] width 8 height 8
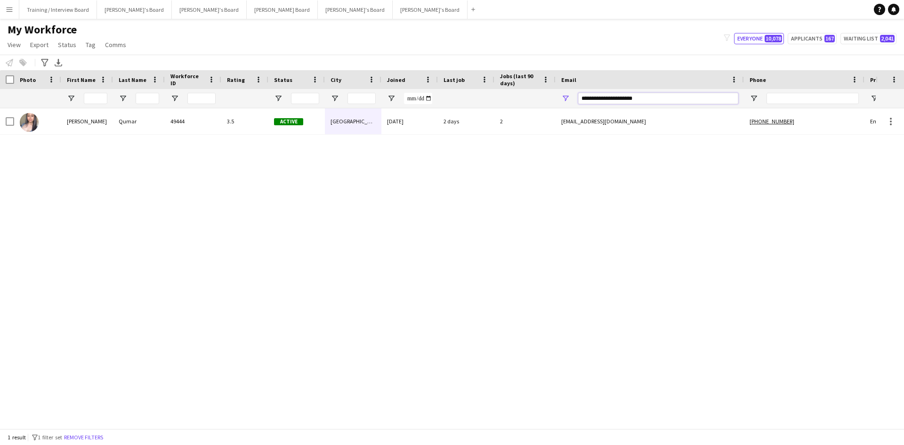
drag, startPoint x: 639, startPoint y: 99, endPoint x: 479, endPoint y: 102, distance: 159.2
click at [479, 102] on div at bounding box center [510, 98] width 1021 height 19
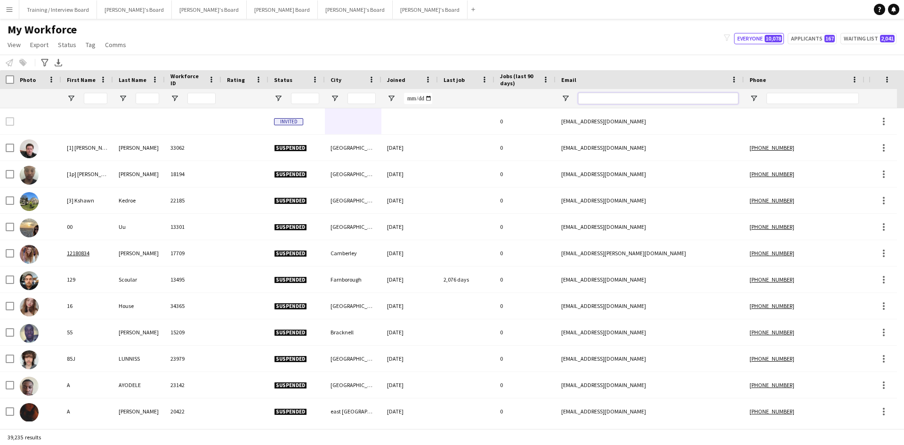
click at [607, 97] on input "Email Filter Input" at bounding box center [658, 98] width 160 height 11
paste input "**********"
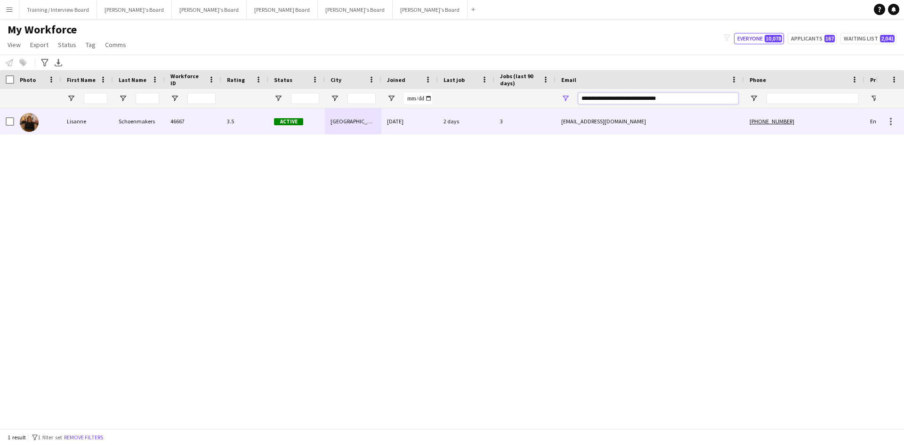
type input "**********"
click at [314, 125] on div "Active" at bounding box center [296, 121] width 57 height 26
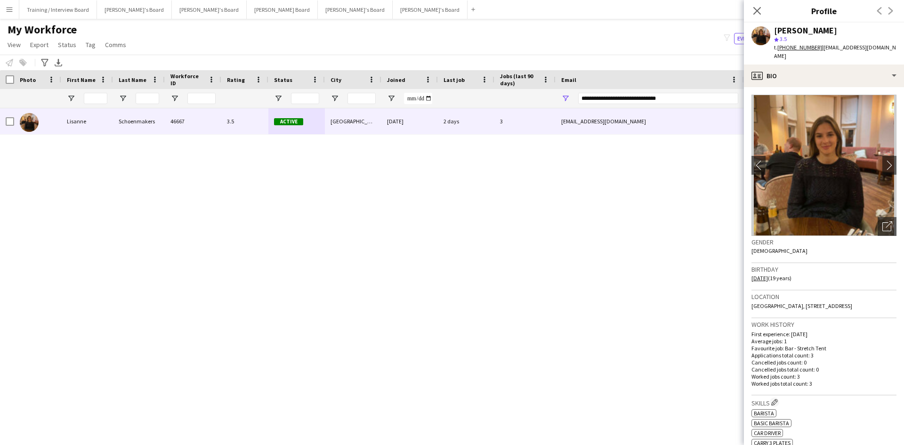
click at [808, 307] on span "[GEOGRAPHIC_DATA], [STREET_ADDRESS]" at bounding box center [802, 305] width 101 height 7
drag, startPoint x: 798, startPoint y: 305, endPoint x: 866, endPoint y: 305, distance: 67.8
click at [852, 306] on span "[GEOGRAPHIC_DATA], [STREET_ADDRESS]" at bounding box center [802, 305] width 101 height 7
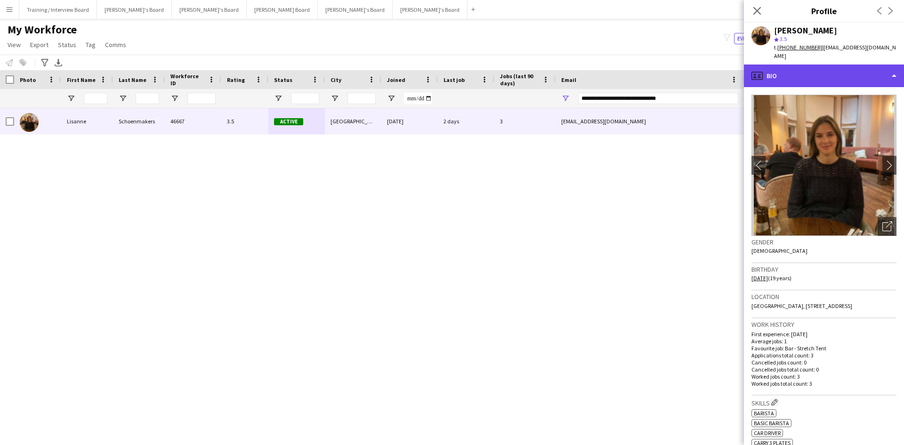
click at [805, 78] on div "profile Bio" at bounding box center [824, 76] width 160 height 23
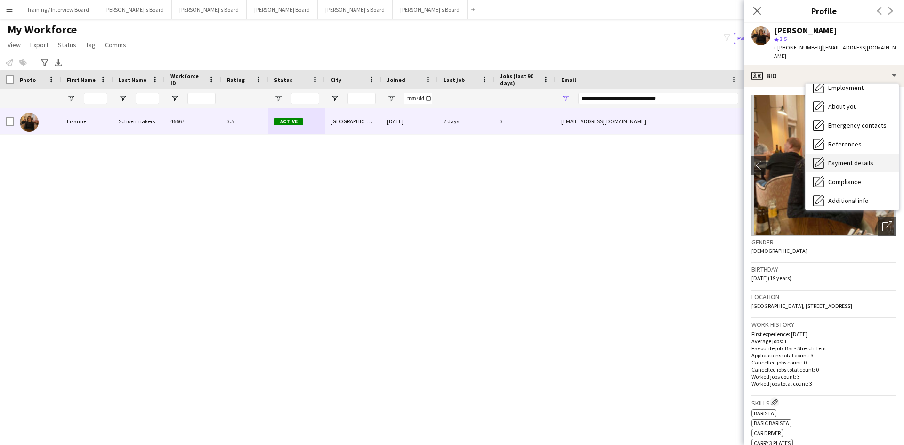
click at [849, 163] on span "Payment details" at bounding box center [850, 163] width 45 height 8
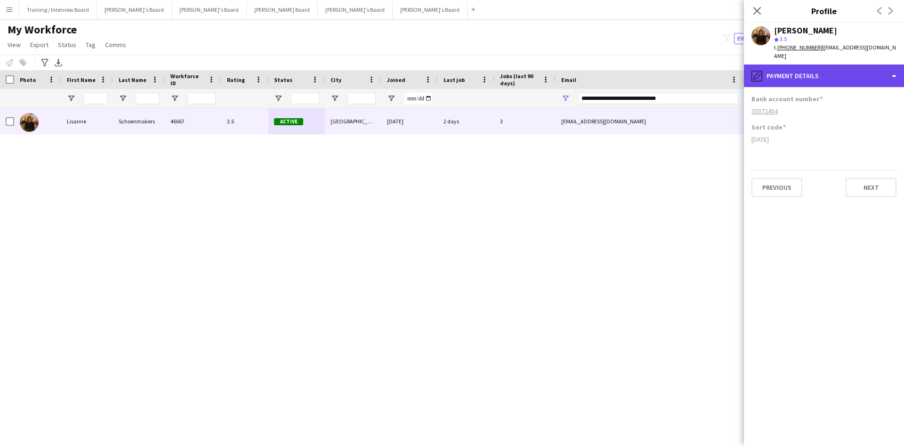
click at [809, 71] on div "pencil4 Payment details" at bounding box center [824, 76] width 160 height 23
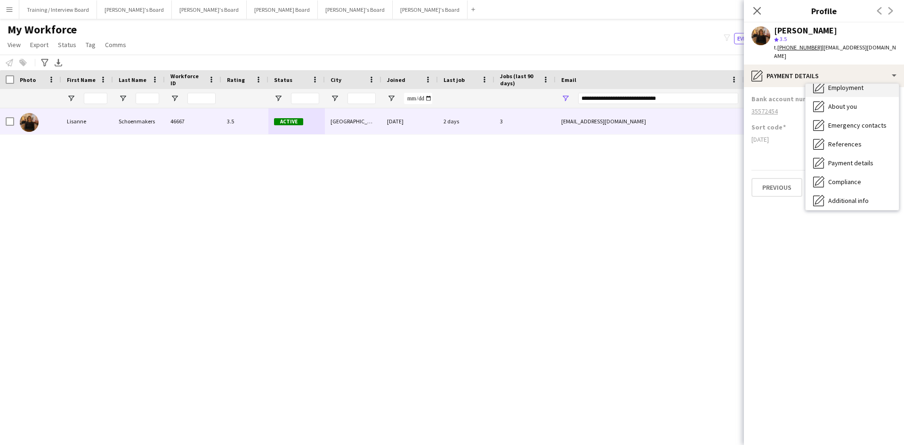
click at [844, 89] on span "Employment" at bounding box center [845, 87] width 35 height 8
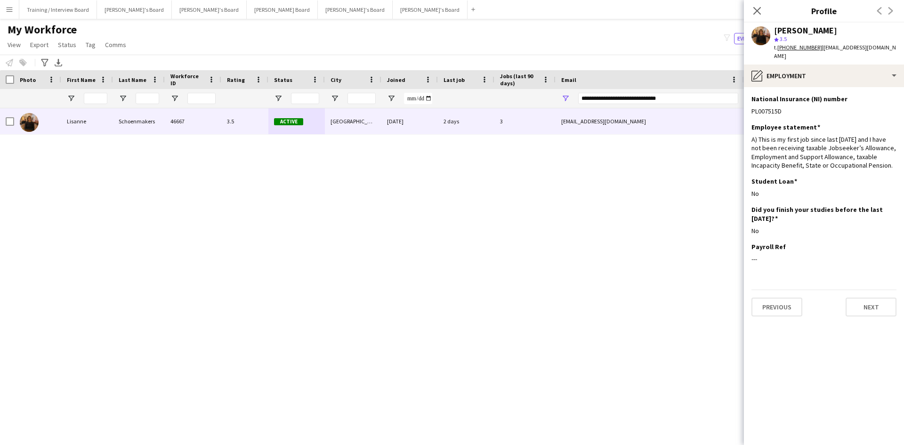
drag, startPoint x: 753, startPoint y: 11, endPoint x: 685, endPoint y: 96, distance: 108.8
click at [753, 11] on icon "Close pop-in" at bounding box center [757, 11] width 8 height 8
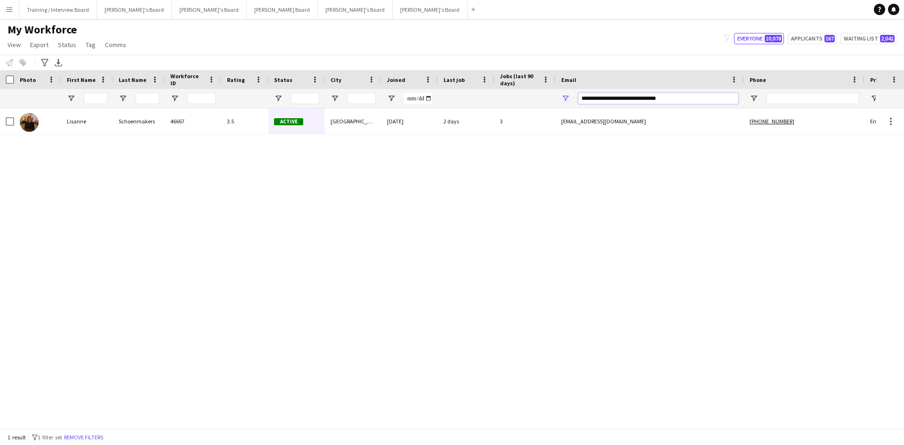
drag, startPoint x: 676, startPoint y: 99, endPoint x: 584, endPoint y: 98, distance: 91.8
click at [477, 105] on div at bounding box center [510, 98] width 1021 height 19
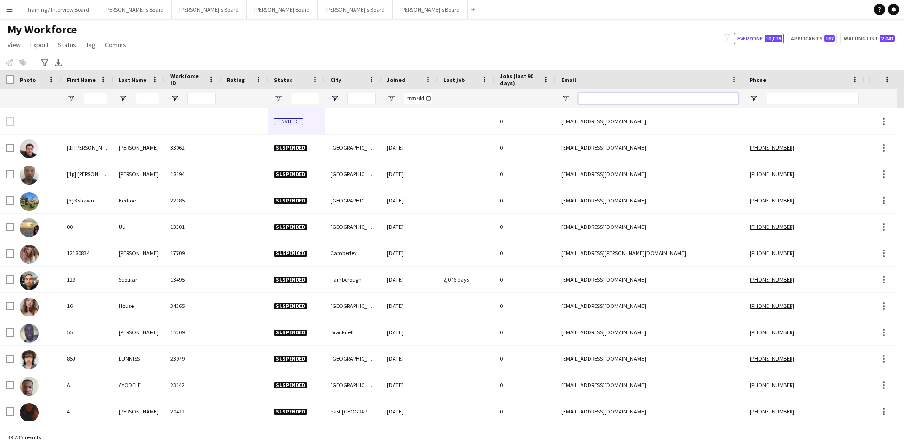
paste input "**********"
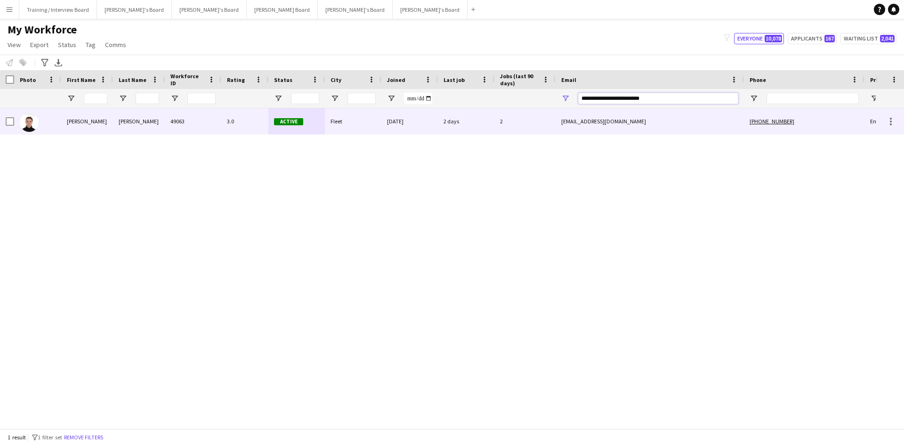
type input "**********"
click at [358, 126] on div "Fleet" at bounding box center [353, 121] width 57 height 26
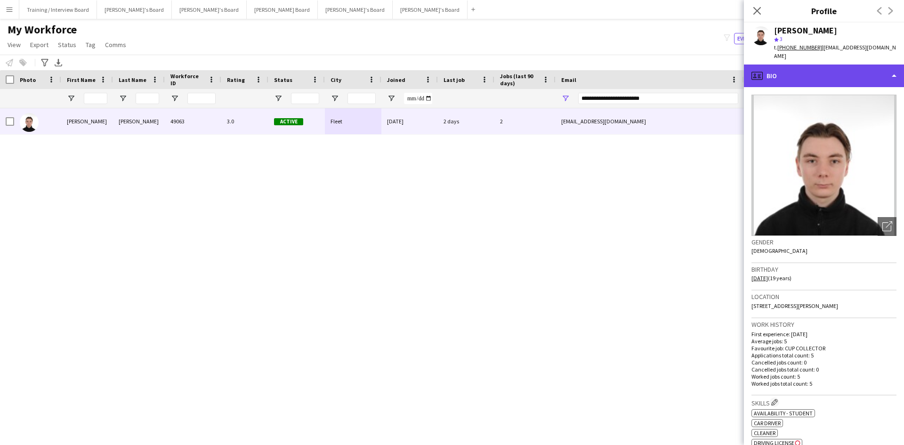
click at [794, 68] on div "profile Bio" at bounding box center [824, 76] width 160 height 23
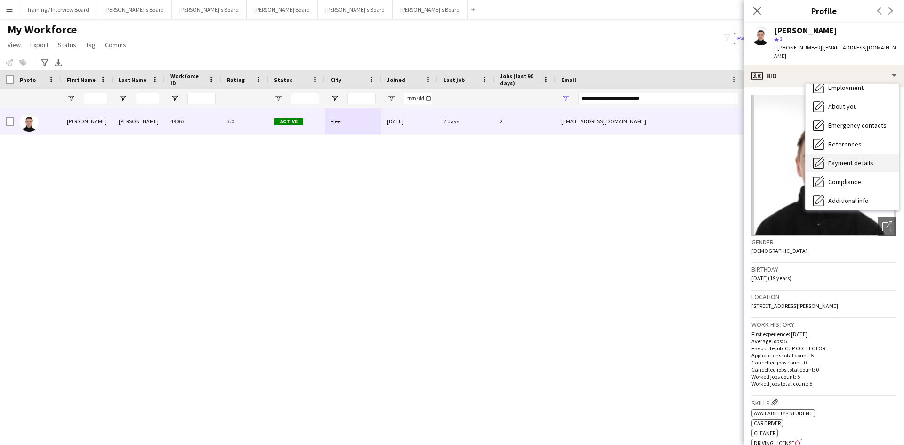
click at [845, 161] on div "Payment details Payment details" at bounding box center [852, 163] width 93 height 19
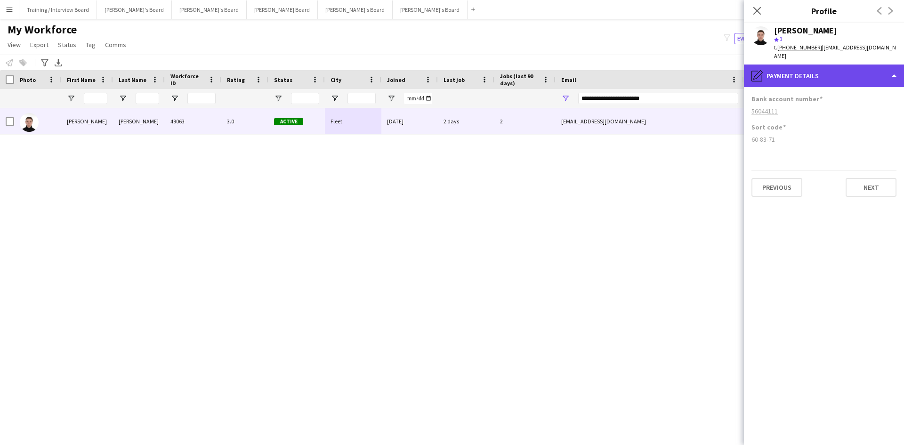
click at [837, 65] on div "pencil4 Payment details" at bounding box center [824, 76] width 160 height 23
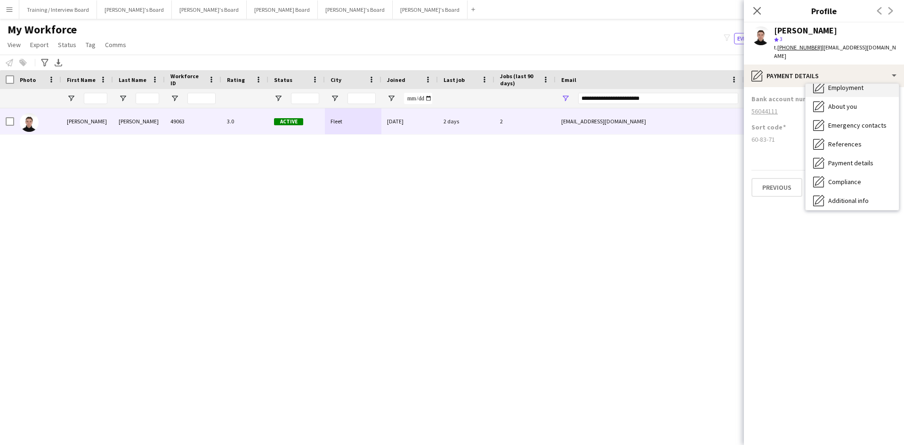
click at [841, 86] on div "Employment Employment" at bounding box center [852, 87] width 93 height 19
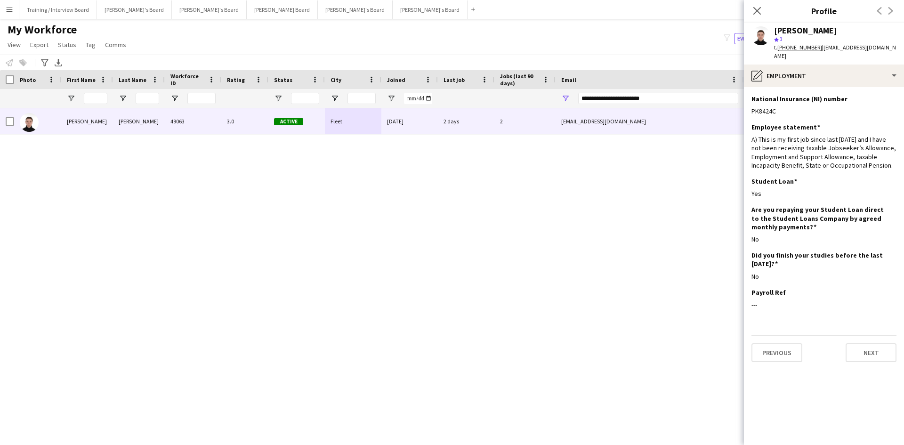
drag, startPoint x: 760, startPoint y: 8, endPoint x: 652, endPoint y: 109, distance: 147.6
click at [760, 8] on icon at bounding box center [757, 11] width 8 height 8
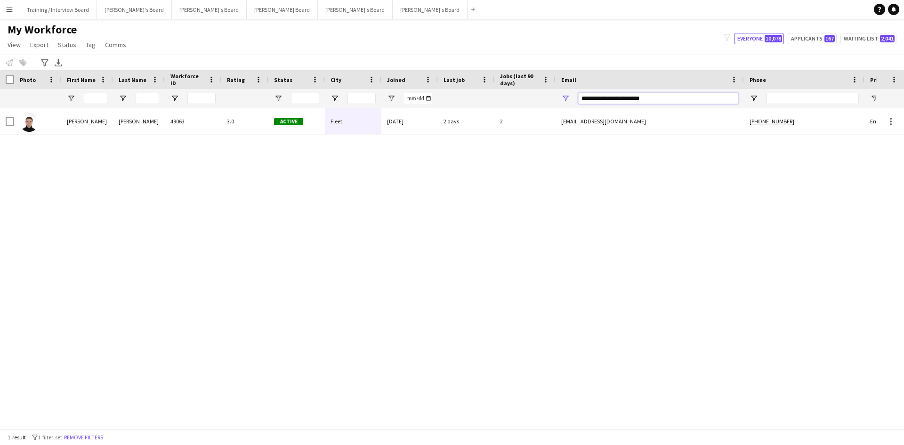
drag, startPoint x: 668, startPoint y: 98, endPoint x: 477, endPoint y: 102, distance: 190.3
click at [480, 100] on div at bounding box center [510, 98] width 1021 height 19
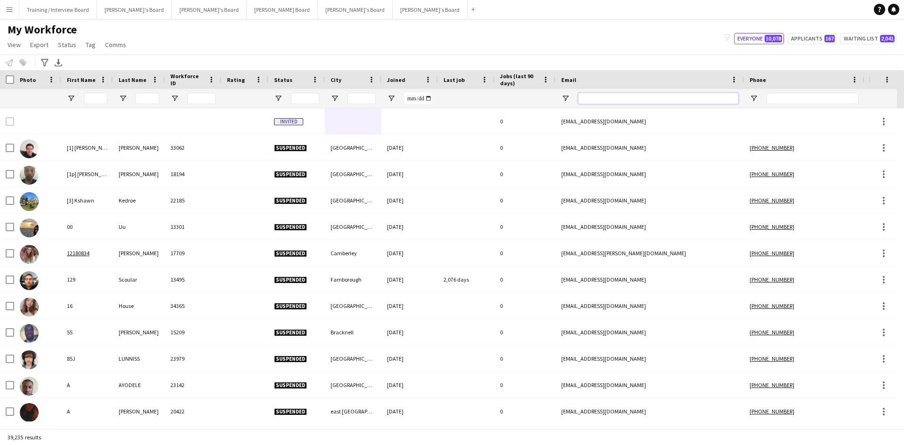
click at [605, 94] on input "Email Filter Input" at bounding box center [658, 98] width 160 height 11
paste input "**********"
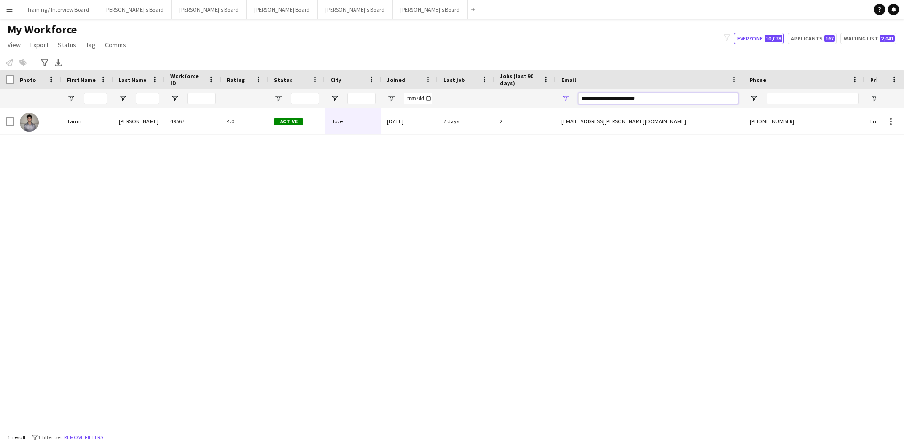
type input "**********"
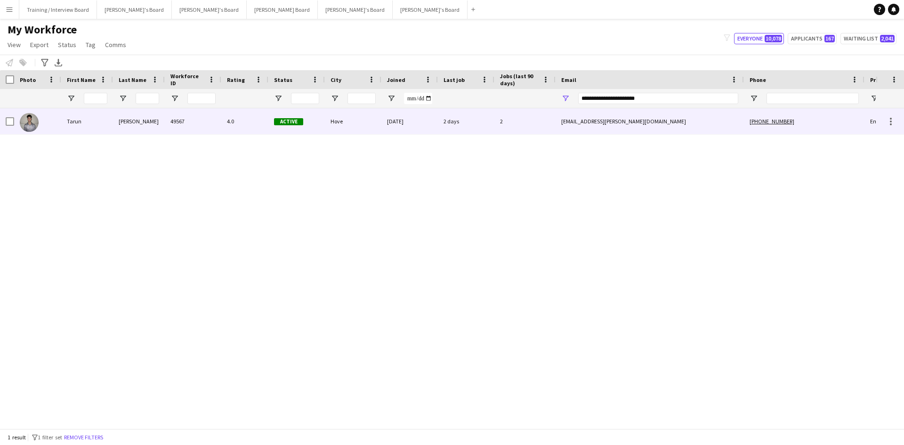
click at [312, 129] on div "Active" at bounding box center [296, 121] width 57 height 26
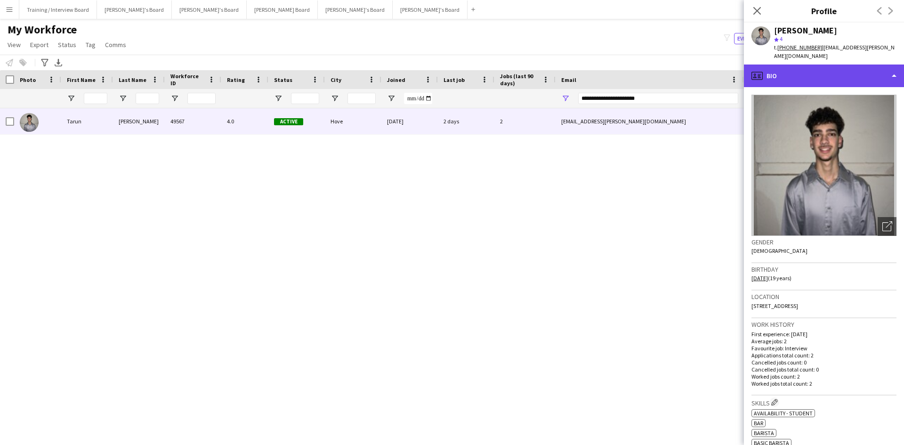
click at [801, 72] on div "profile Bio" at bounding box center [824, 76] width 160 height 23
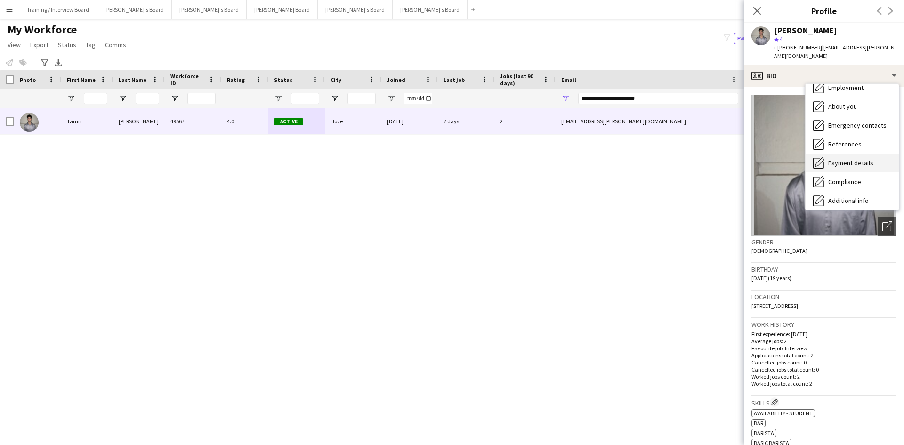
click at [848, 159] on span "Payment details" at bounding box center [850, 163] width 45 height 8
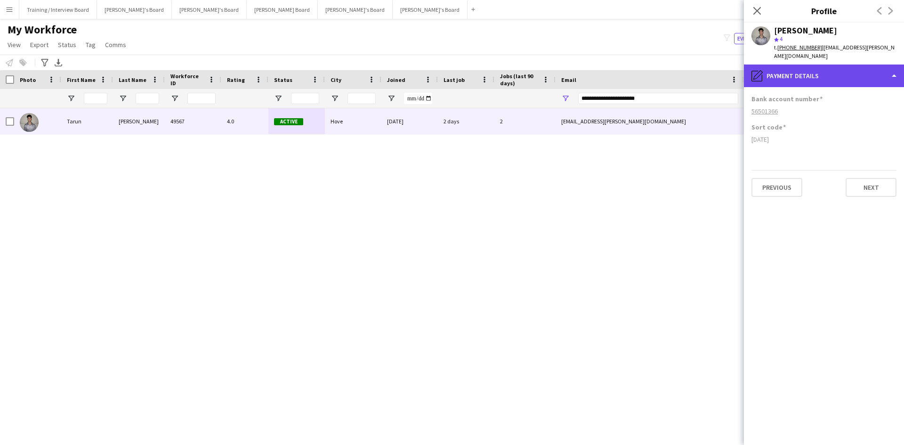
click at [844, 71] on div "pencil4 Payment details" at bounding box center [824, 76] width 160 height 23
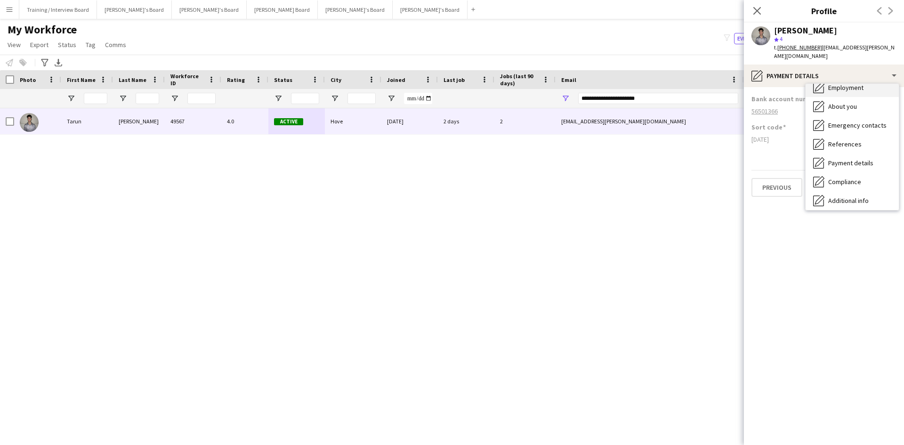
click at [849, 83] on span "Employment" at bounding box center [845, 87] width 35 height 8
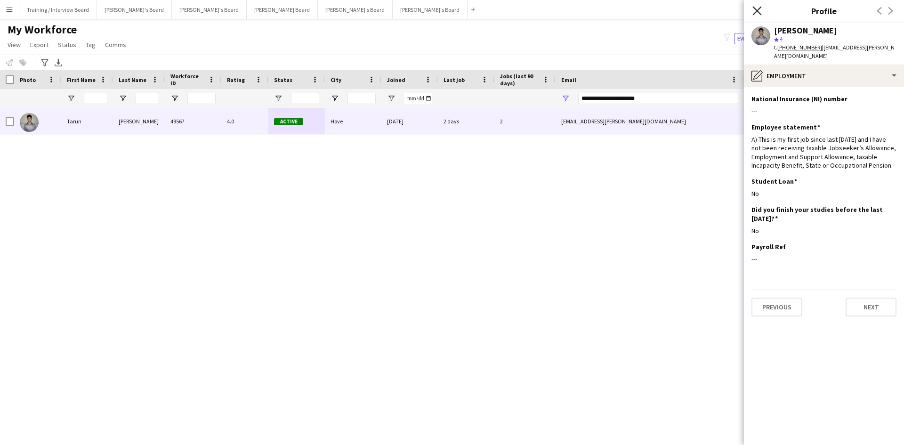
drag, startPoint x: 760, startPoint y: 8, endPoint x: 633, endPoint y: 125, distance: 172.6
click at [760, 8] on icon at bounding box center [757, 11] width 8 height 8
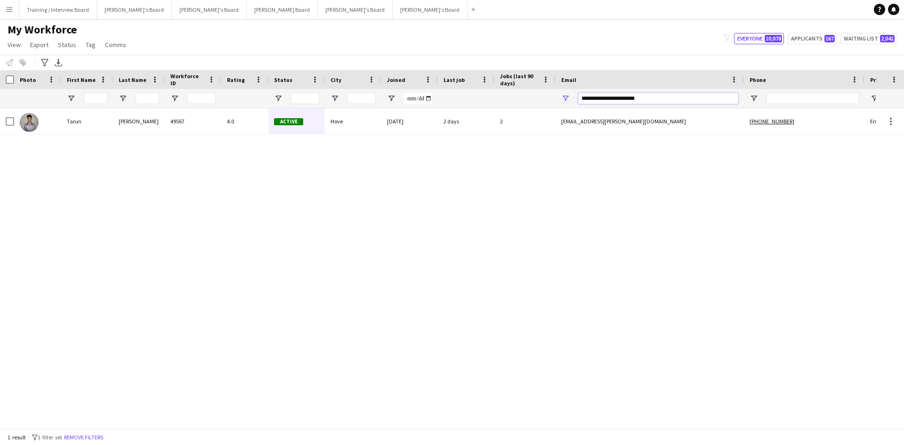
drag, startPoint x: 657, startPoint y: 99, endPoint x: 503, endPoint y: 100, distance: 153.5
click at [503, 100] on div at bounding box center [510, 98] width 1021 height 19
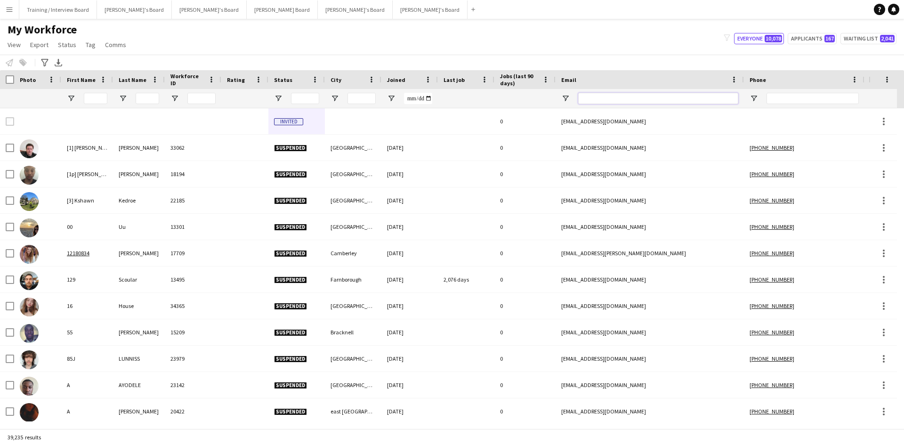
click at [616, 98] on input "Email Filter Input" at bounding box center [658, 98] width 160 height 11
paste input "**********"
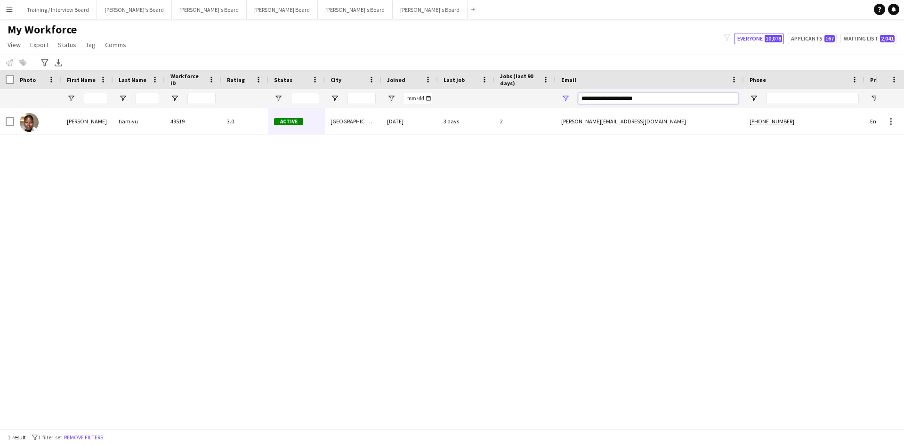
type input "**********"
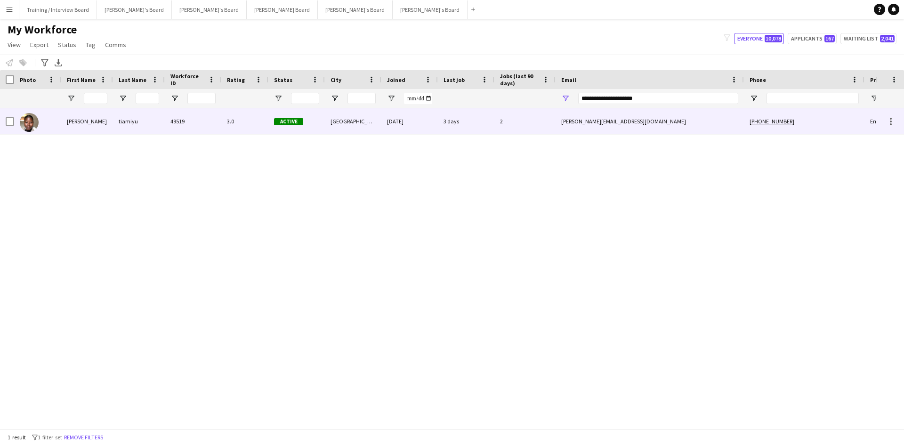
click at [364, 126] on div "[GEOGRAPHIC_DATA]" at bounding box center [353, 121] width 57 height 26
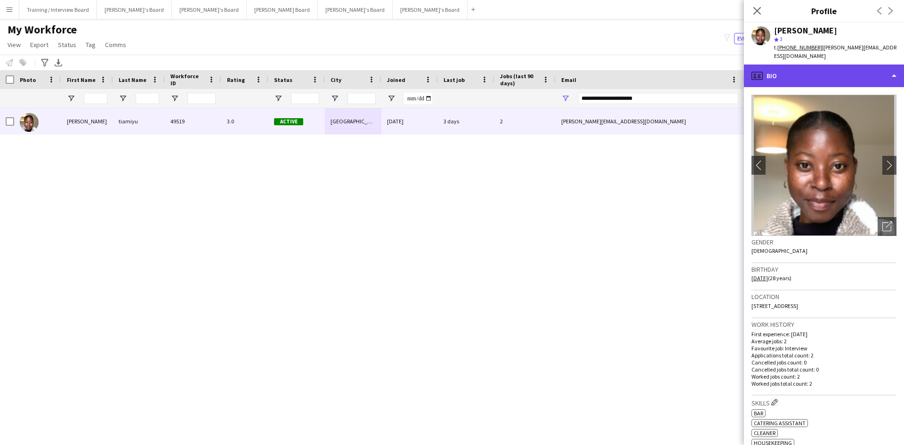
click at [787, 66] on div "profile Bio" at bounding box center [824, 76] width 160 height 23
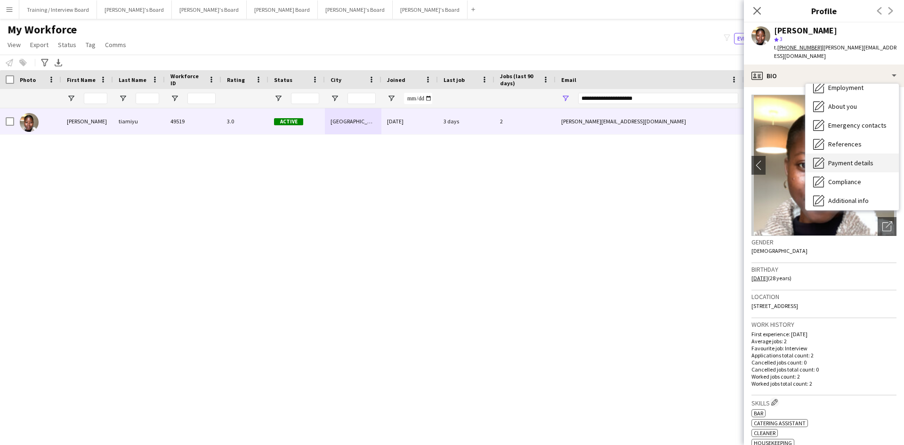
click at [858, 159] on span "Payment details" at bounding box center [850, 163] width 45 height 8
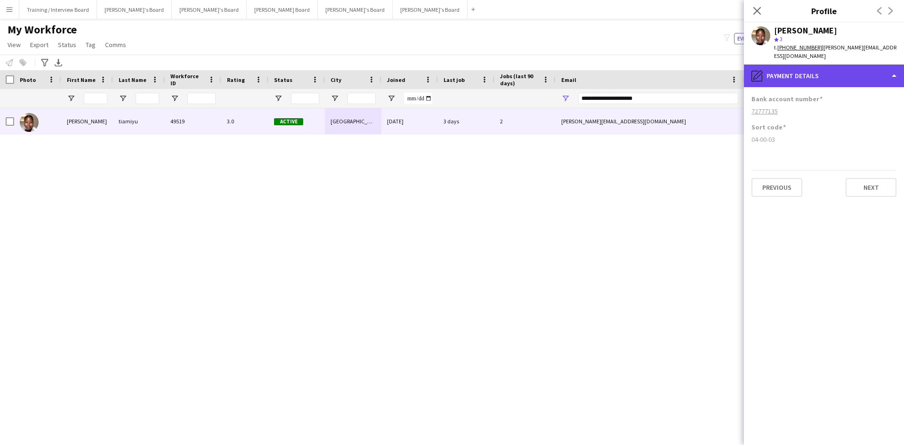
drag, startPoint x: 845, startPoint y: 67, endPoint x: 838, endPoint y: 67, distance: 7.5
click at [845, 67] on div "pencil4 Payment details" at bounding box center [824, 76] width 160 height 23
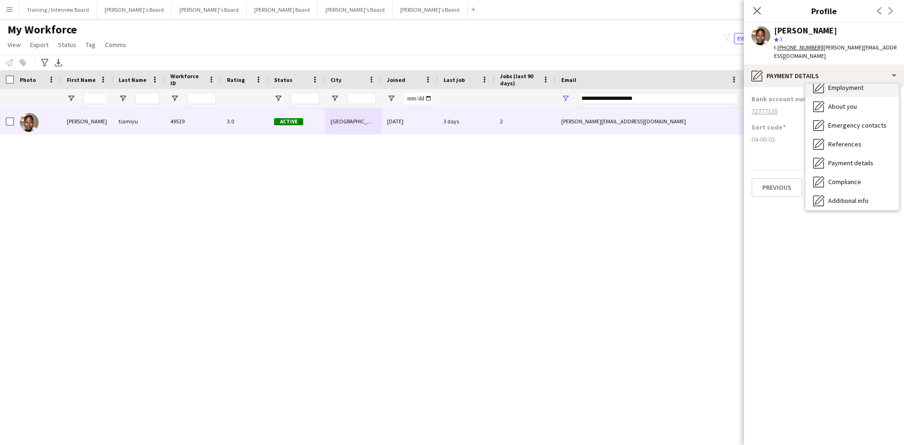
click at [847, 83] on span "Employment" at bounding box center [845, 87] width 35 height 8
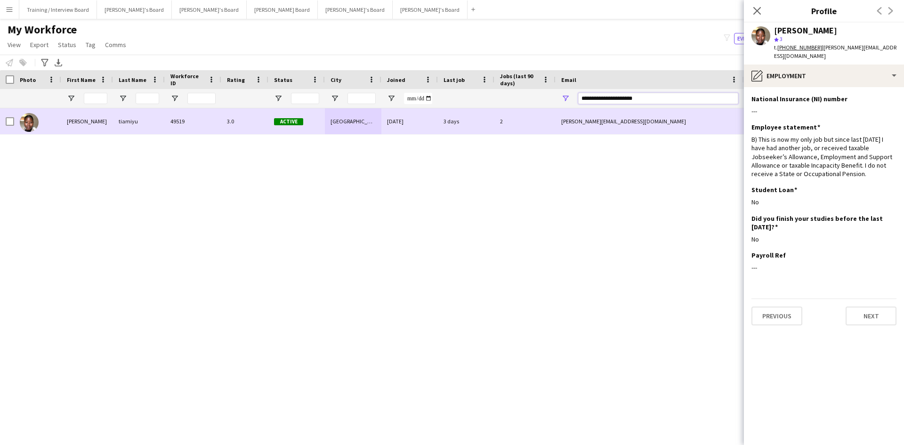
drag, startPoint x: 618, startPoint y: 100, endPoint x: 399, endPoint y: 109, distance: 218.7
click at [397, 109] on div "Workforce Details Photo First Name" at bounding box center [452, 249] width 904 height 358
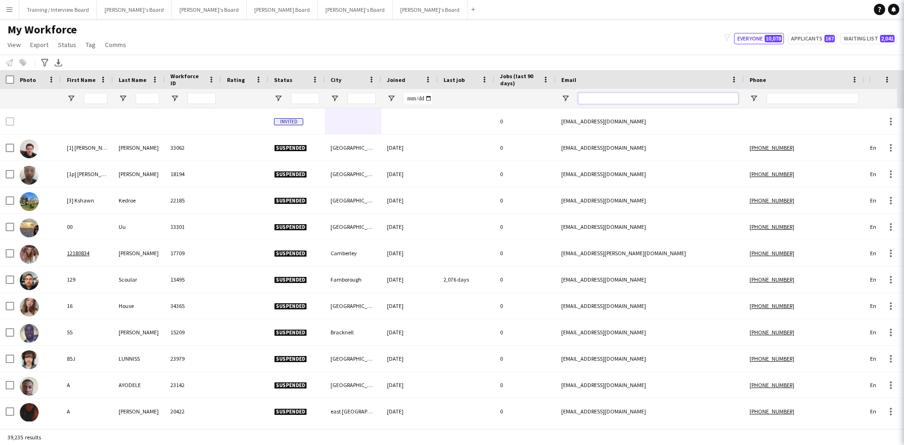
paste input "**********"
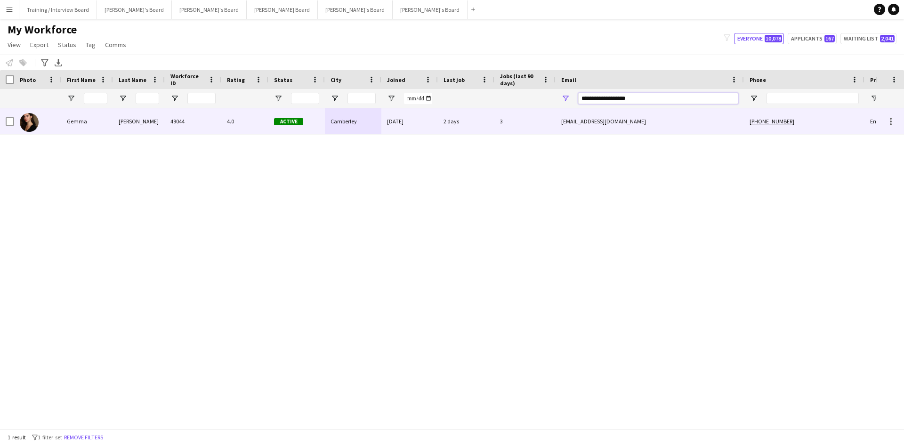
type input "**********"
click at [375, 128] on div "Camberley" at bounding box center [353, 121] width 57 height 26
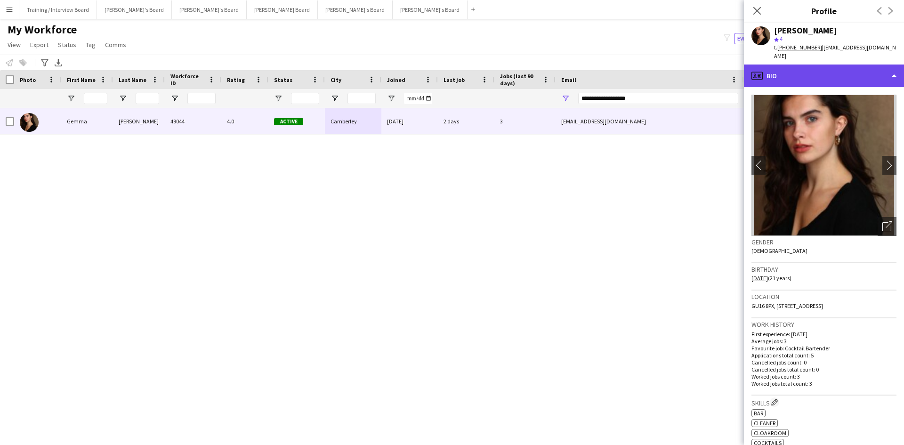
click at [810, 67] on div "profile Bio" at bounding box center [824, 76] width 160 height 23
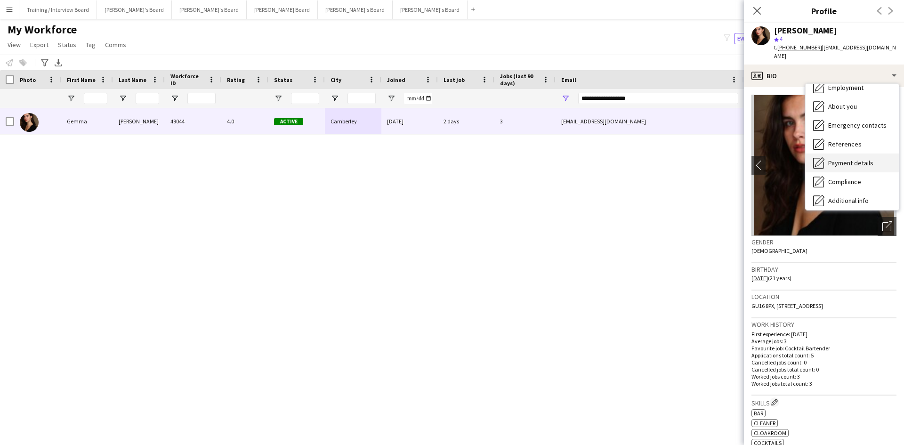
click at [848, 159] on span "Payment details" at bounding box center [850, 163] width 45 height 8
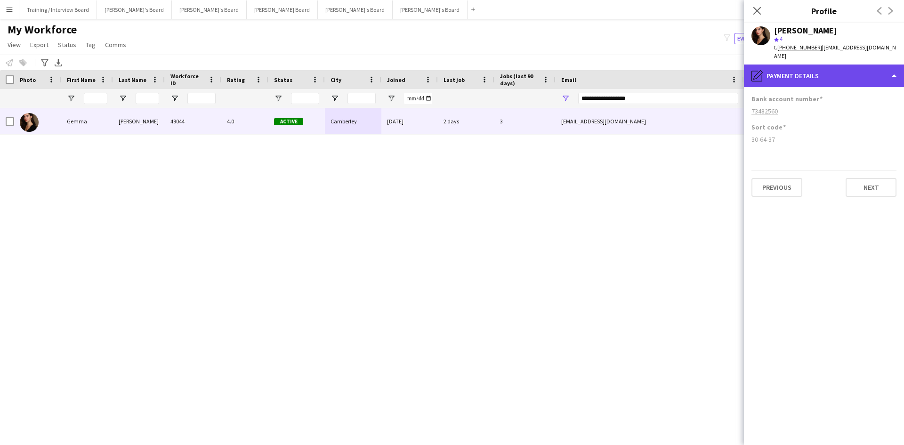
click at [822, 72] on div "pencil4 Payment details" at bounding box center [824, 76] width 160 height 23
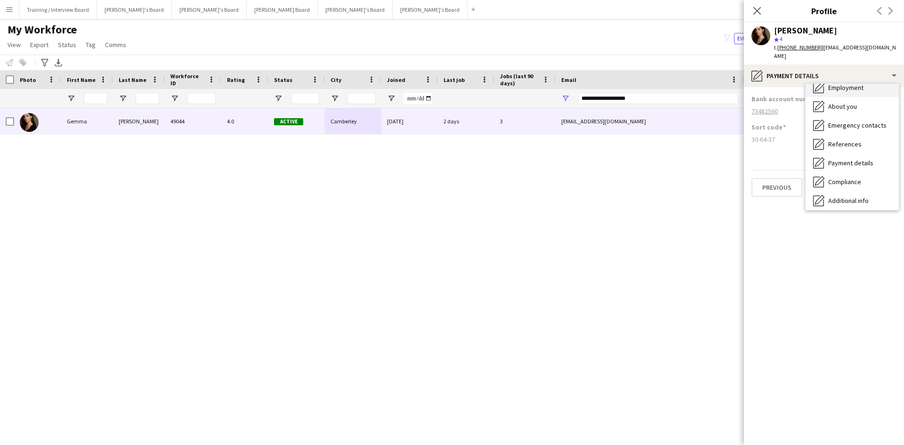
click at [849, 83] on span "Employment" at bounding box center [845, 87] width 35 height 8
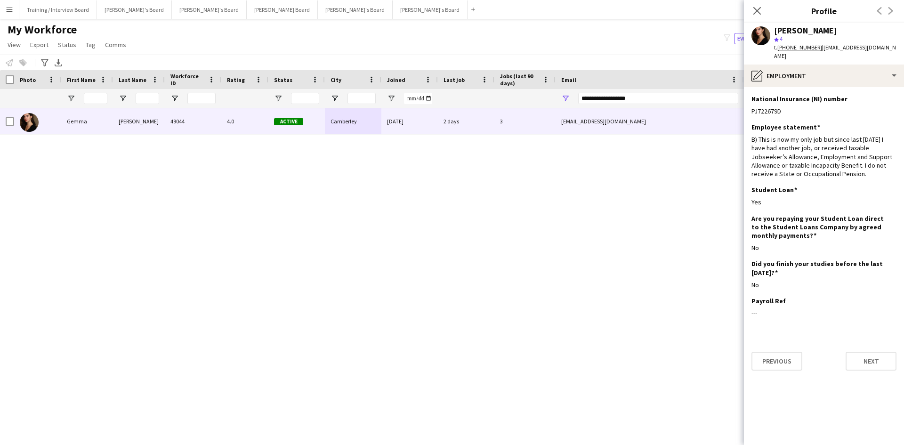
drag, startPoint x: 758, startPoint y: 8, endPoint x: 666, endPoint y: 105, distance: 134.3
click at [758, 8] on icon "Close pop-in" at bounding box center [757, 11] width 8 height 8
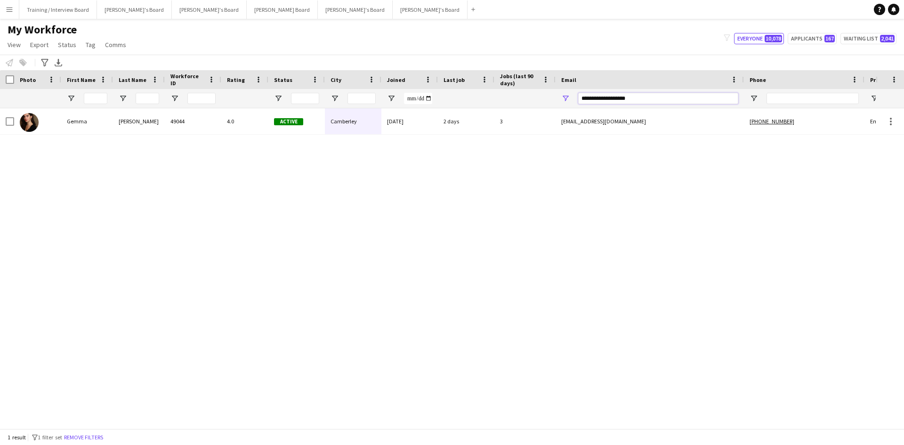
drag, startPoint x: 667, startPoint y: 99, endPoint x: 502, endPoint y: 106, distance: 165.4
click at [502, 106] on div at bounding box center [510, 98] width 1021 height 19
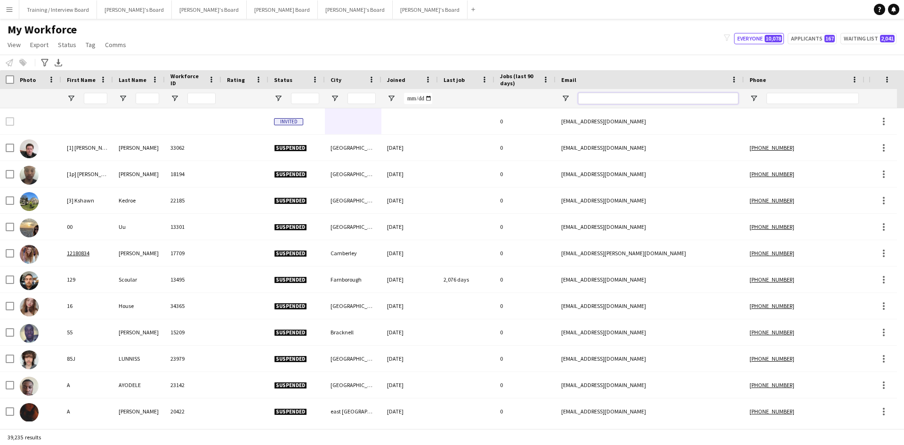
click at [589, 101] on input "Email Filter Input" at bounding box center [658, 98] width 160 height 11
paste input "**********"
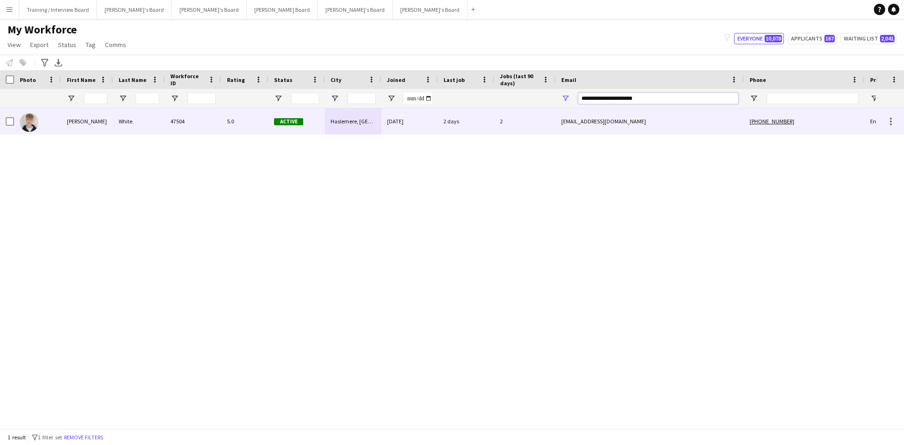
type input "**********"
click at [367, 132] on div "Haslemere, [GEOGRAPHIC_DATA]" at bounding box center [353, 121] width 57 height 26
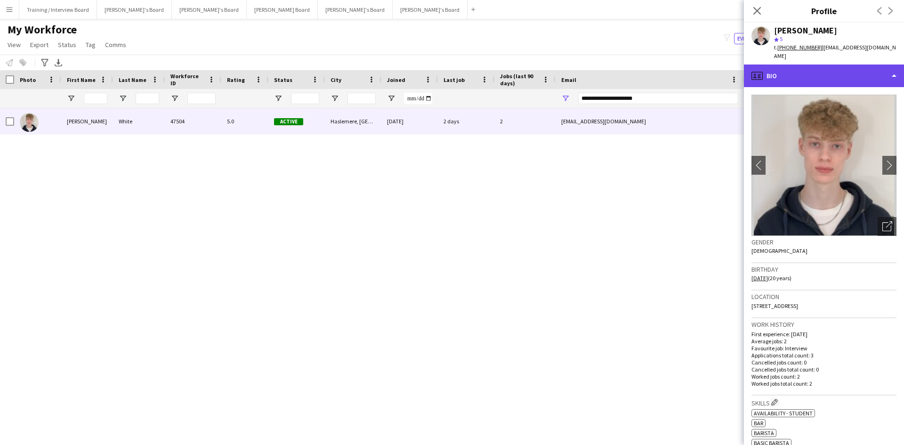
click at [827, 68] on div "profile Bio" at bounding box center [824, 76] width 160 height 23
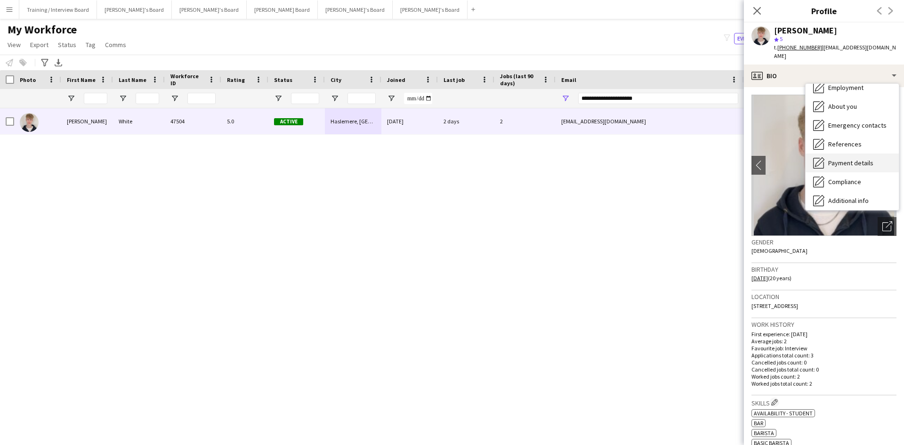
click at [854, 159] on span "Payment details" at bounding box center [850, 163] width 45 height 8
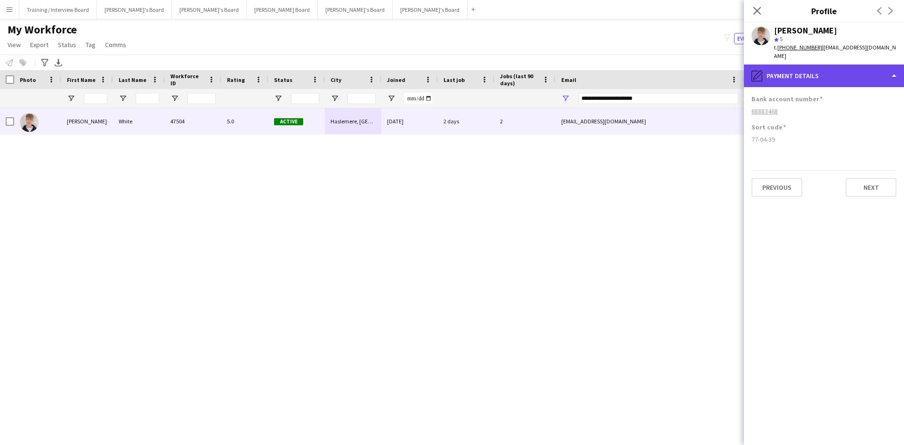
click at [814, 67] on div "pencil4 Payment details" at bounding box center [824, 76] width 160 height 23
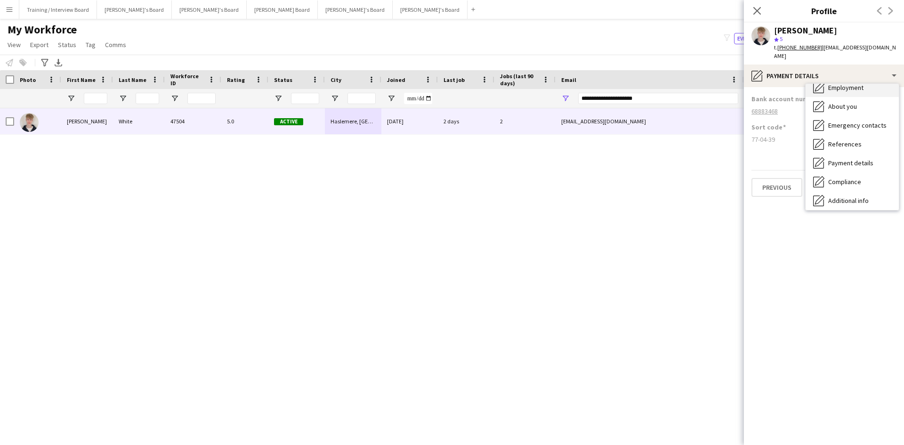
click at [849, 83] on div "Employment Employment" at bounding box center [852, 87] width 93 height 19
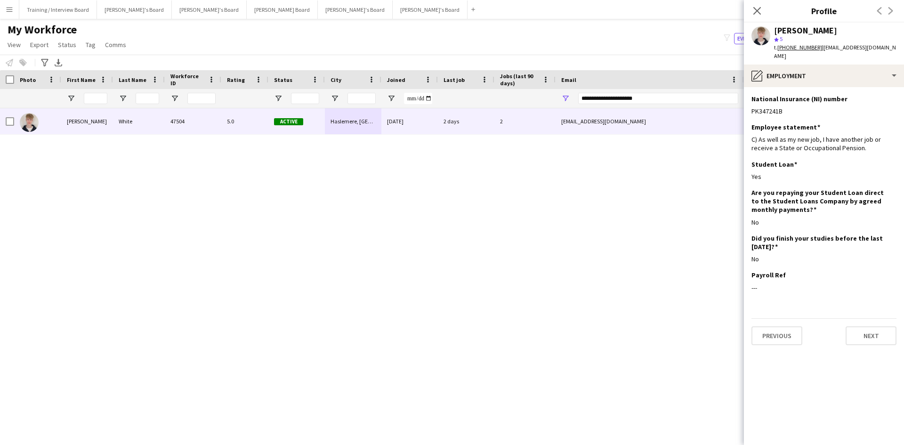
drag, startPoint x: 757, startPoint y: 9, endPoint x: 668, endPoint y: 112, distance: 135.6
click at [757, 9] on icon "Close pop-in" at bounding box center [757, 11] width 8 height 8
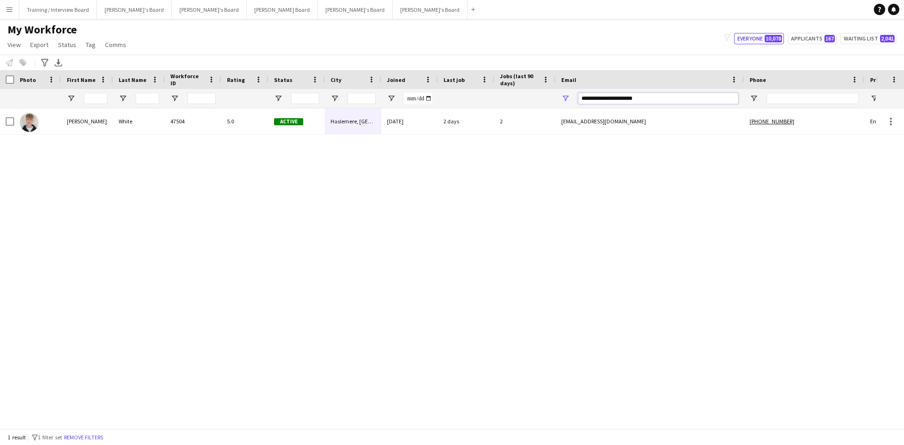
drag, startPoint x: 665, startPoint y: 98, endPoint x: 429, endPoint y: 115, distance: 236.5
click at [418, 121] on div "Workforce Details Photo First Name" at bounding box center [452, 249] width 904 height 358
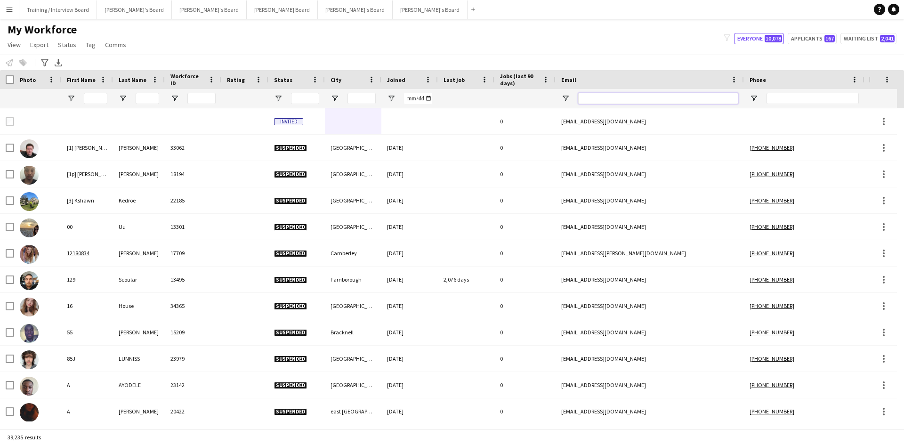
click at [605, 98] on input "Email Filter Input" at bounding box center [658, 98] width 160 height 11
paste input "**********"
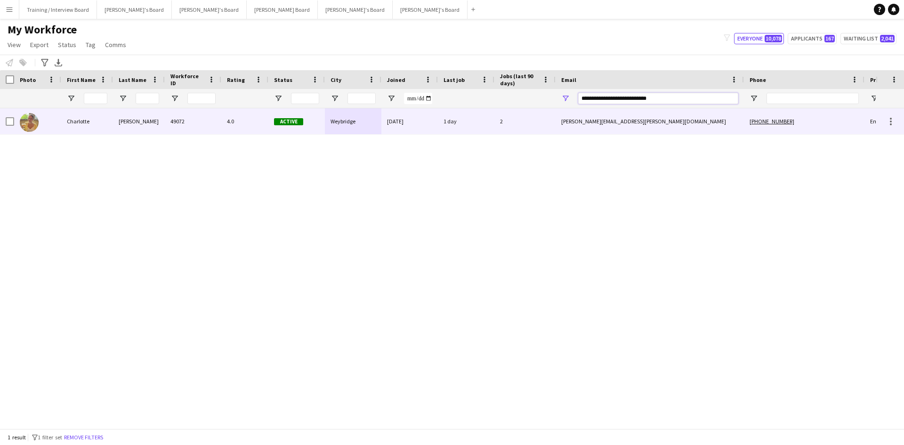
type input "**********"
click at [374, 127] on div "Weybridge" at bounding box center [353, 121] width 57 height 26
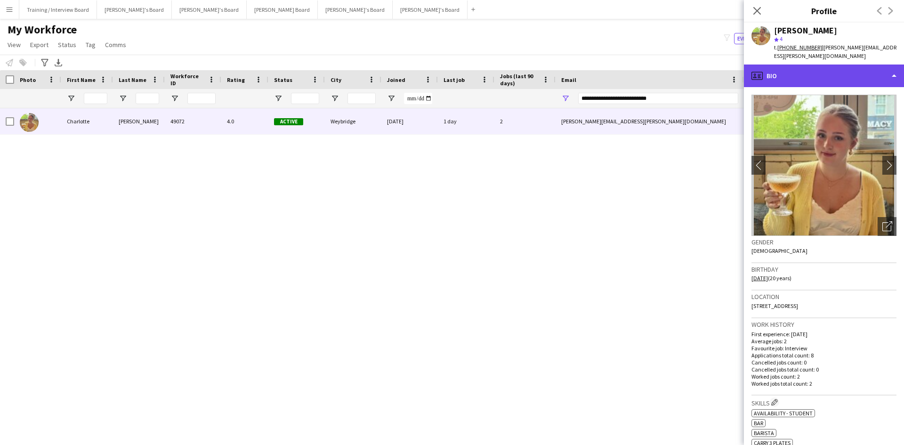
click at [811, 66] on div "profile Bio" at bounding box center [824, 76] width 160 height 23
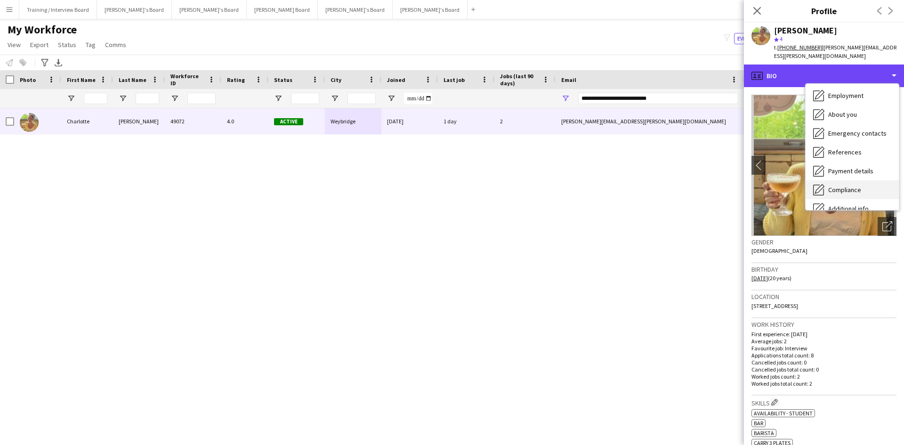
scroll to position [94, 0]
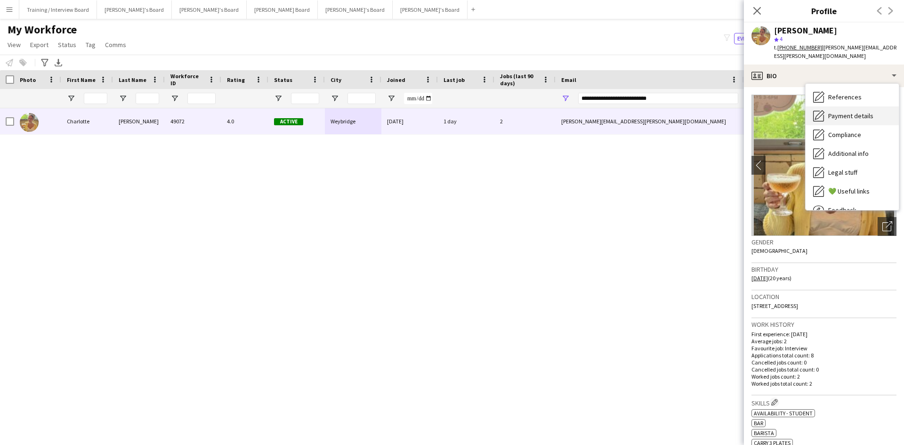
click at [861, 112] on span "Payment details" at bounding box center [850, 116] width 45 height 8
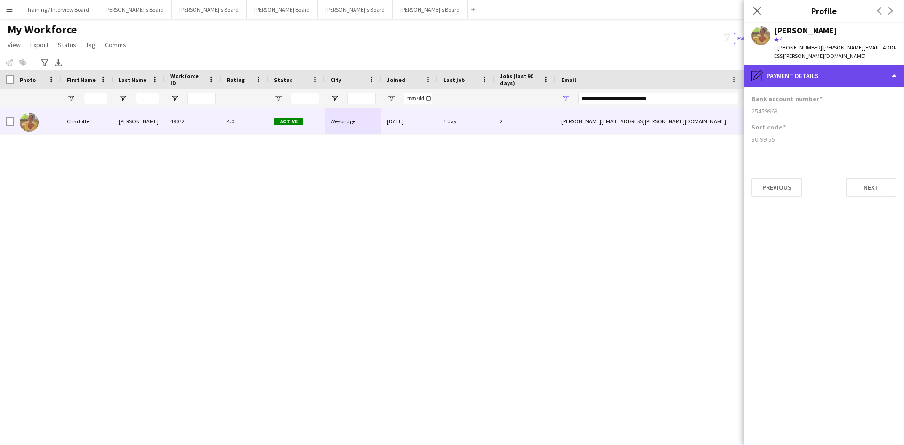
click at [836, 73] on div "pencil4 Payment details" at bounding box center [824, 76] width 160 height 23
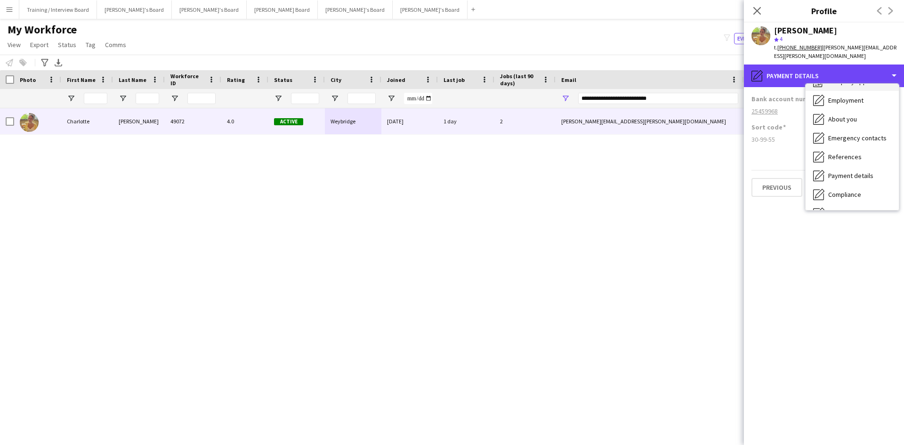
scroll to position [0, 0]
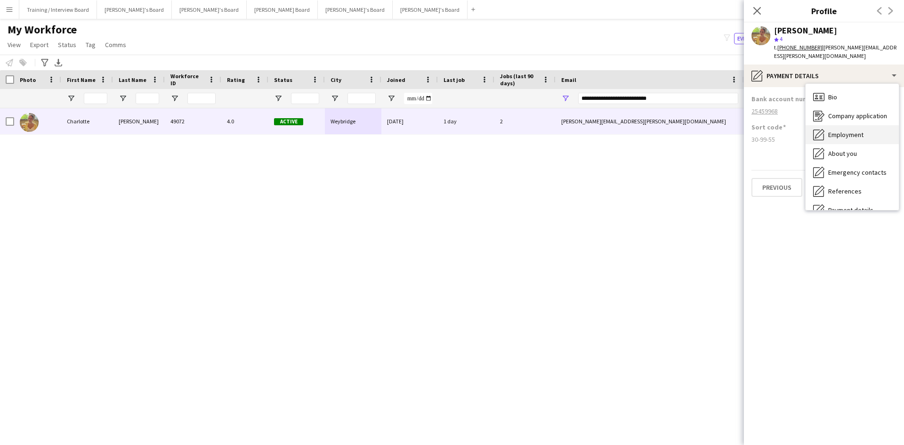
click at [856, 130] on span "Employment" at bounding box center [845, 134] width 35 height 8
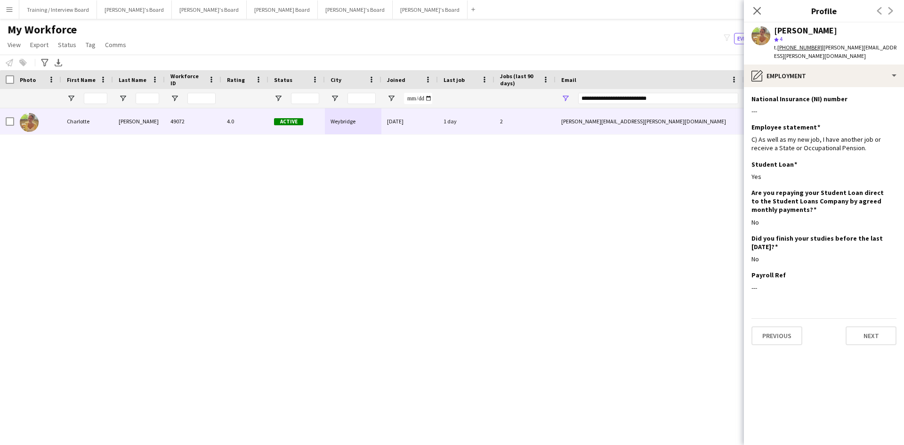
drag, startPoint x: 758, startPoint y: 8, endPoint x: 654, endPoint y: 108, distance: 143.9
click at [758, 8] on icon "Close pop-in" at bounding box center [757, 11] width 8 height 8
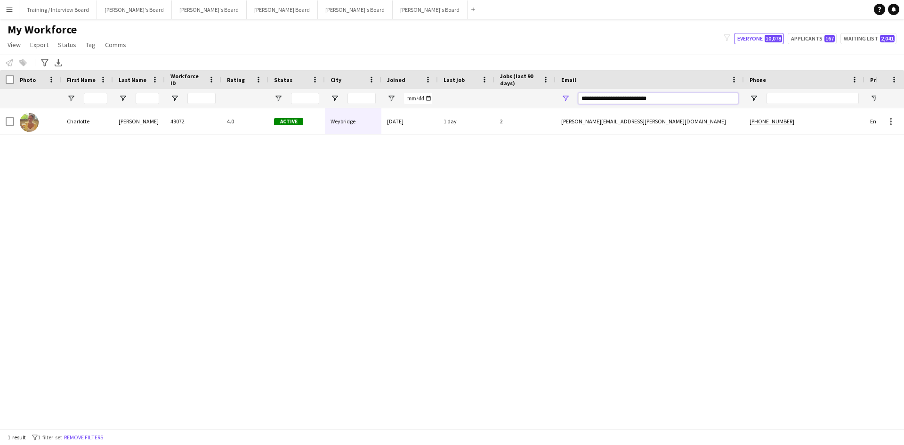
drag, startPoint x: 679, startPoint y: 96, endPoint x: 459, endPoint y: 110, distance: 220.4
click at [459, 109] on div "Workforce Details Photo First Name" at bounding box center [452, 249] width 904 height 358
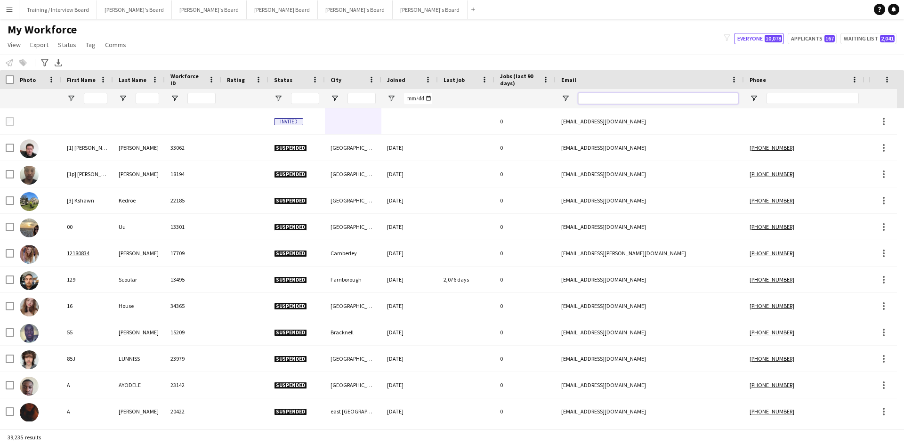
click at [623, 99] on input "Email Filter Input" at bounding box center [658, 98] width 160 height 11
paste input "**********"
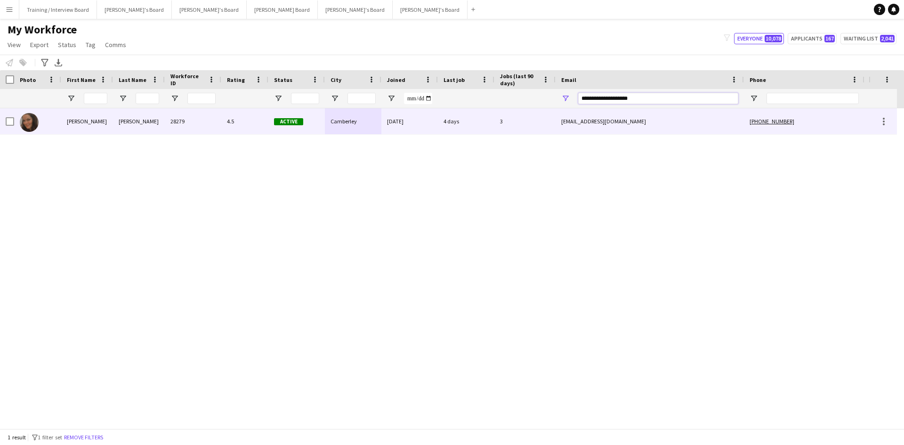
type input "**********"
click at [426, 126] on div "[DATE]" at bounding box center [409, 121] width 57 height 26
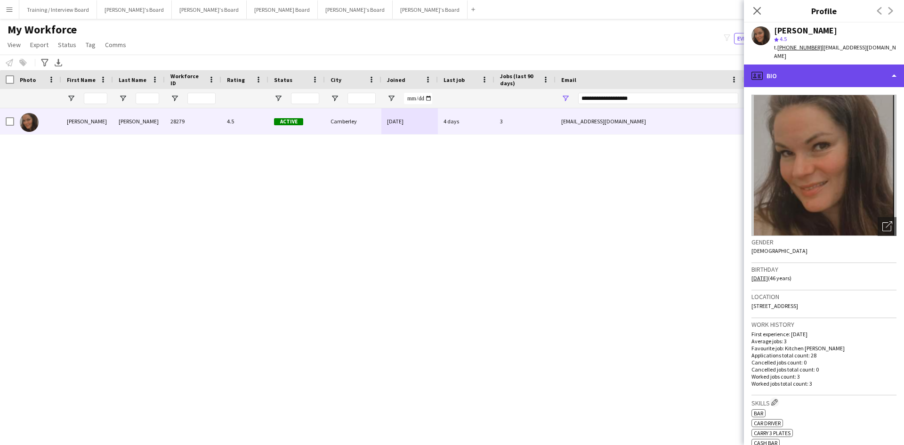
click at [795, 73] on div "profile Bio" at bounding box center [824, 76] width 160 height 23
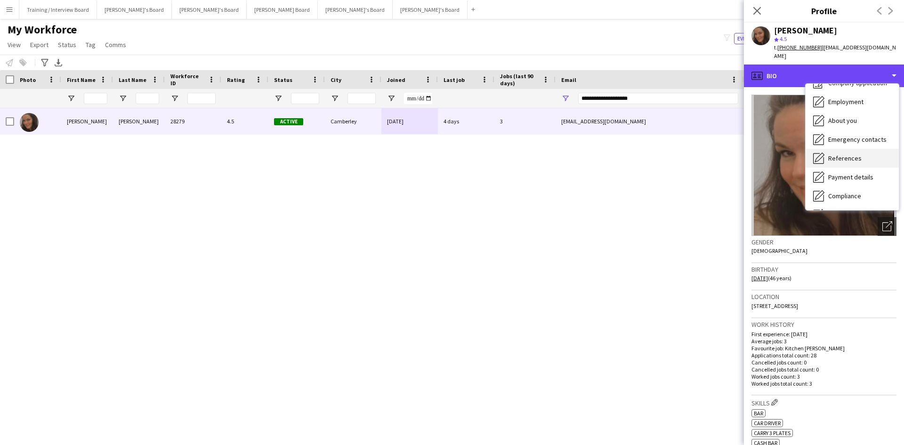
scroll to position [47, 0]
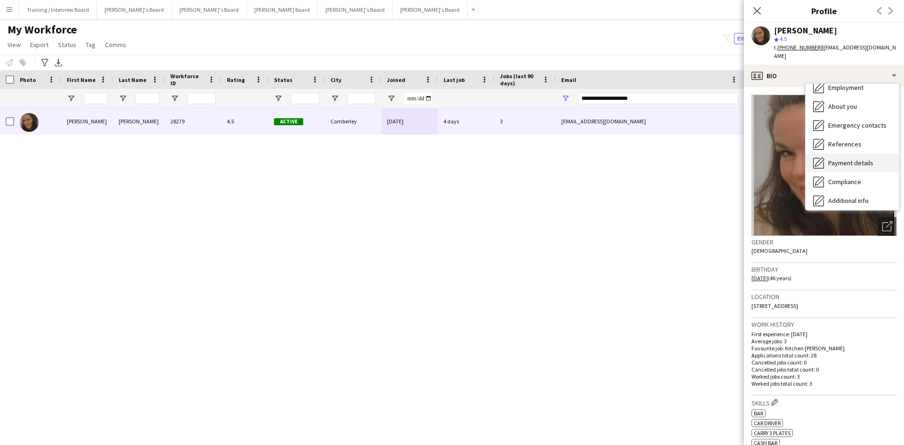
click at [855, 159] on span "Payment details" at bounding box center [850, 163] width 45 height 8
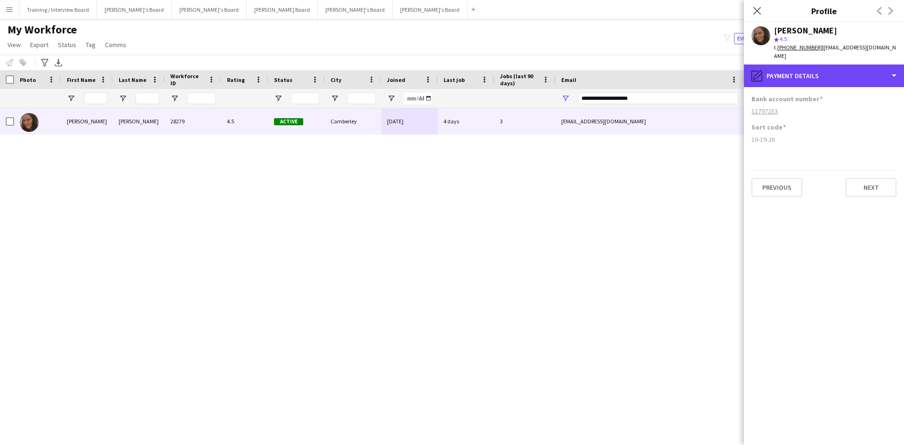
drag, startPoint x: 857, startPoint y: 70, endPoint x: 855, endPoint y: 90, distance: 20.3
click at [854, 70] on div "pencil4 Payment details" at bounding box center [824, 76] width 160 height 23
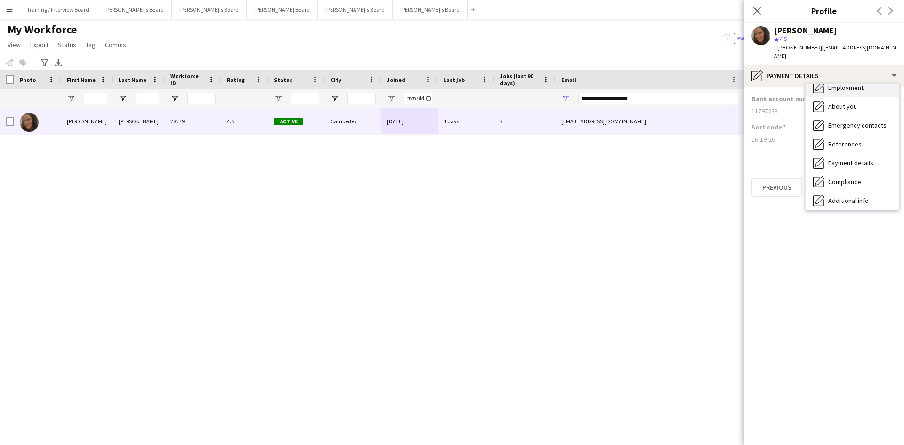
click at [856, 83] on span "Employment" at bounding box center [845, 87] width 35 height 8
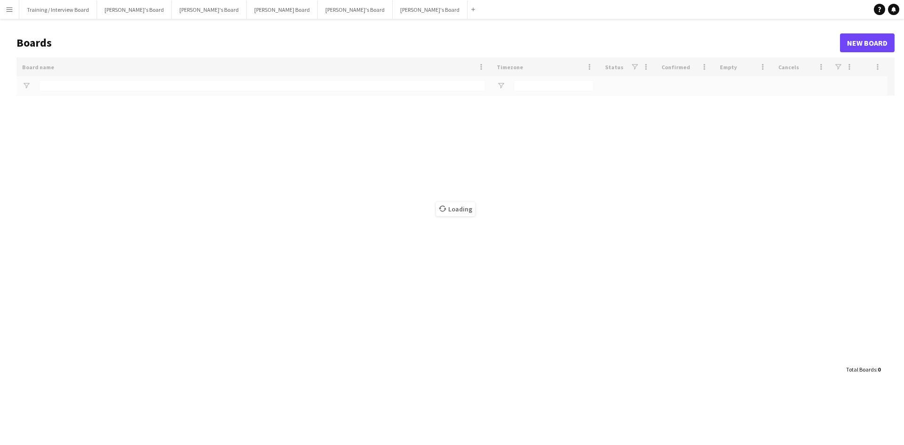
click at [7, 11] on app-icon "Menu" at bounding box center [10, 10] width 8 height 8
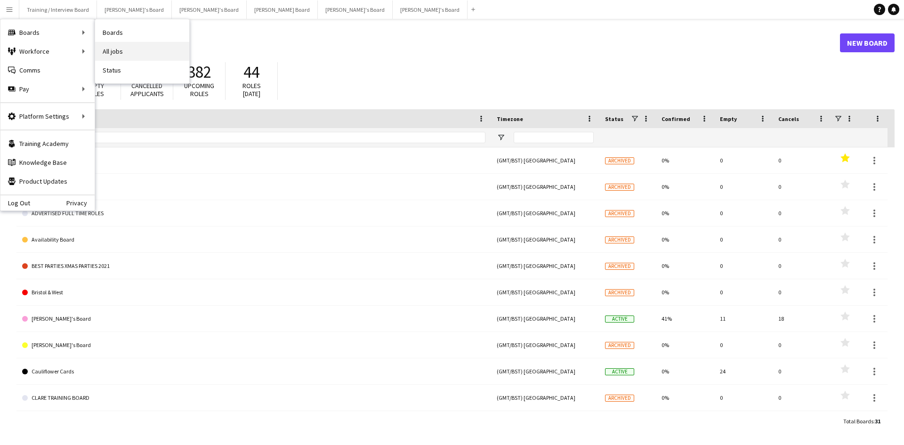
click at [122, 49] on link "All jobs" at bounding box center [142, 51] width 94 height 19
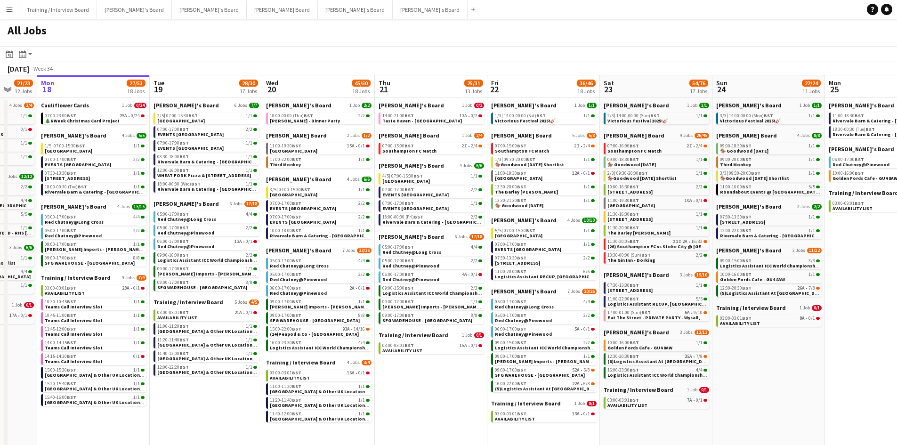
scroll to position [0, 313]
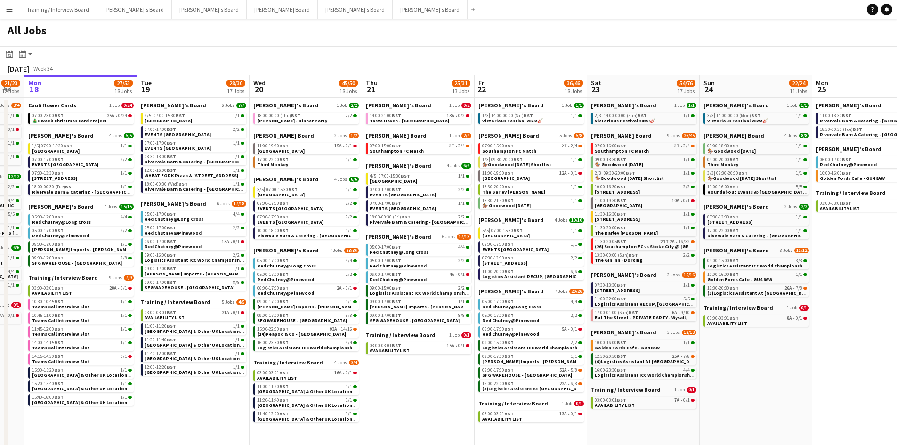
drag, startPoint x: 491, startPoint y: 85, endPoint x: 178, endPoint y: 85, distance: 313.1
click at [178, 85] on app-calendar-viewport "Fri 15 110/112 29 Jobs Sat 16 142/144 30 Jobs Sun 17 21/23 12 Jobs Mon 18 27/53…" at bounding box center [448, 346] width 897 height 542
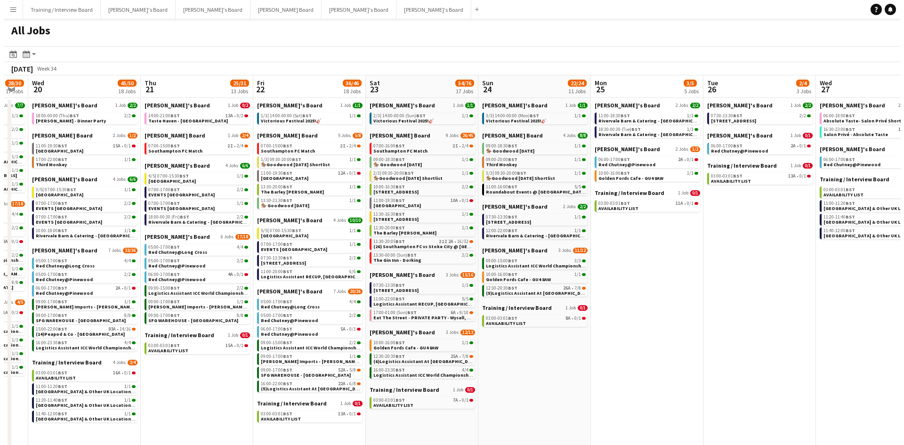
scroll to position [0, 317]
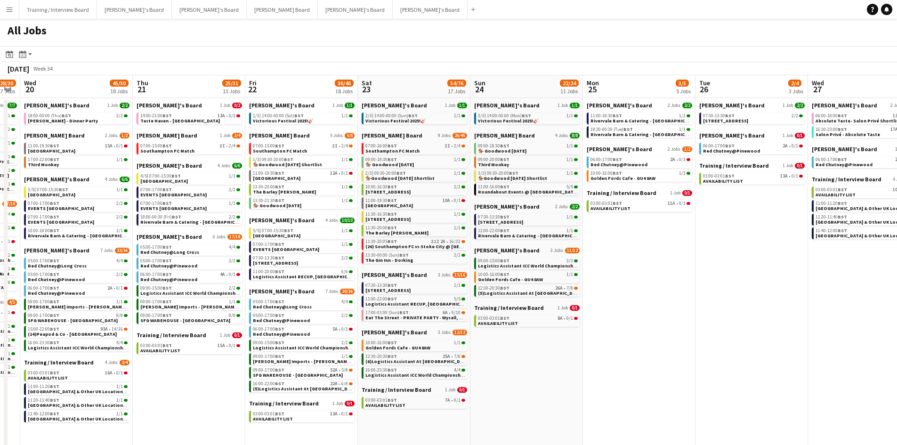
click at [516, 87] on app-calendar-viewport "Sun 17 21/23 12 Jobs Mon 18 27/53 18 Jobs Tue 19 28/30 17 Jobs Wed 20 45/50 18 …" at bounding box center [448, 346] width 897 height 542
click at [133, 11] on button "Caitlin's Board Close" at bounding box center [134, 9] width 75 height 18
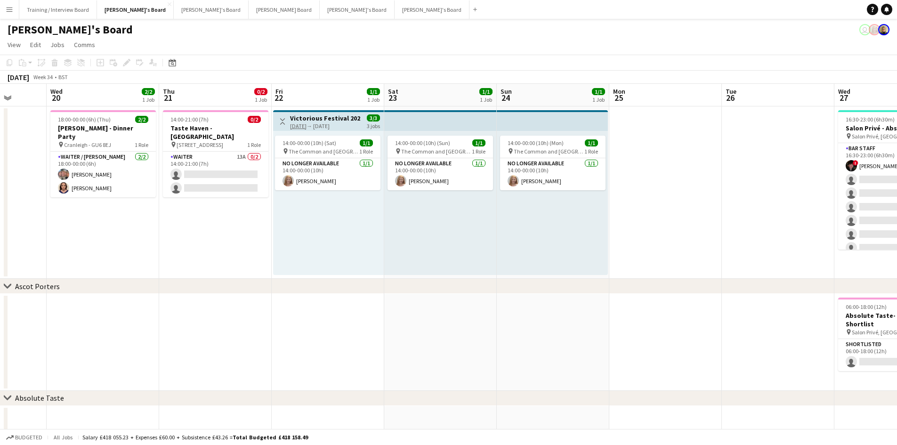
scroll to position [0, 294]
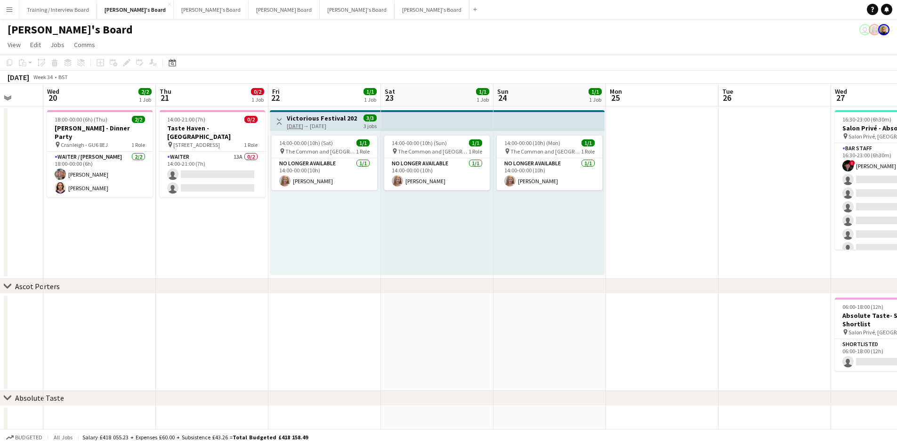
drag, startPoint x: 509, startPoint y: 95, endPoint x: 215, endPoint y: 97, distance: 294.3
click at [215, 97] on app-calendar-viewport "Sun 17 Mon 18 Tue 19 Wed 20 2/2 1 Job Thu 21 0/2 1 Job Fri 22 1/1 1 Job Sat 23 …" at bounding box center [448, 302] width 897 height 437
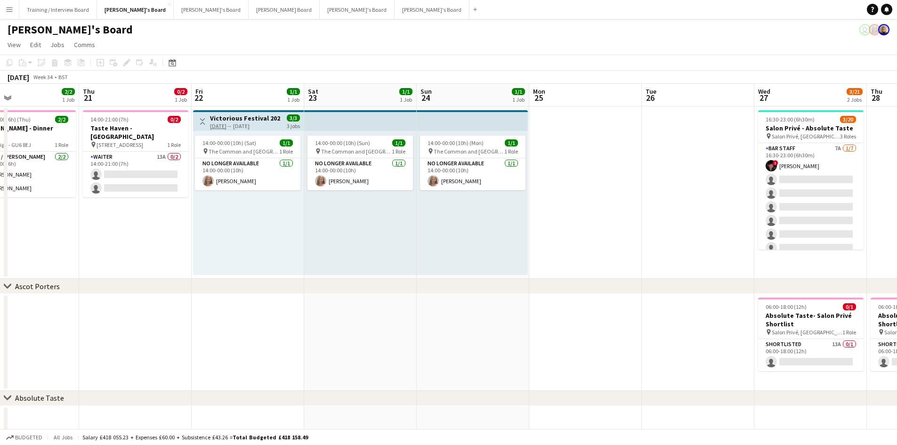
drag, startPoint x: 663, startPoint y: 100, endPoint x: 298, endPoint y: 109, distance: 365.5
click at [298, 109] on app-calendar-viewport "Sun 17 Mon 18 Tue 19 Wed 20 2/2 1 Job Thu 21 0/2 1 Job Fri 22 1/1 1 Job Sat 23 …" at bounding box center [448, 302] width 897 height 437
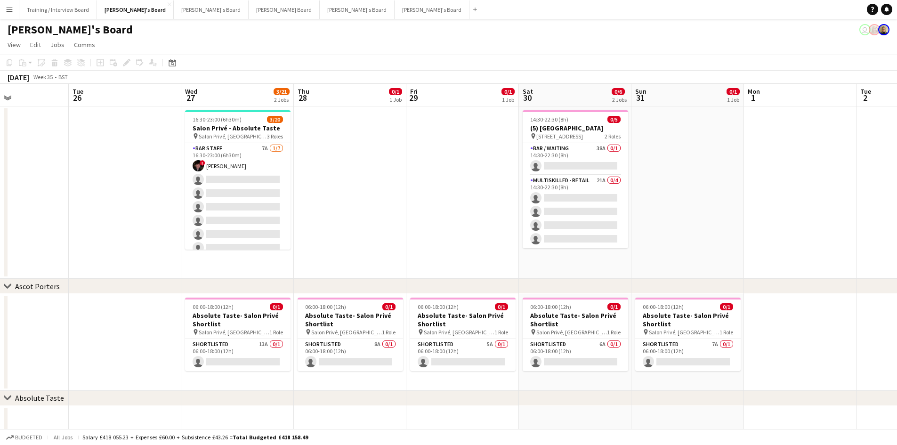
drag, startPoint x: 691, startPoint y: 96, endPoint x: 435, endPoint y: 106, distance: 256.4
click at [435, 106] on app-calendar-viewport "Sat 23 1/1 1 Job Sun 24 1/1 1 Job Mon 25 Tue 26 Wed 27 3/21 2 Jobs Thu 28 0/1 1…" at bounding box center [448, 302] width 897 height 437
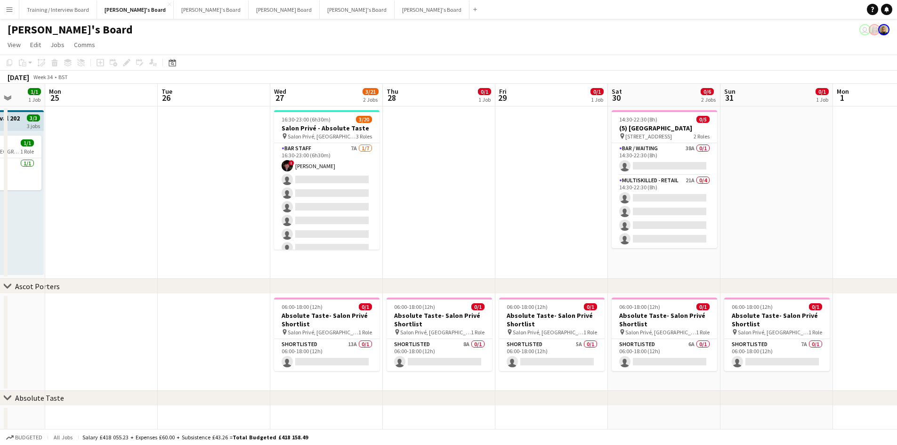
scroll to position [0, 297]
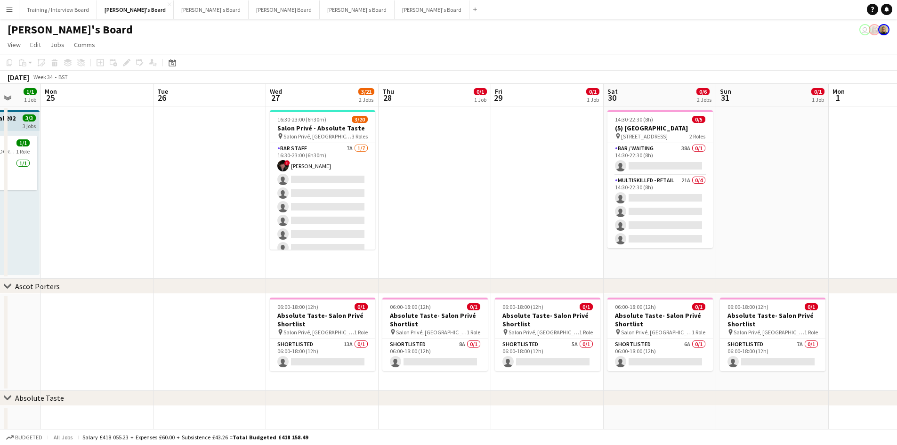
drag, startPoint x: 121, startPoint y: 98, endPoint x: 207, endPoint y: 100, distance: 85.3
click at [207, 100] on app-calendar-viewport "Fri 22 1/1 1 Job Sat 23 1/1 1 Job Sun 24 1/1 1 Job Mon 25 Tue 26 Wed 27 3/21 2 …" at bounding box center [448, 302] width 897 height 437
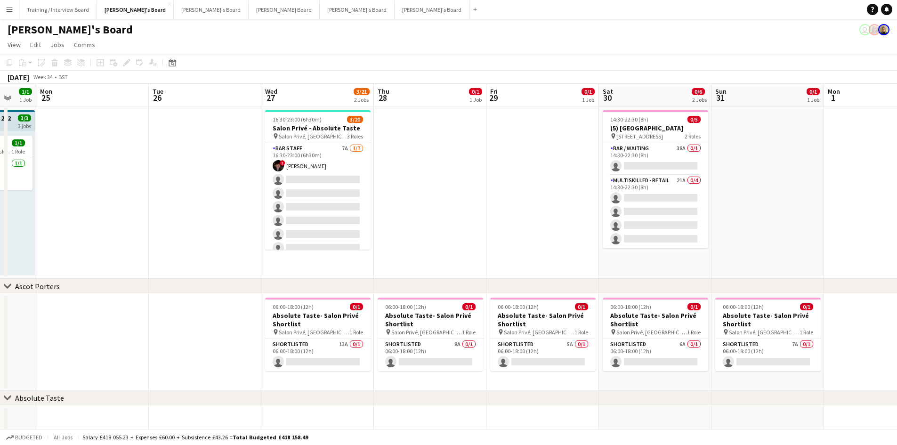
scroll to position [0, 305]
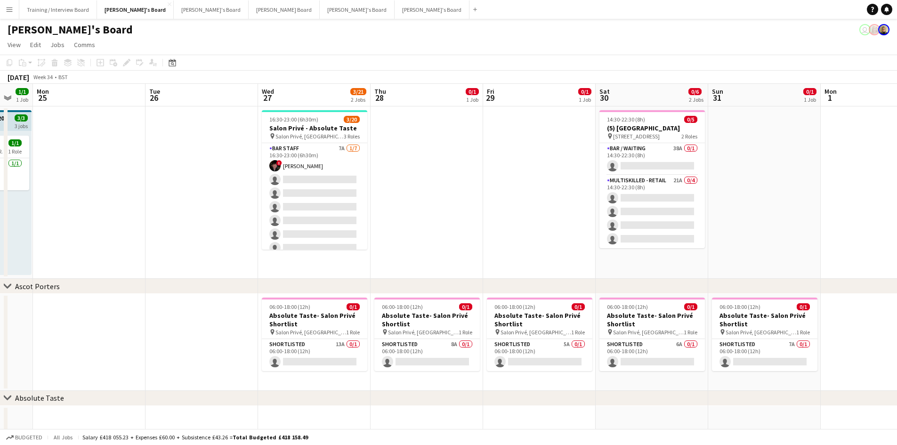
drag, startPoint x: 530, startPoint y: 100, endPoint x: 522, endPoint y: 100, distance: 8.0
click at [522, 100] on app-calendar-viewport "Fri 22 1/1 1 Job Sat 23 1/1 1 Job Sun 24 1/1 1 Job Mon 25 Tue 26 Wed 27 3/21 2 …" at bounding box center [448, 302] width 897 height 437
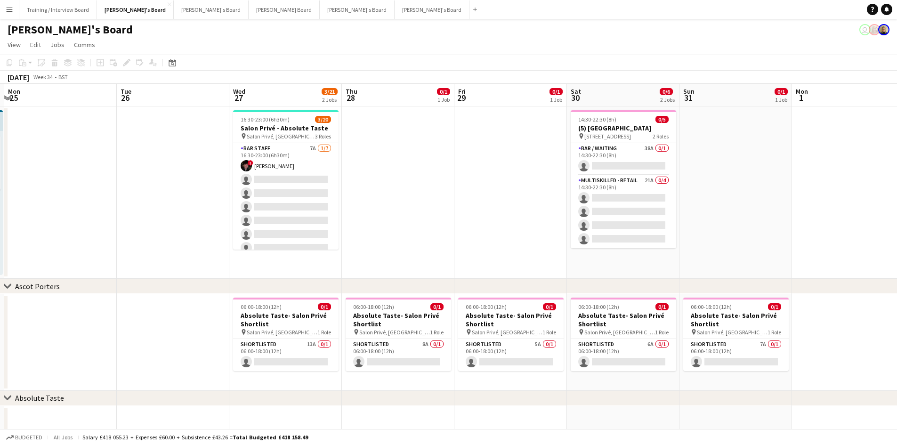
drag, startPoint x: 765, startPoint y: 94, endPoint x: 734, endPoint y: 95, distance: 31.1
click at [734, 95] on app-calendar-viewport "Fri 22 1/1 1 Job Sat 23 1/1 1 Job Sun 24 1/1 1 Job Mon 25 Tue 26 Wed 27 3/21 2 …" at bounding box center [448, 302] width 897 height 437
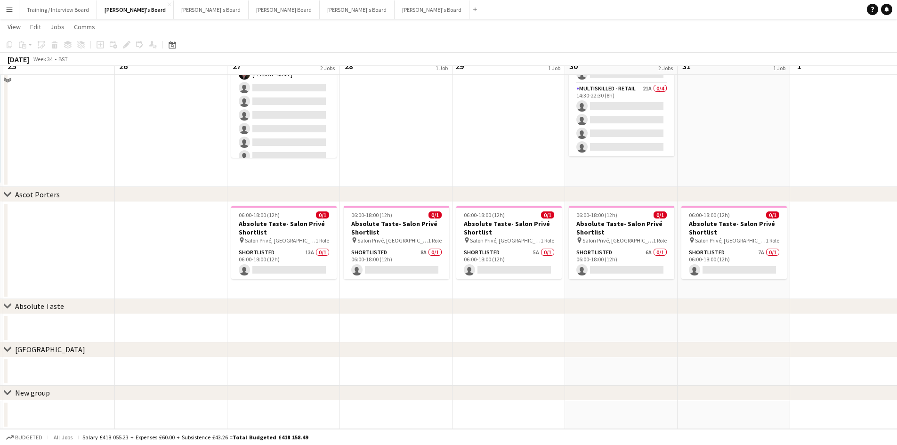
scroll to position [0, 0]
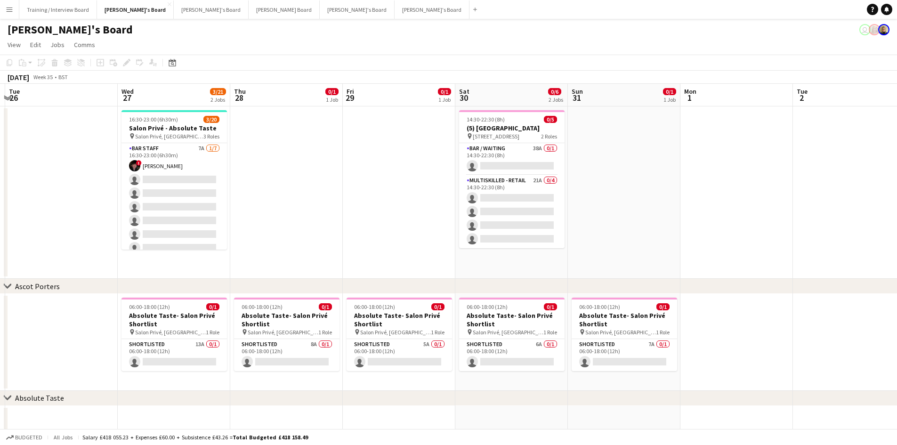
drag, startPoint x: 748, startPoint y: 94, endPoint x: 296, endPoint y: 115, distance: 452.6
click at [250, 117] on app-calendar-viewport "Sat 23 1/1 1 Job Sun 24 1/1 1 Job Mon 25 Tue 26 Wed 27 3/21 2 Jobs Thu 28 0/1 1…" at bounding box center [448, 302] width 897 height 437
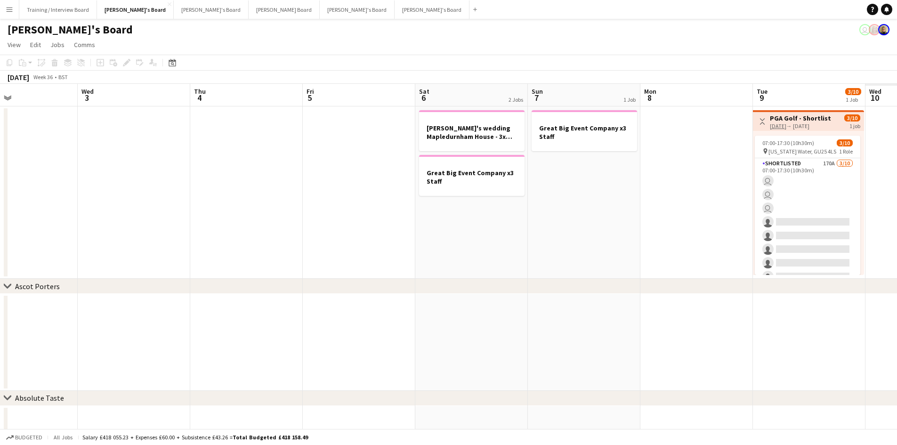
drag, startPoint x: 768, startPoint y: 98, endPoint x: 308, endPoint y: 105, distance: 459.6
click at [305, 105] on app-calendar-viewport "Sat 30 0/6 2 Jobs Sun 31 0/1 1 Job Mon 1 Tue 2 Wed 3 Thu 4 Fri 5 Sat 6 2 Jobs S…" at bounding box center [448, 302] width 897 height 437
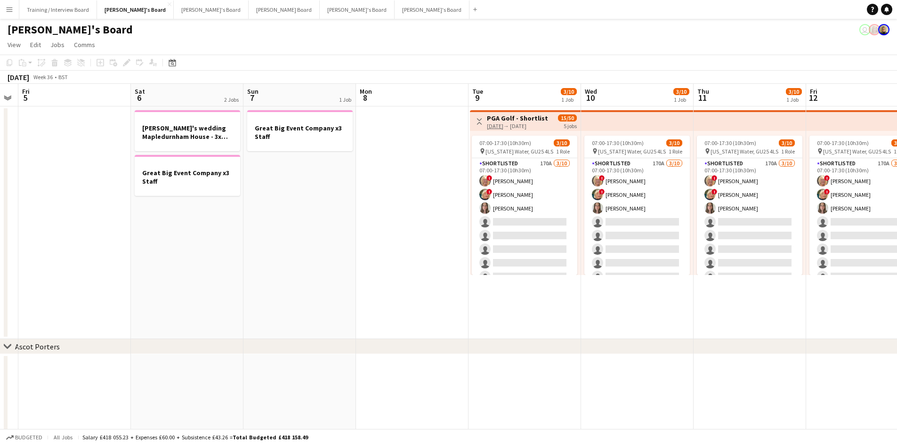
scroll to position [0, 304]
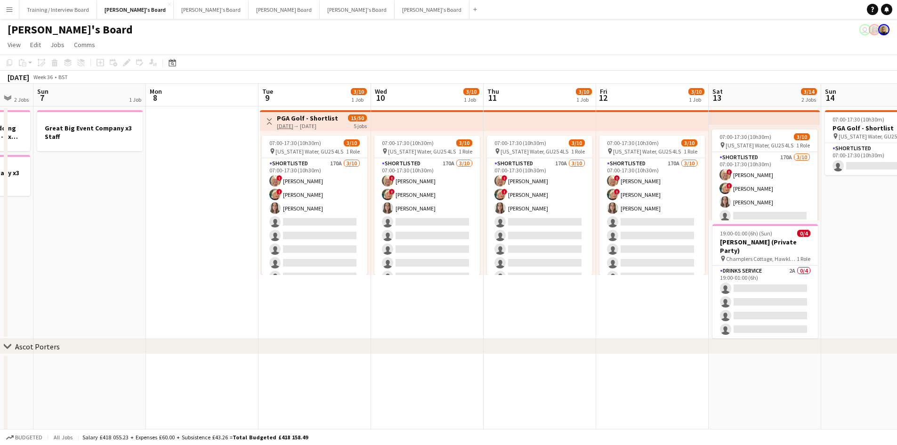
drag, startPoint x: 651, startPoint y: 98, endPoint x: 287, endPoint y: 108, distance: 364.6
click at [287, 108] on app-calendar-viewport "Thu 4 Fri 5 Sat 6 2 Jobs Sun 7 1 Job Mon 8 Tue 9 3/10 1 Job Wed 10 3/10 1 Job T…" at bounding box center [448, 332] width 897 height 497
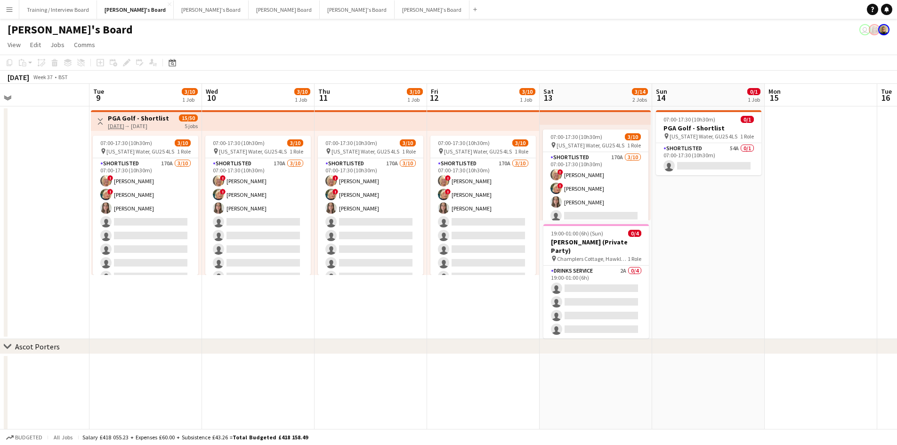
scroll to position [0, 361]
drag, startPoint x: 628, startPoint y: 103, endPoint x: 459, endPoint y: 109, distance: 169.6
click at [459, 109] on app-calendar-viewport "Fri 5 Sat 6 2 Jobs Sun 7 1 Job Mon 8 Tue 9 3/10 1 Job Wed 10 3/10 1 Job Thu 11 …" at bounding box center [448, 332] width 897 height 497
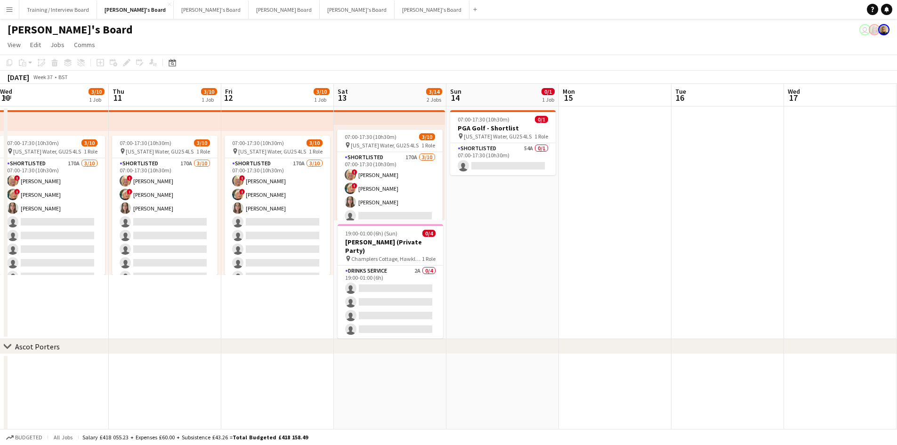
drag, startPoint x: 795, startPoint y: 92, endPoint x: 267, endPoint y: 119, distance: 528.5
click at [243, 119] on app-calendar-viewport "Sun 7 1 Job Mon 8 Tue 9 3/10 1 Job Wed 10 3/10 1 Job Thu 11 3/10 1 Job Fri 12 3…" at bounding box center [448, 332] width 897 height 497
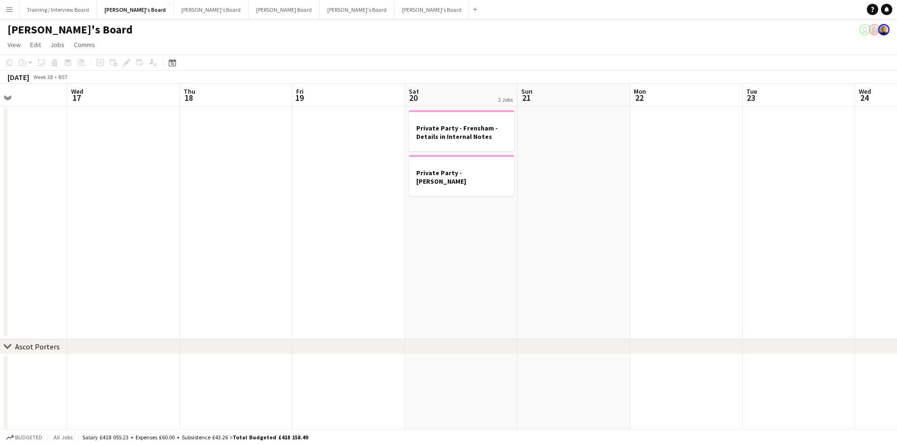
drag, startPoint x: 565, startPoint y: 100, endPoint x: 287, endPoint y: 112, distance: 278.5
click at [287, 112] on app-calendar-viewport "Sun 14 0/1 1 Job Mon 15 Tue 16 Wed 17 Thu 18 Fri 19 Sat 20 2 Jobs Sun 21 Mon 22…" at bounding box center [448, 332] width 897 height 497
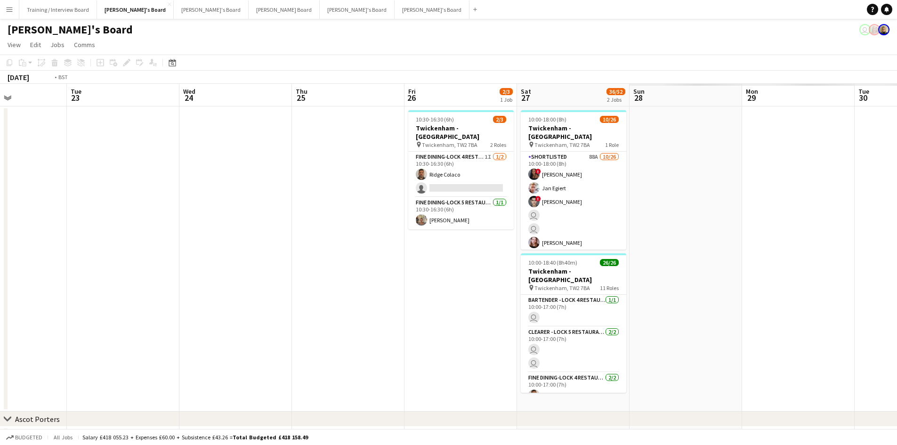
drag, startPoint x: 528, startPoint y: 108, endPoint x: 233, endPoint y: 116, distance: 295.8
click at [213, 118] on app-calendar-viewport "Fri 19 Sat 20 2 Jobs Sun 21 Mon 22 Tue 23 Wed 24 Thu 25 Fri 26 2/3 1 Job Sat 27…" at bounding box center [448, 369] width 897 height 570
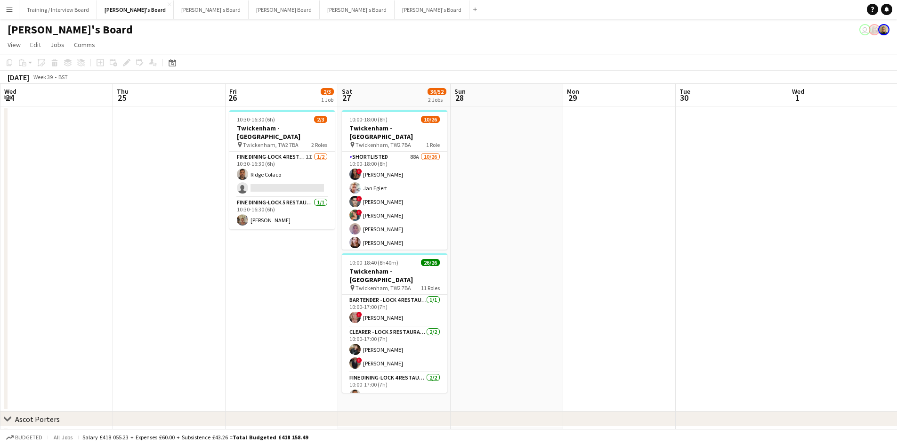
scroll to position [0, 302]
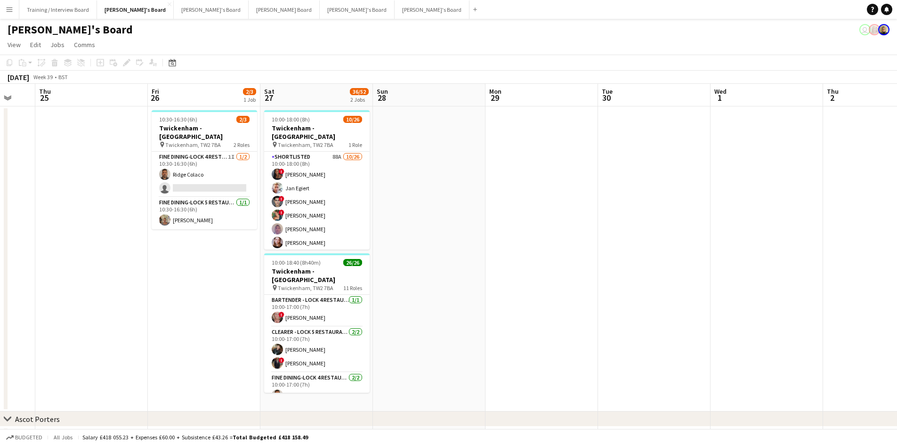
drag, startPoint x: 721, startPoint y: 96, endPoint x: 442, endPoint y: 112, distance: 279.7
click at [442, 112] on app-calendar-viewport "Mon 22 Tue 23 Wed 24 Thu 25 Fri 26 2/3 1 Job Sat 27 36/52 2 Jobs Sun 28 Mon 29 …" at bounding box center [448, 369] width 897 height 570
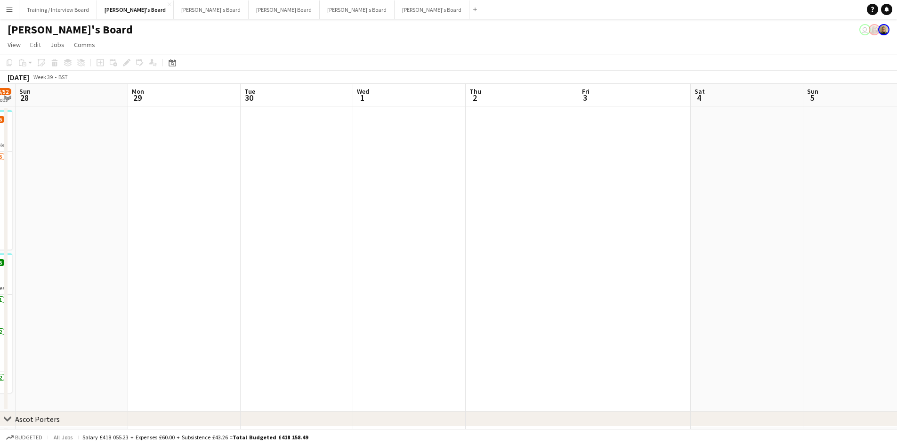
drag, startPoint x: 576, startPoint y: 100, endPoint x: 210, endPoint y: 109, distance: 365.5
click at [210, 109] on app-calendar-viewport "Thu 25 Fri 26 2/3 1 Job Sat 27 36/52 2 Jobs Sun 28 Mon 29 Tue 30 Wed 1 Thu 2 Fr…" at bounding box center [448, 369] width 897 height 570
drag, startPoint x: 730, startPoint y: 97, endPoint x: 298, endPoint y: 105, distance: 432.8
click at [298, 105] on app-calendar-viewport "Thu 25 Fri 26 2/3 1 Job Sat 27 36/52 2 Jobs Sun 28 Mon 29 Tue 30 Wed 1 Thu 2 Fr…" at bounding box center [448, 369] width 897 height 570
drag, startPoint x: 781, startPoint y: 91, endPoint x: 582, endPoint y: 97, distance: 199.3
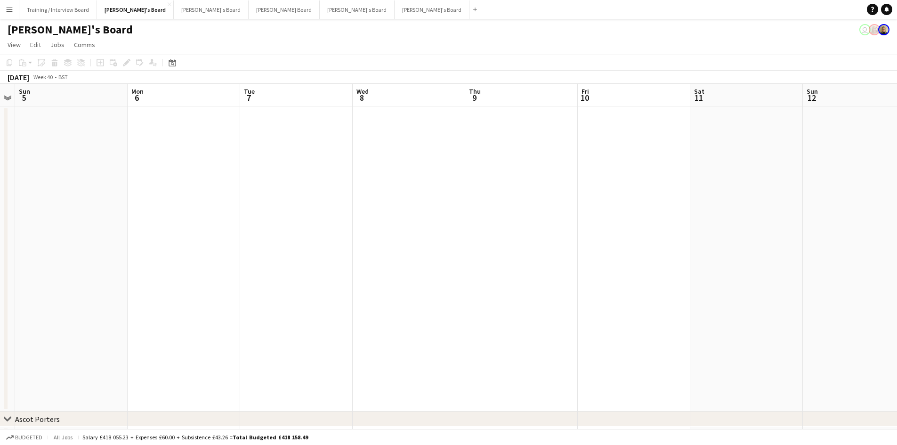
click at [331, 100] on app-calendar-viewport "Thu 2 Fri 3 Sat 4 Sun 5 Mon 6 Tue 7 Wed 8 Thu 9 Fri 10 Sat 11 Sun 12 Mon 13 Tue…" at bounding box center [448, 369] width 897 height 570
drag, startPoint x: 775, startPoint y: 90, endPoint x: 334, endPoint y: 95, distance: 440.3
click at [329, 95] on app-calendar-viewport "Fri 3 Sat 4 Sun 5 Mon 6 Tue 7 Wed 8 Thu 9 Fri 10 Sat 11 Sun 12 Mon 13 Tue 14 We…" at bounding box center [448, 369] width 897 height 570
drag, startPoint x: 741, startPoint y: 88, endPoint x: 356, endPoint y: 93, distance: 384.3
click at [350, 93] on app-calendar-viewport "Sat 11 Sun 12 Mon 13 Tue 14 Wed 15 Thu 16 Fri 17 Sat 18 Sun 19 Mon 20 Tue 21 We…" at bounding box center [448, 369] width 897 height 570
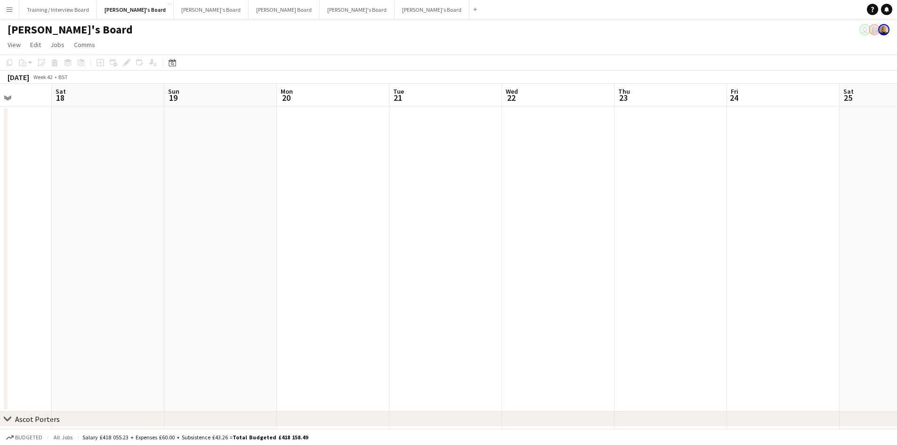
drag, startPoint x: 581, startPoint y: 92, endPoint x: 509, endPoint y: 95, distance: 72.1
click at [245, 96] on app-calendar-viewport "Wed 15 Thu 16 Fri 17 Sat 18 Sun 19 Mon 20 Tue 21 Wed 22 Thu 23 Fri 24 Sat 25 Su…" at bounding box center [448, 369] width 897 height 570
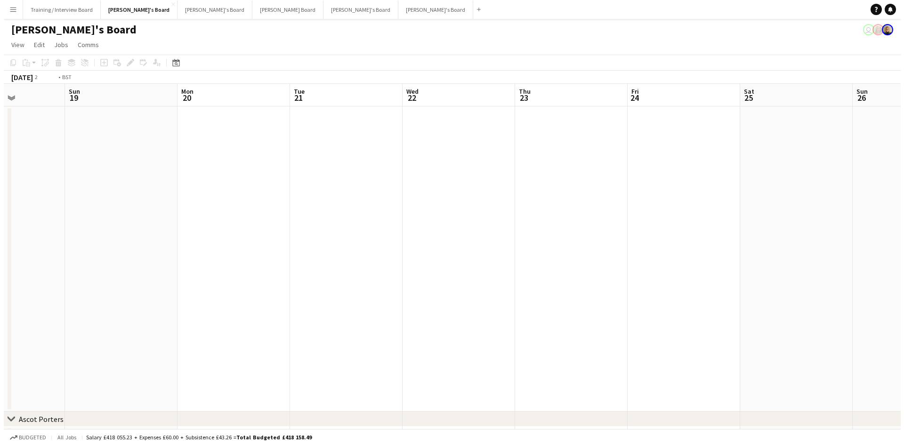
scroll to position [0, 322]
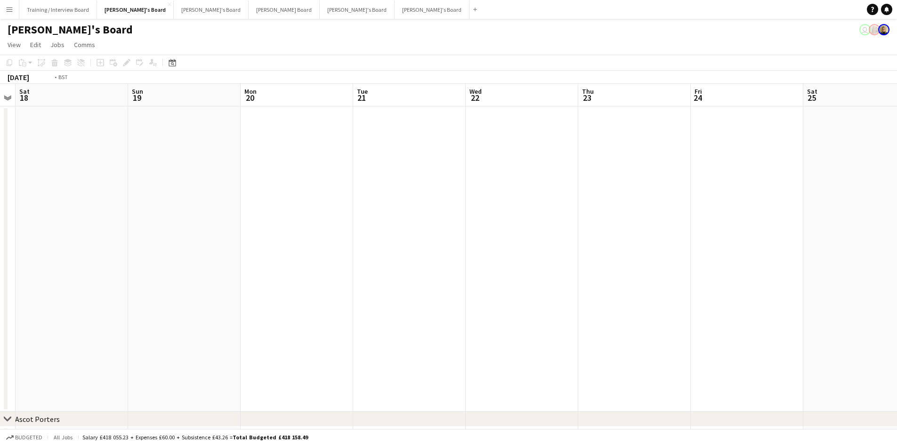
drag, startPoint x: 694, startPoint y: 96, endPoint x: 210, endPoint y: 96, distance: 483.6
click at [210, 96] on app-calendar-viewport "Wed 15 Thu 16 Fri 17 Sat 18 Sun 19 Mon 20 Tue 21 Wed 22 Thu 23 Fri 24 Sat 25 Su…" at bounding box center [448, 369] width 897 height 570
click at [249, 8] on button "Dean's Board Close" at bounding box center [284, 9] width 71 height 18
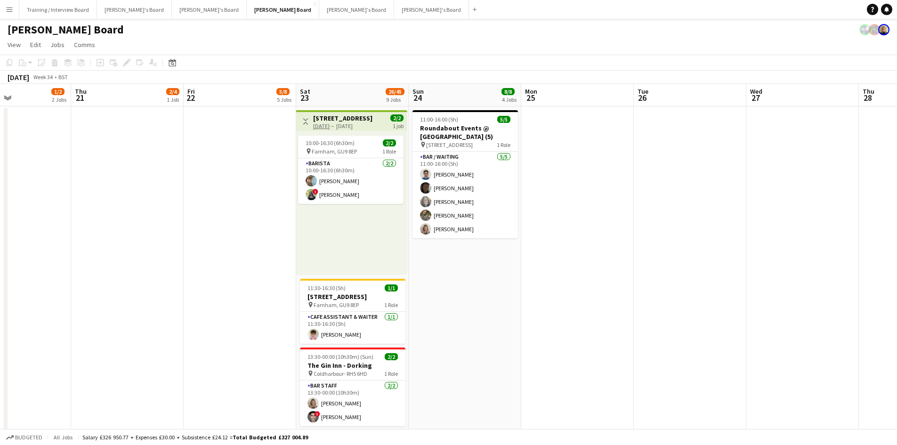
scroll to position [0, 355]
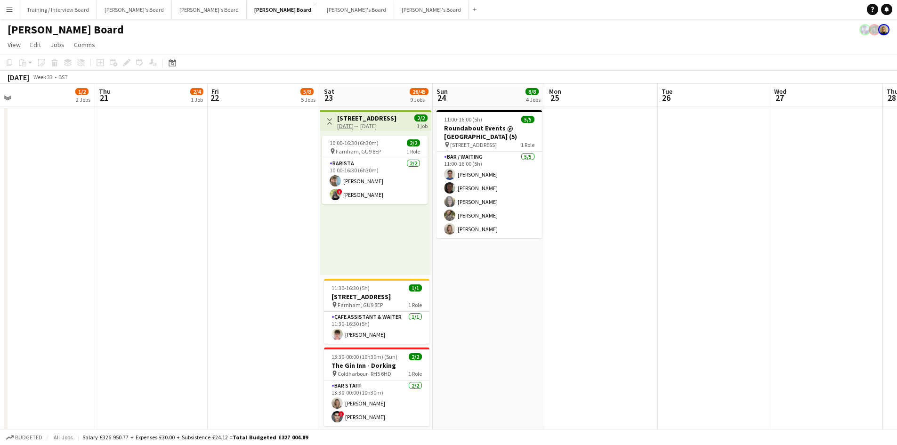
drag, startPoint x: 662, startPoint y: 91, endPoint x: 370, endPoint y: 97, distance: 292.0
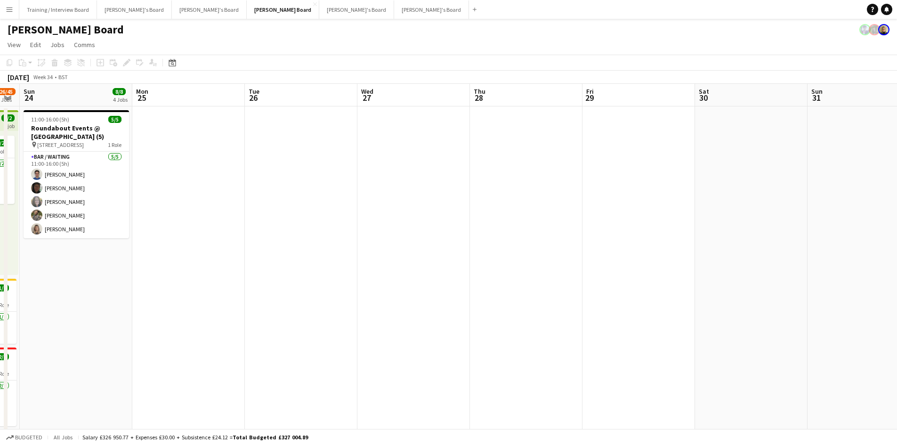
drag, startPoint x: 645, startPoint y: 92, endPoint x: 232, endPoint y: 100, distance: 413.1
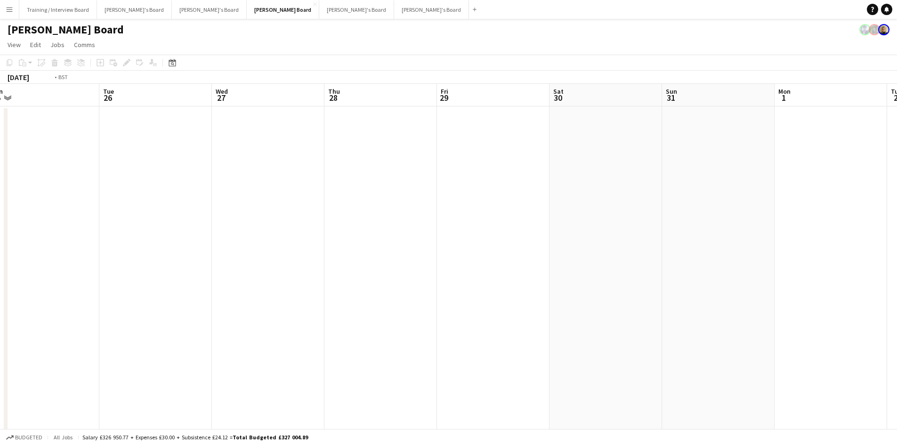
drag, startPoint x: 465, startPoint y: 100, endPoint x: 345, endPoint y: 102, distance: 120.1
drag, startPoint x: 732, startPoint y: 99, endPoint x: 210, endPoint y: 108, distance: 522.8
drag, startPoint x: 685, startPoint y: 96, endPoint x: 282, endPoint y: 100, distance: 403.6
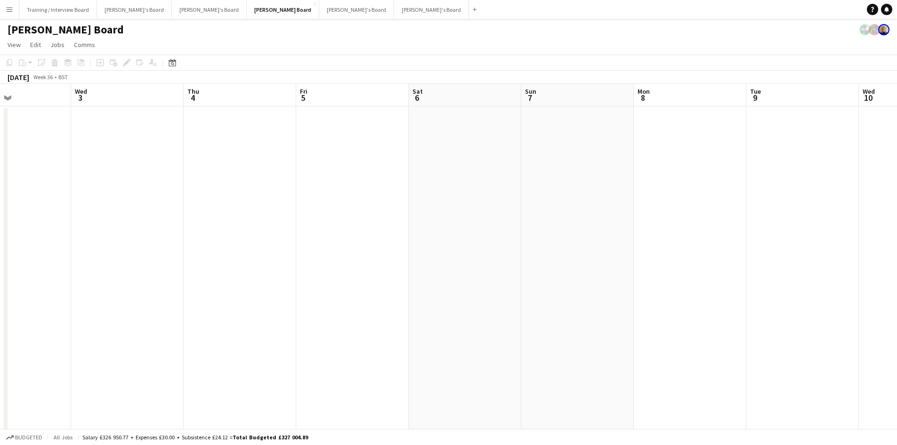
drag, startPoint x: 623, startPoint y: 98, endPoint x: 250, endPoint y: 99, distance: 373.0
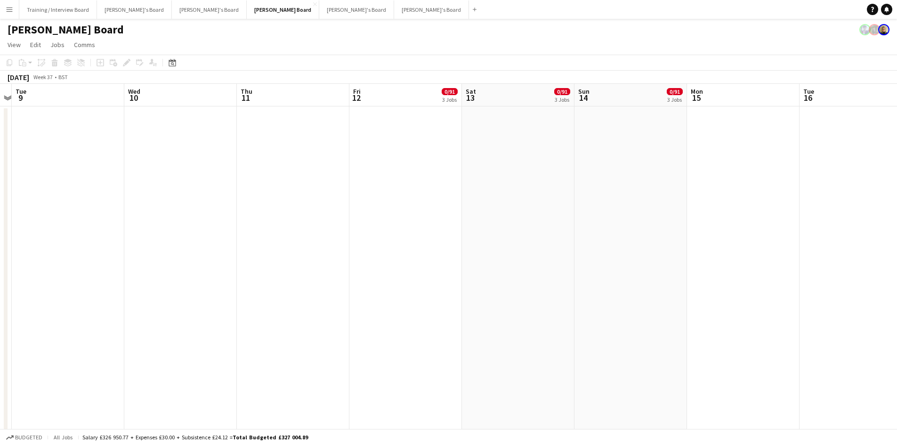
drag, startPoint x: 610, startPoint y: 105, endPoint x: 251, endPoint y: 109, distance: 358.8
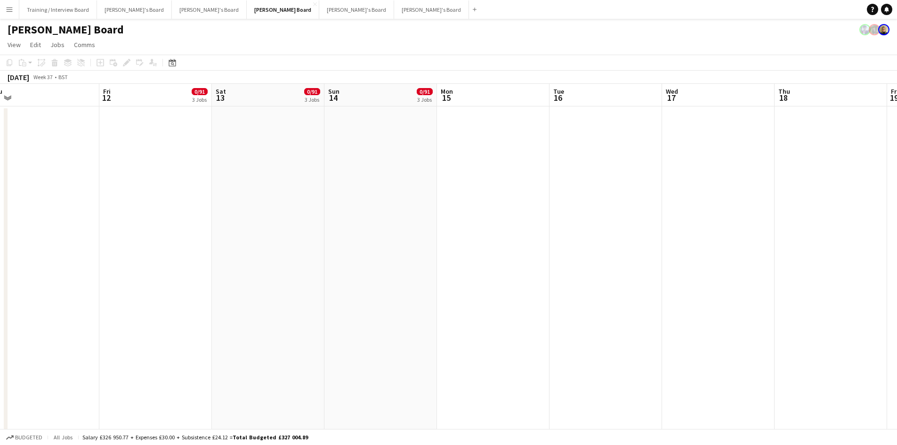
drag, startPoint x: 510, startPoint y: 105, endPoint x: 307, endPoint y: 109, distance: 202.1
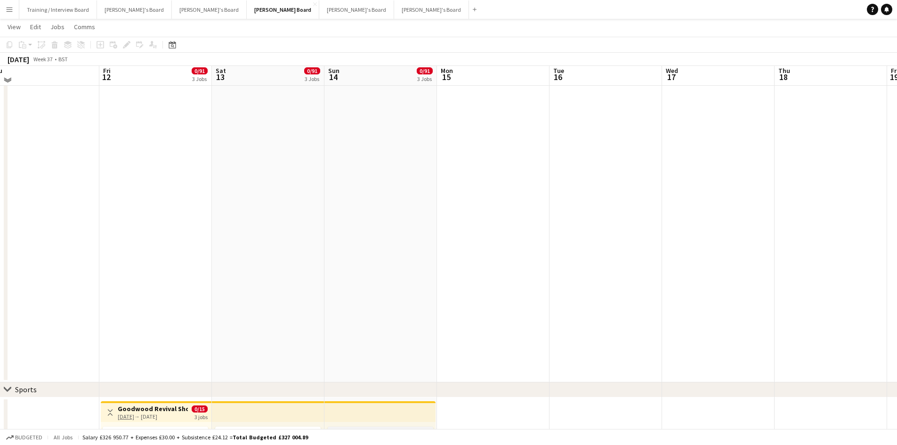
scroll to position [0, 0]
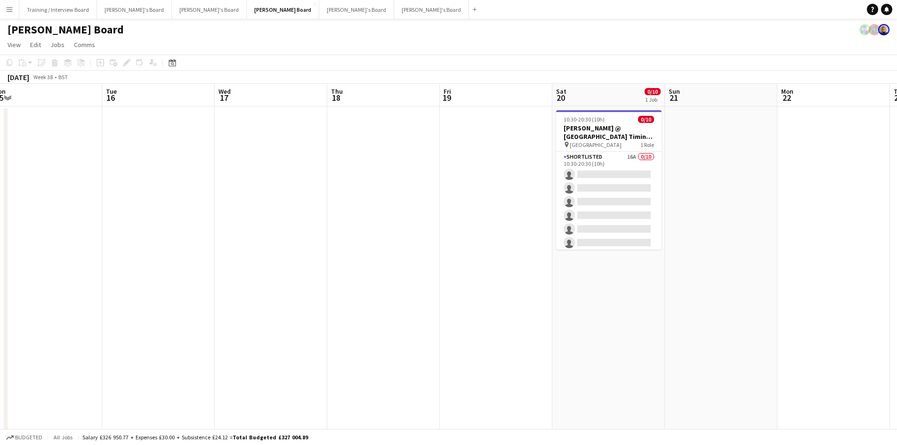
drag, startPoint x: 724, startPoint y: 95, endPoint x: 449, endPoint y: 97, distance: 275.5
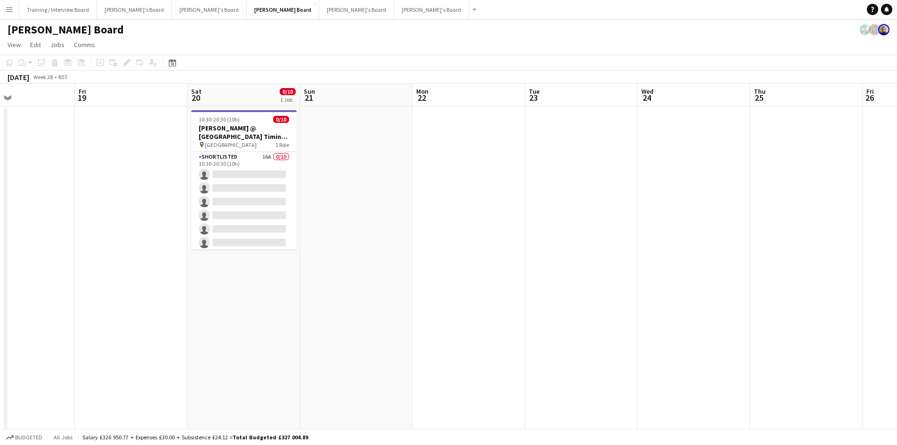
drag, startPoint x: 701, startPoint y: 98, endPoint x: 350, endPoint y: 108, distance: 350.9
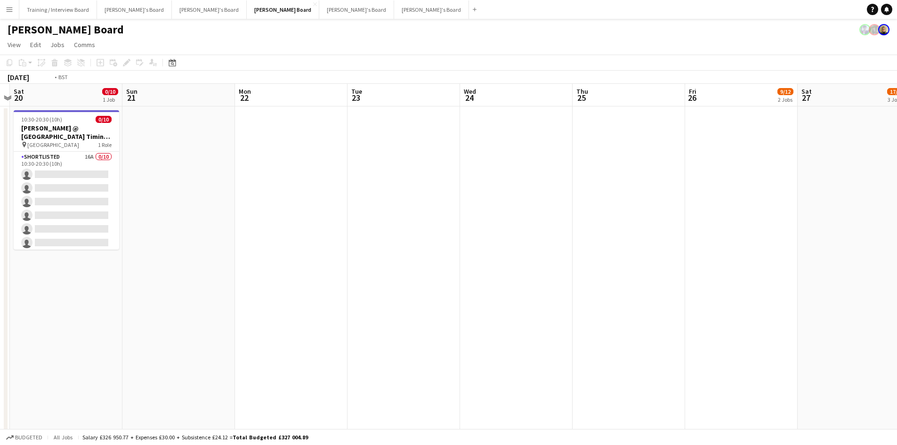
drag, startPoint x: 637, startPoint y: 92, endPoint x: 249, endPoint y: 108, distance: 388.3
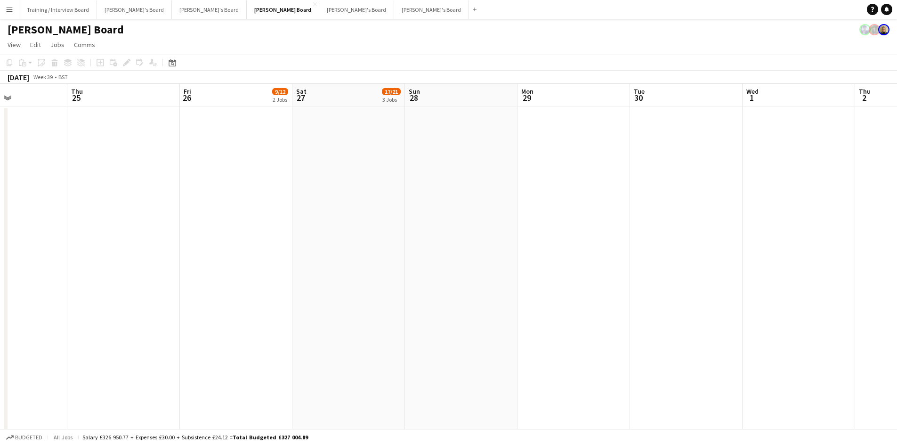
scroll to position [0, 271]
drag, startPoint x: 672, startPoint y: 99, endPoint x: 425, endPoint y: 106, distance: 247.3
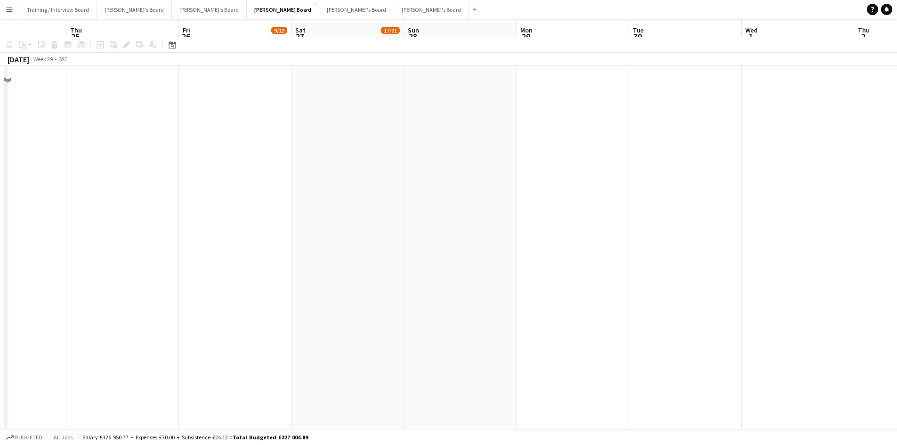
scroll to position [0, 0]
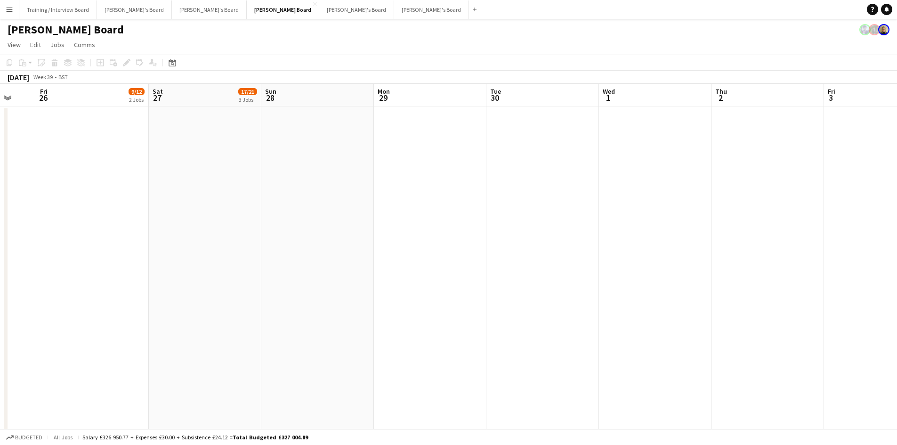
drag, startPoint x: 430, startPoint y: 103, endPoint x: 127, endPoint y: 109, distance: 302.9
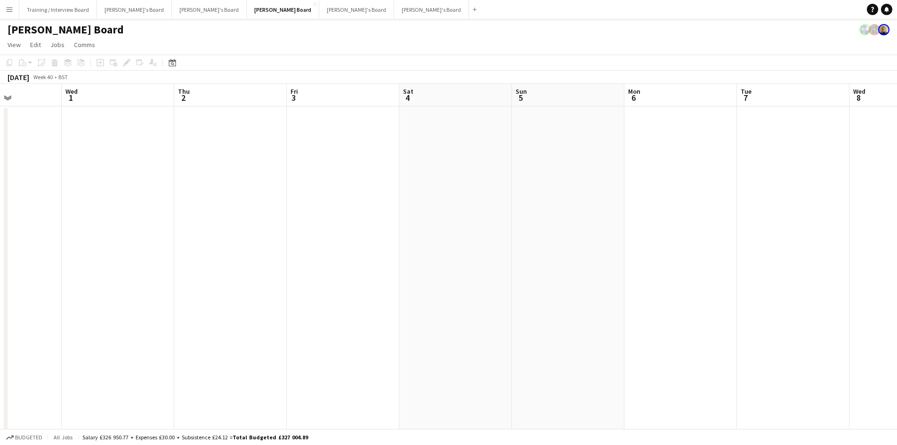
drag, startPoint x: 503, startPoint y: 99, endPoint x: 304, endPoint y: 101, distance: 199.2
drag
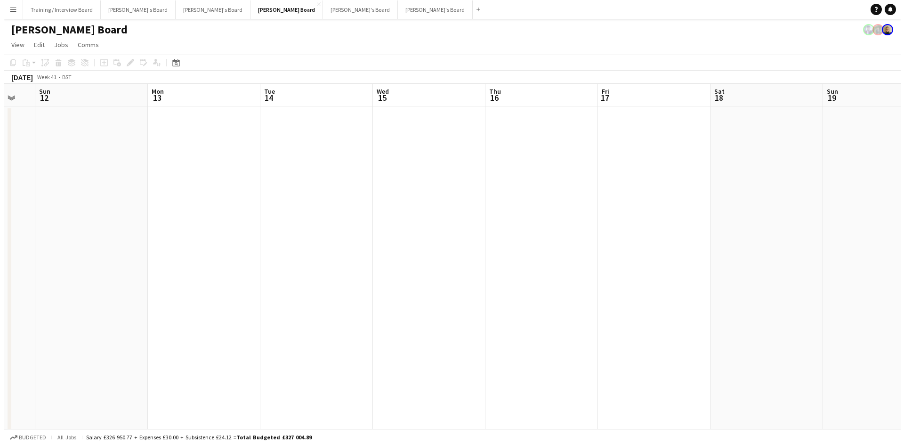
scroll to position [0, 299]
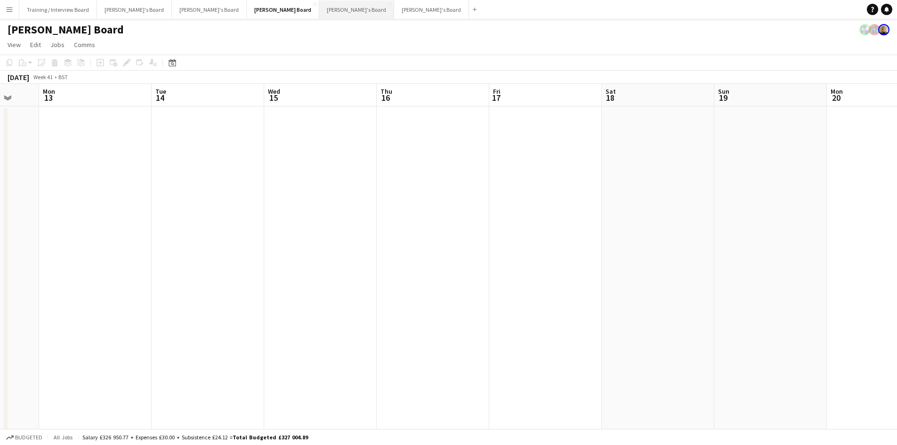
click at [319, 11] on button "Jakub's Board Close" at bounding box center [356, 9] width 75 height 18
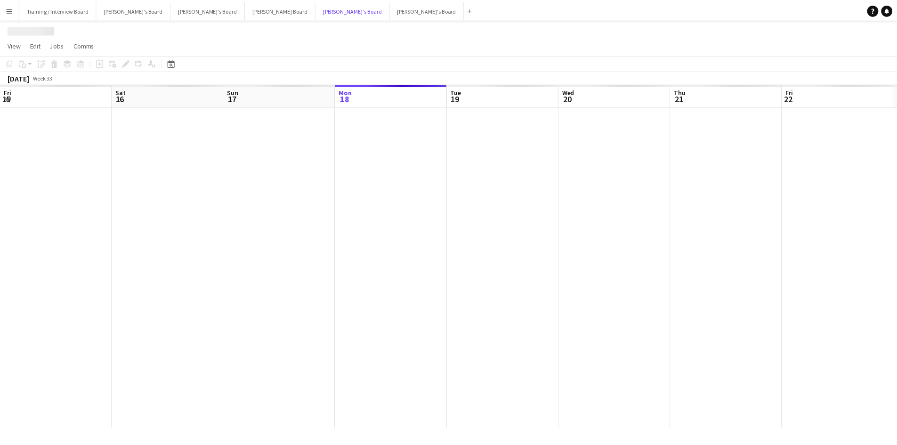
scroll to position [0, 225]
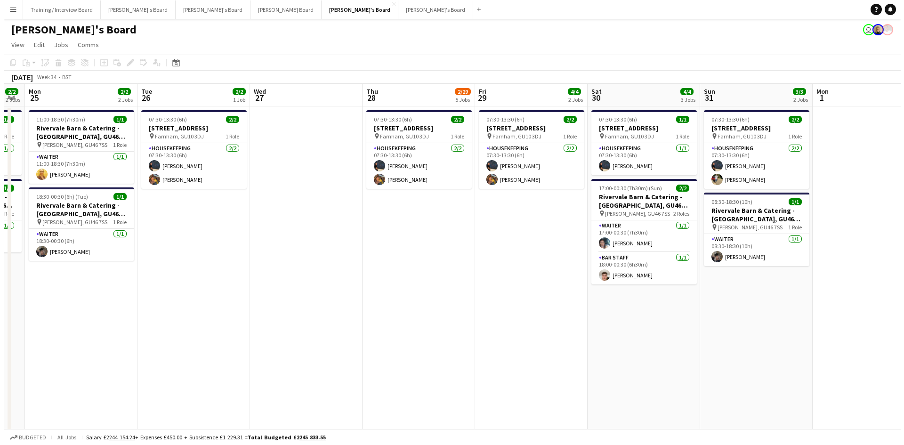
scroll to position [0, 322]
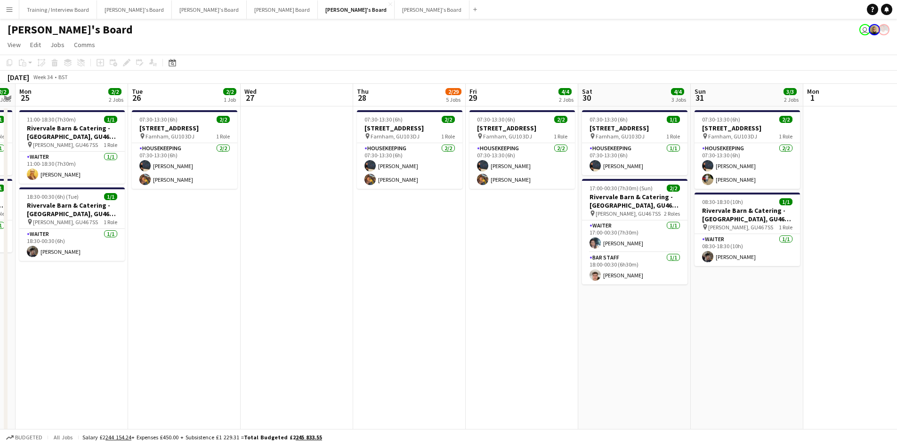
click at [395, 9] on button "Thomasina's Board Close" at bounding box center [432, 9] width 75 height 18
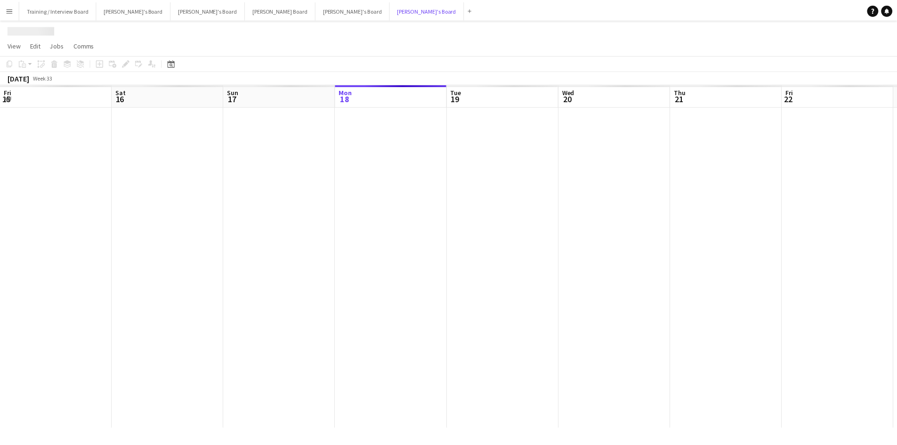
scroll to position [0, 225]
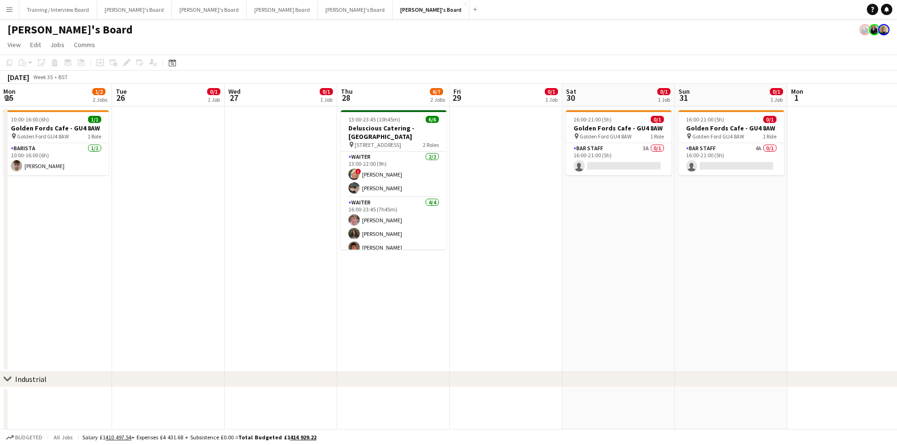
scroll to position [0, 345]
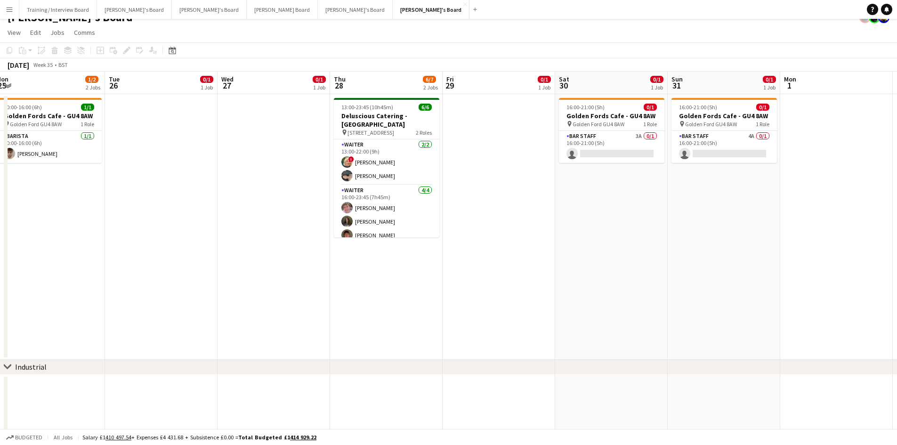
scroll to position [0, 0]
